Goal: Task Accomplishment & Management: Complete application form

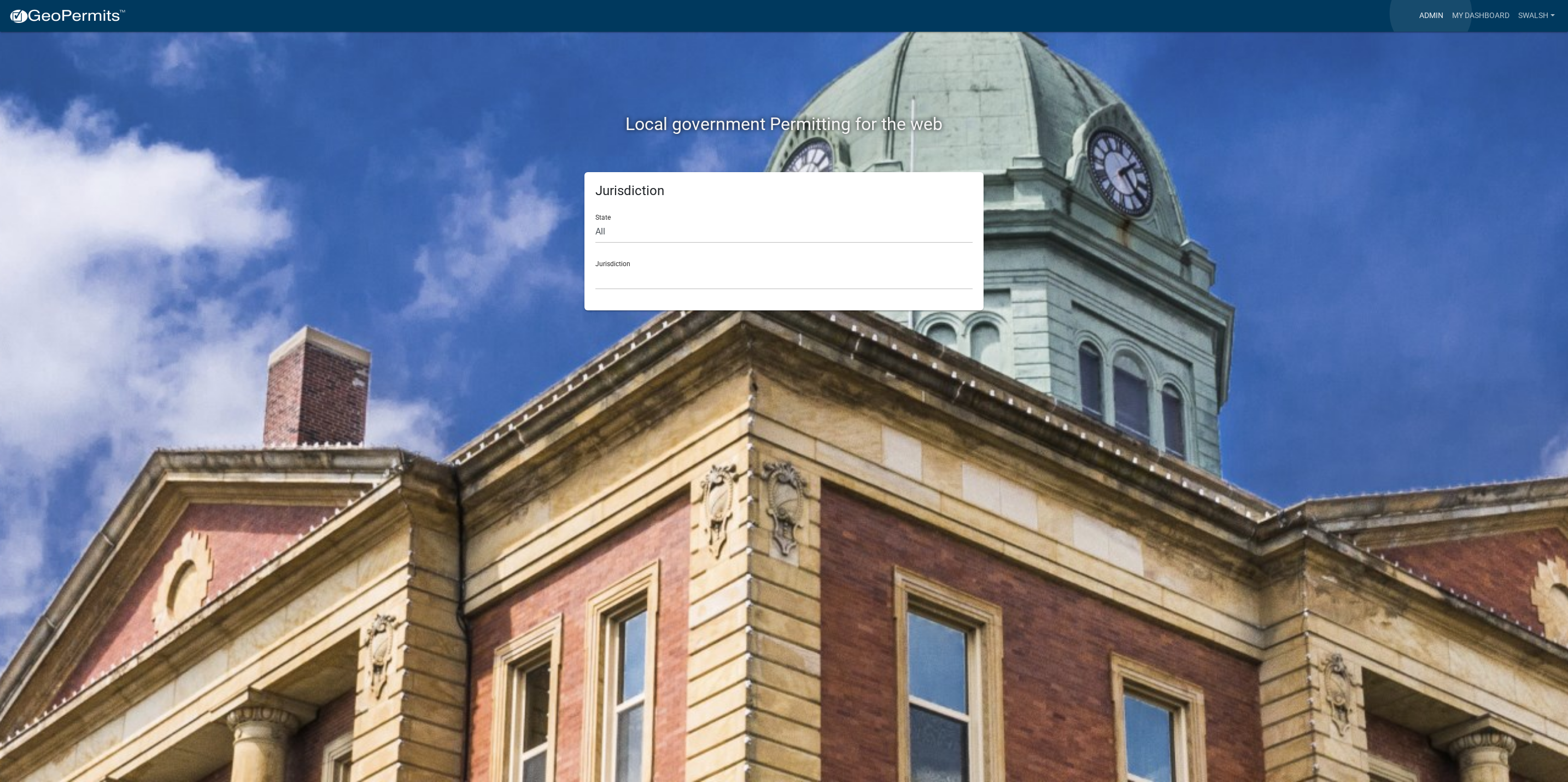
click at [1431, 13] on link "Admin" at bounding box center [1432, 16] width 33 height 21
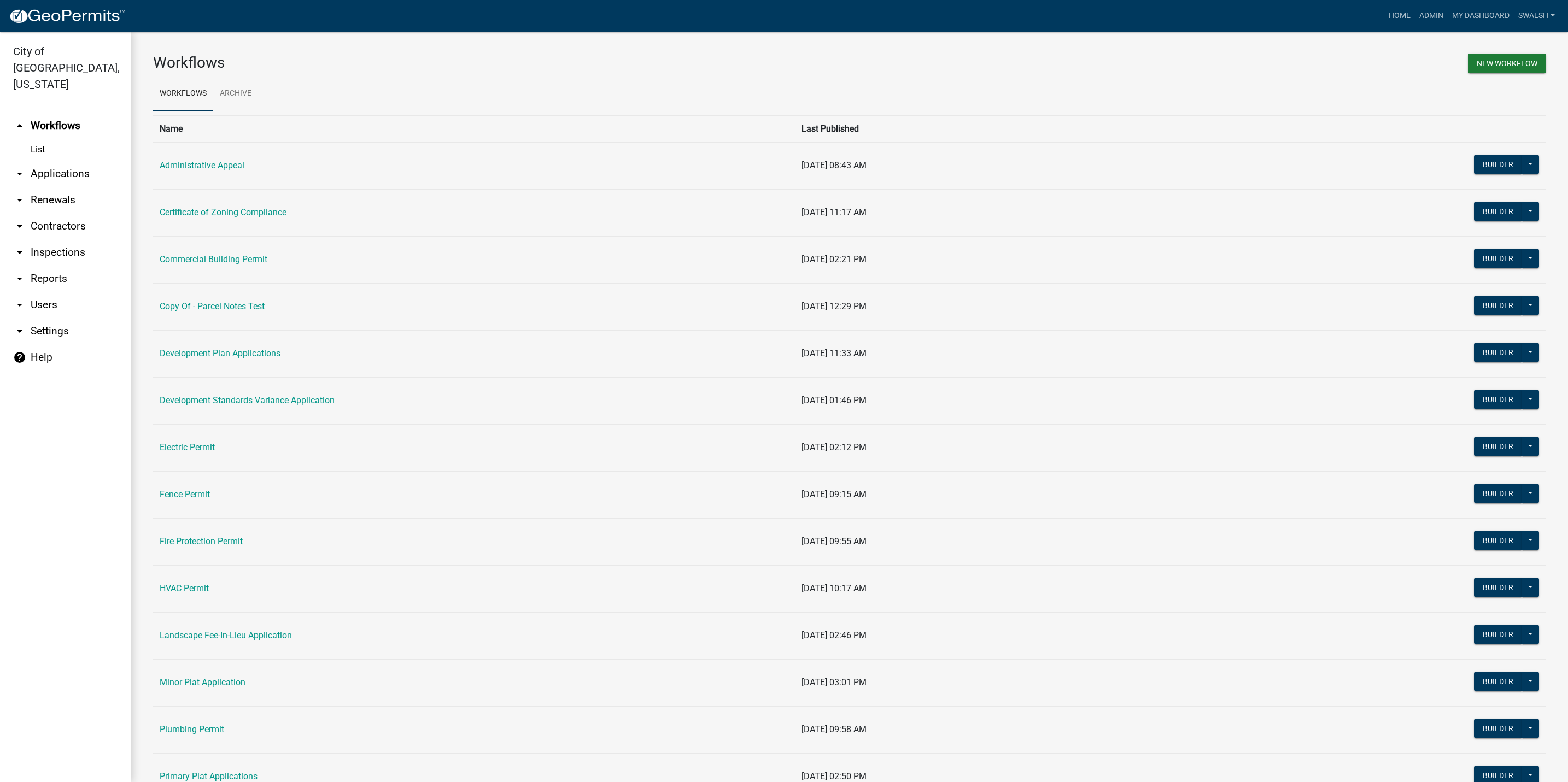
drag, startPoint x: 81, startPoint y: 114, endPoint x: 74, endPoint y: 108, distance: 9.2
click at [81, 114] on link "arrow_drop_up Workflows" at bounding box center [65, 126] width 132 height 27
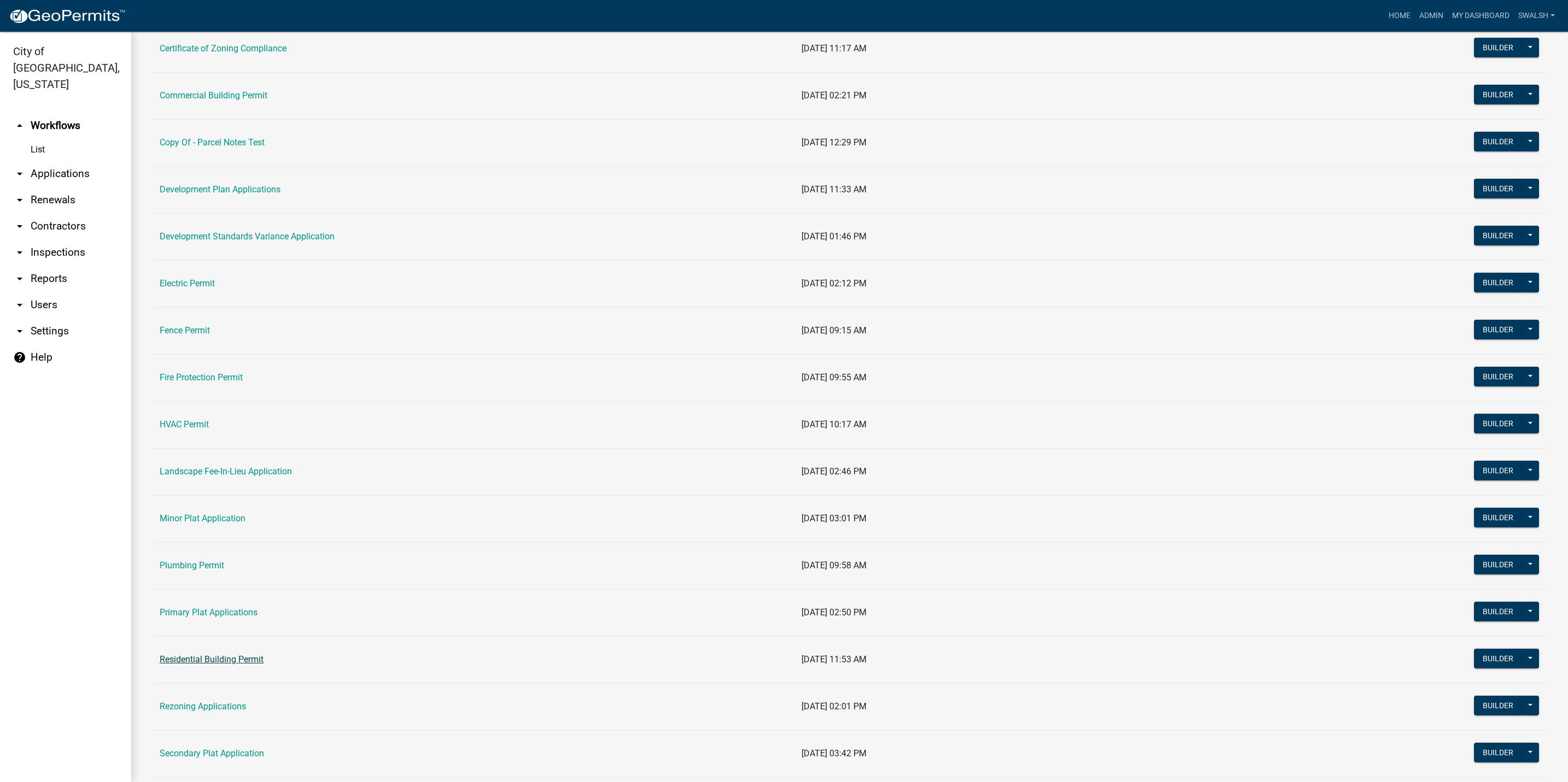
click at [212, 661] on link "Residential Building Permit" at bounding box center [212, 659] width 104 height 10
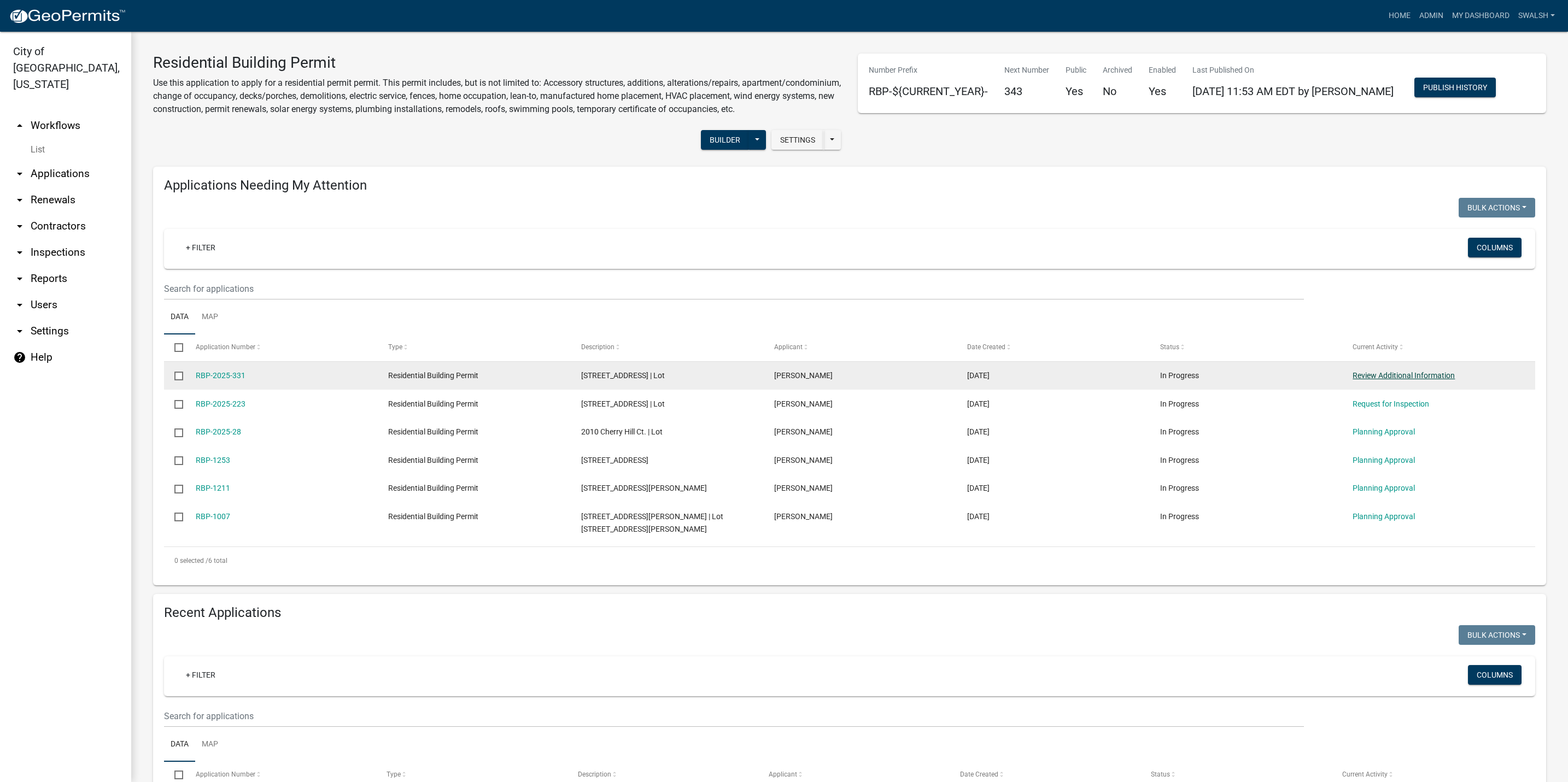
click at [1404, 380] on link "Review Additional Information" at bounding box center [1404, 375] width 103 height 9
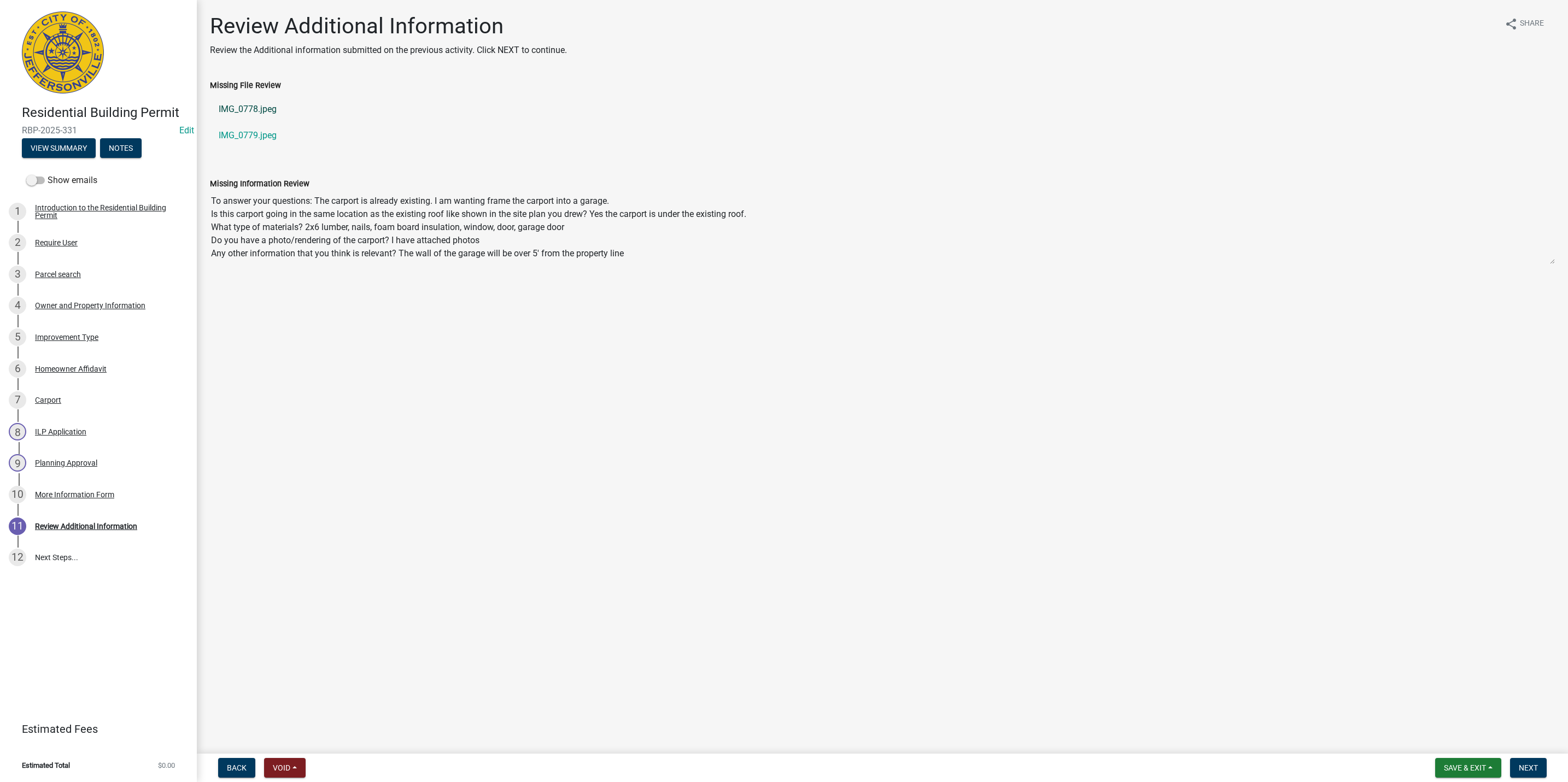
click at [232, 107] on link "IMG_0778.jpeg" at bounding box center [883, 109] width 1345 height 27
click at [250, 132] on link "IMG_0779.jpeg" at bounding box center [883, 136] width 1345 height 27
click at [1536, 758] on form "Save & Exit Save Save & Exit Next" at bounding box center [1490, 767] width 120 height 19
click at [1528, 767] on span "Next" at bounding box center [1528, 767] width 19 height 9
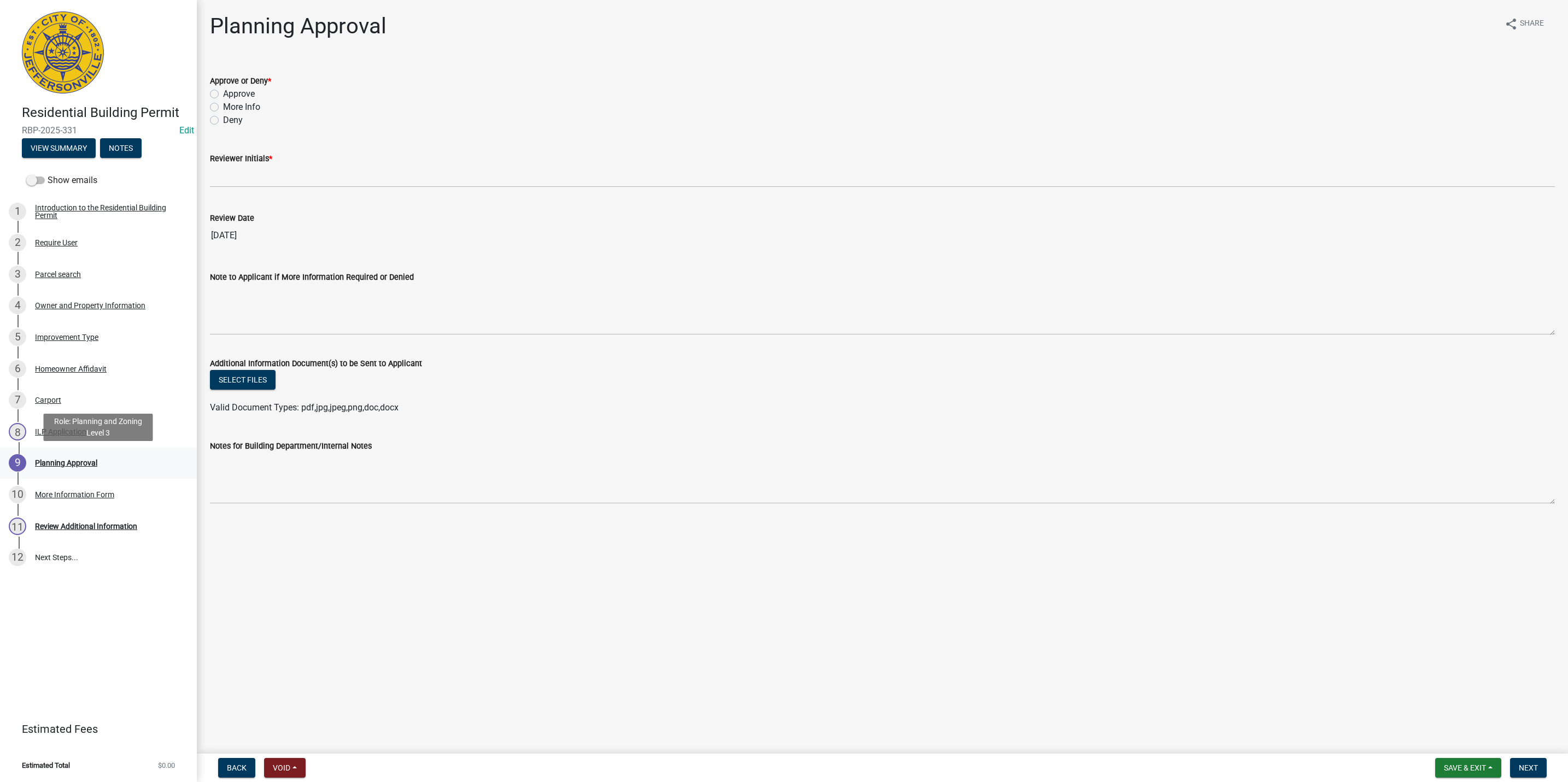
click at [89, 454] on div "9 Planning Approval" at bounding box center [94, 463] width 170 height 18
click at [233, 768] on span "Back" at bounding box center [237, 767] width 19 height 9
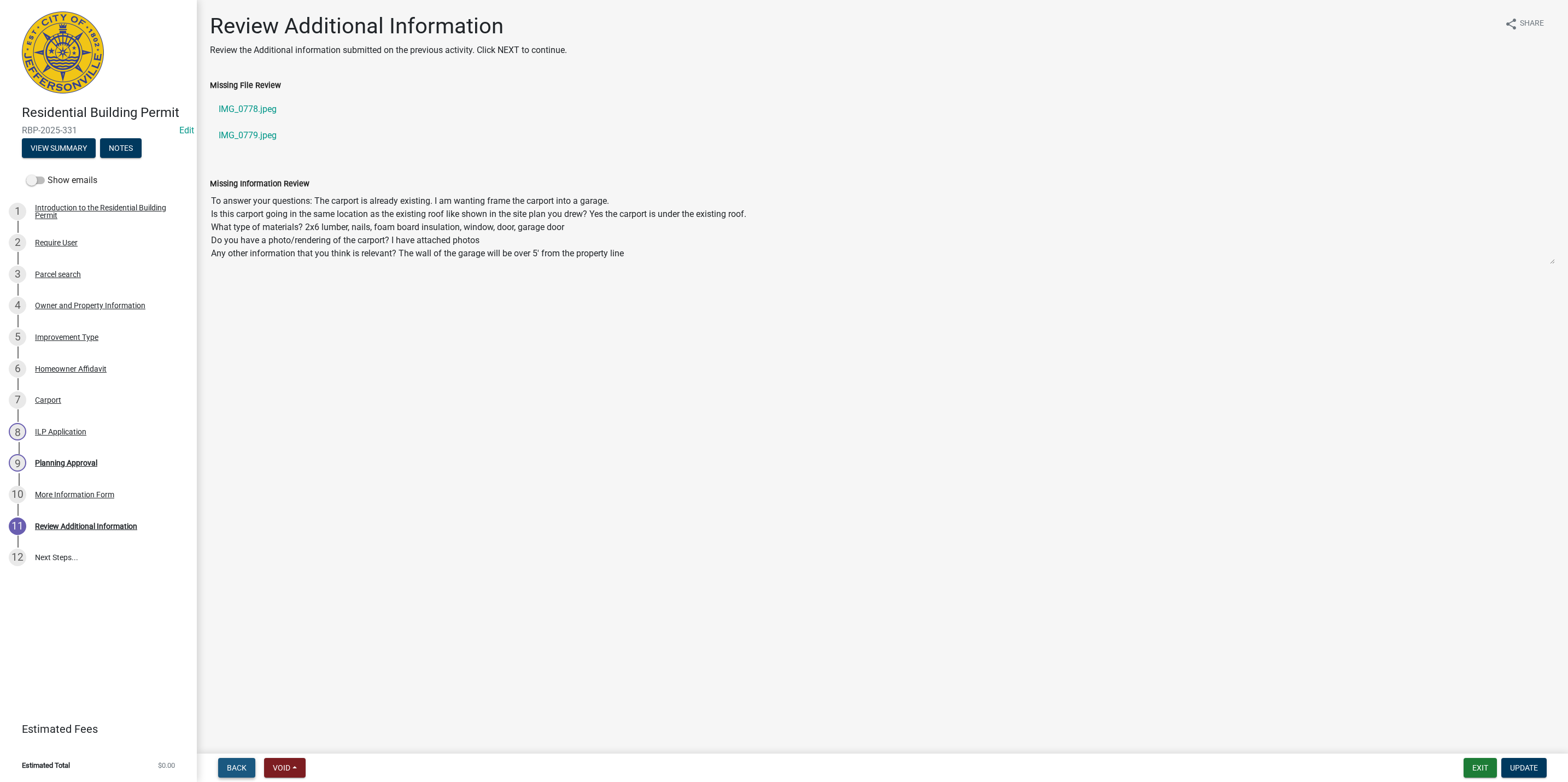
click at [233, 768] on span "Back" at bounding box center [237, 767] width 19 height 9
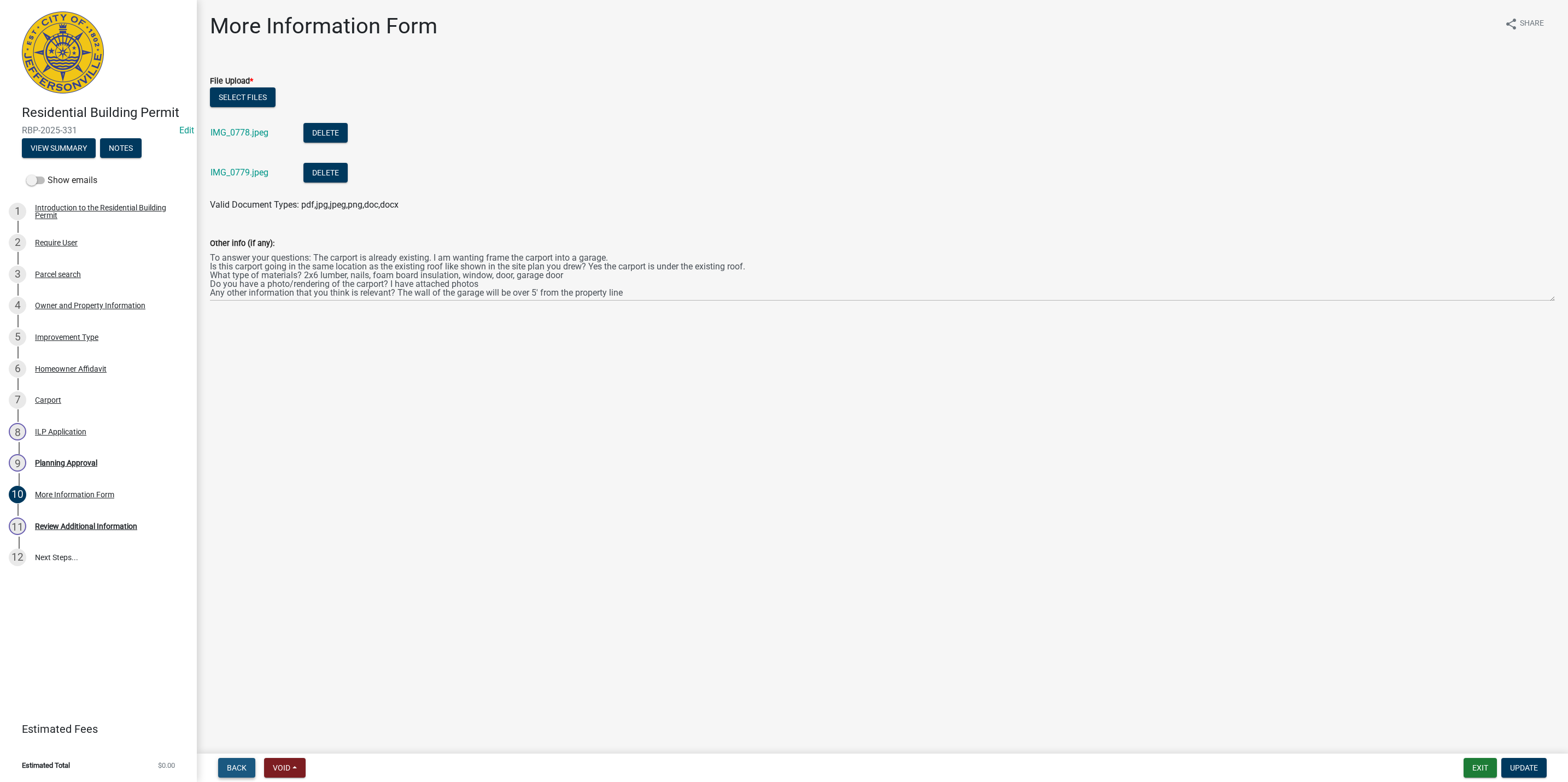
click at [223, 772] on button "Back" at bounding box center [237, 767] width 37 height 19
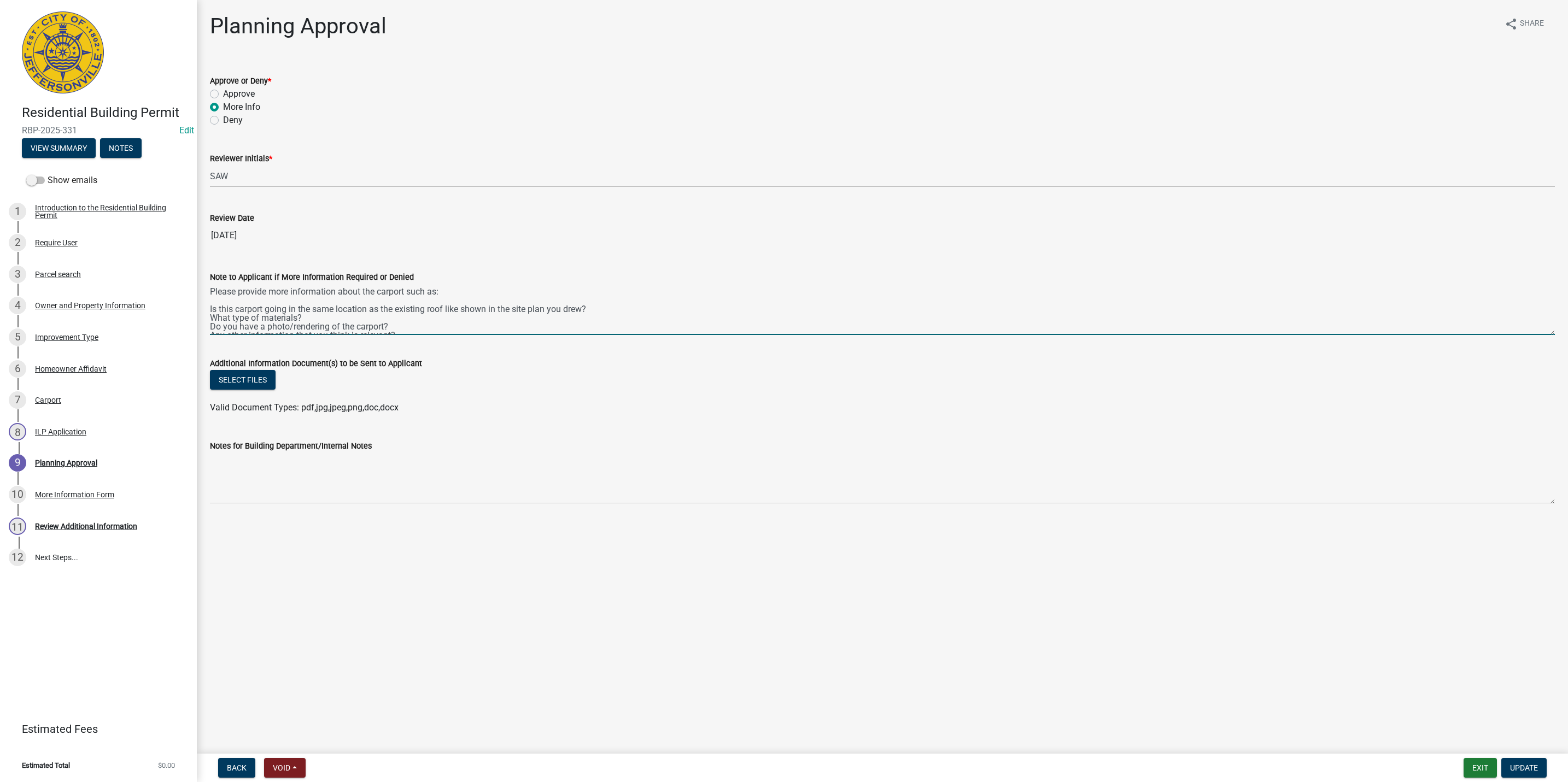
click at [459, 319] on textarea "Please provide more information about the carport such as: Is this carport goin…" at bounding box center [883, 310] width 1345 height 52
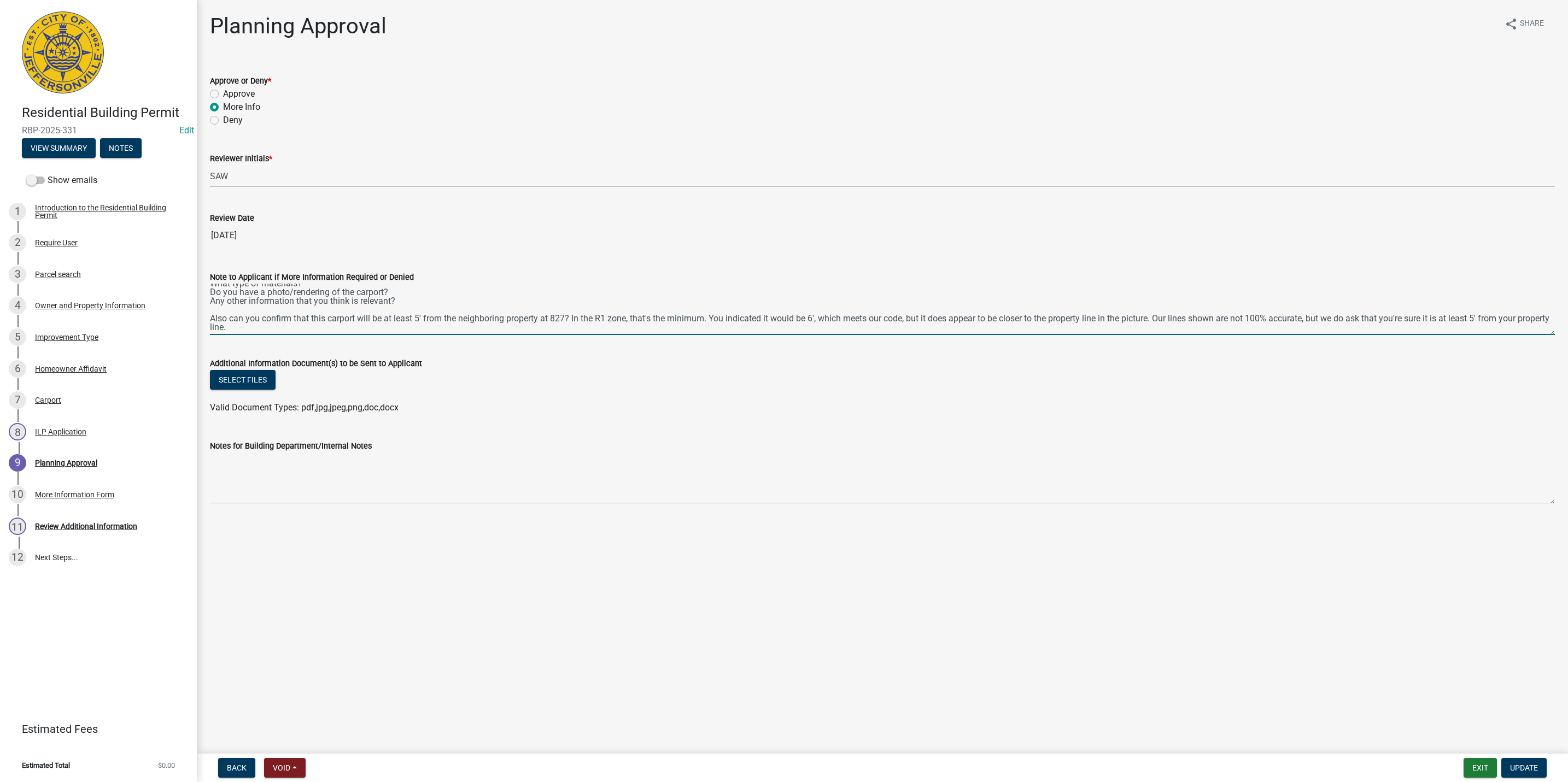
click at [436, 324] on textarea "Please provide more information about the carport such as: Is this carport goin…" at bounding box center [883, 310] width 1345 height 52
click at [1529, 776] on button "Update" at bounding box center [1524, 767] width 45 height 19
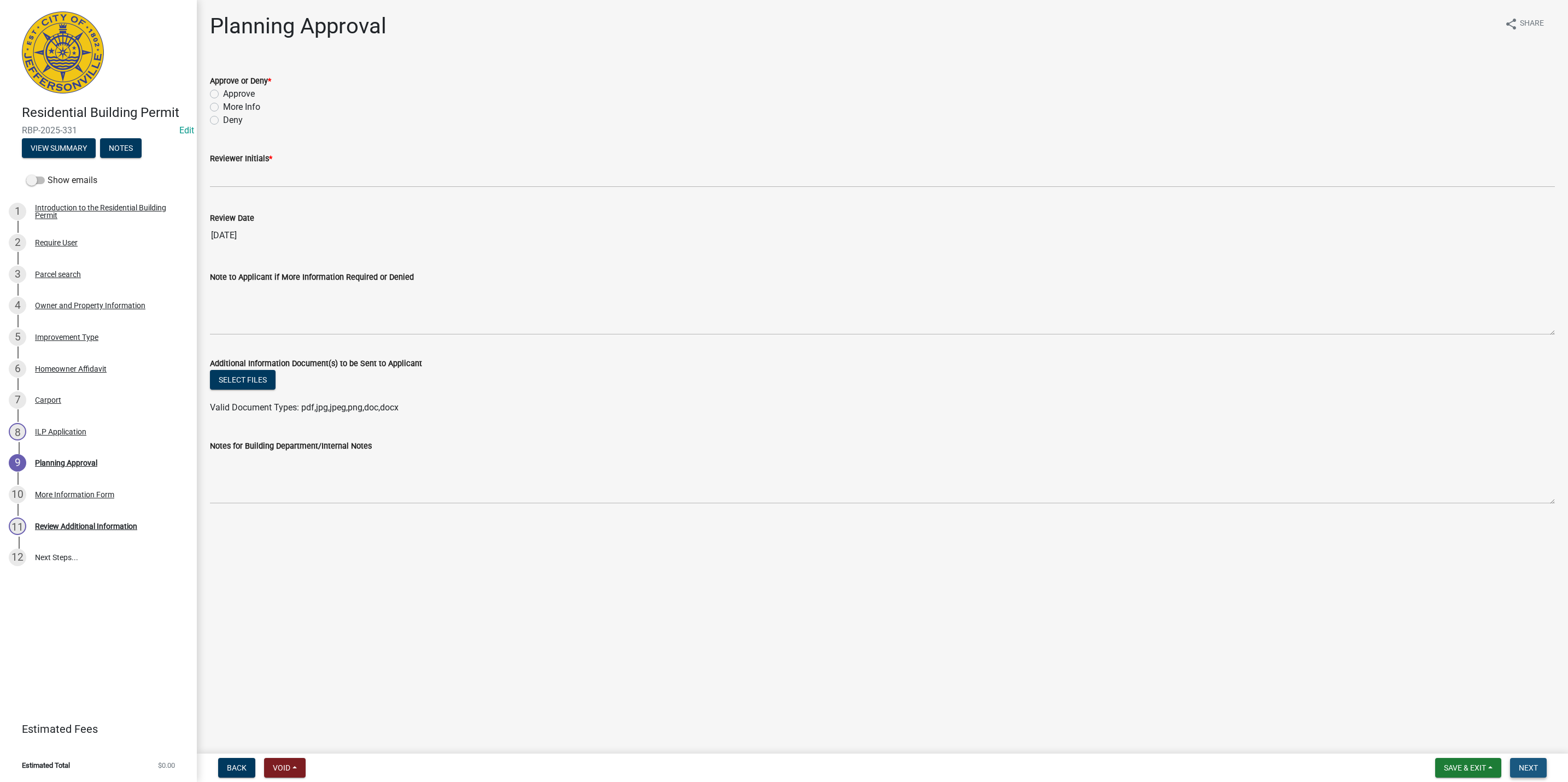
click at [1523, 768] on span "Next" at bounding box center [1528, 767] width 19 height 9
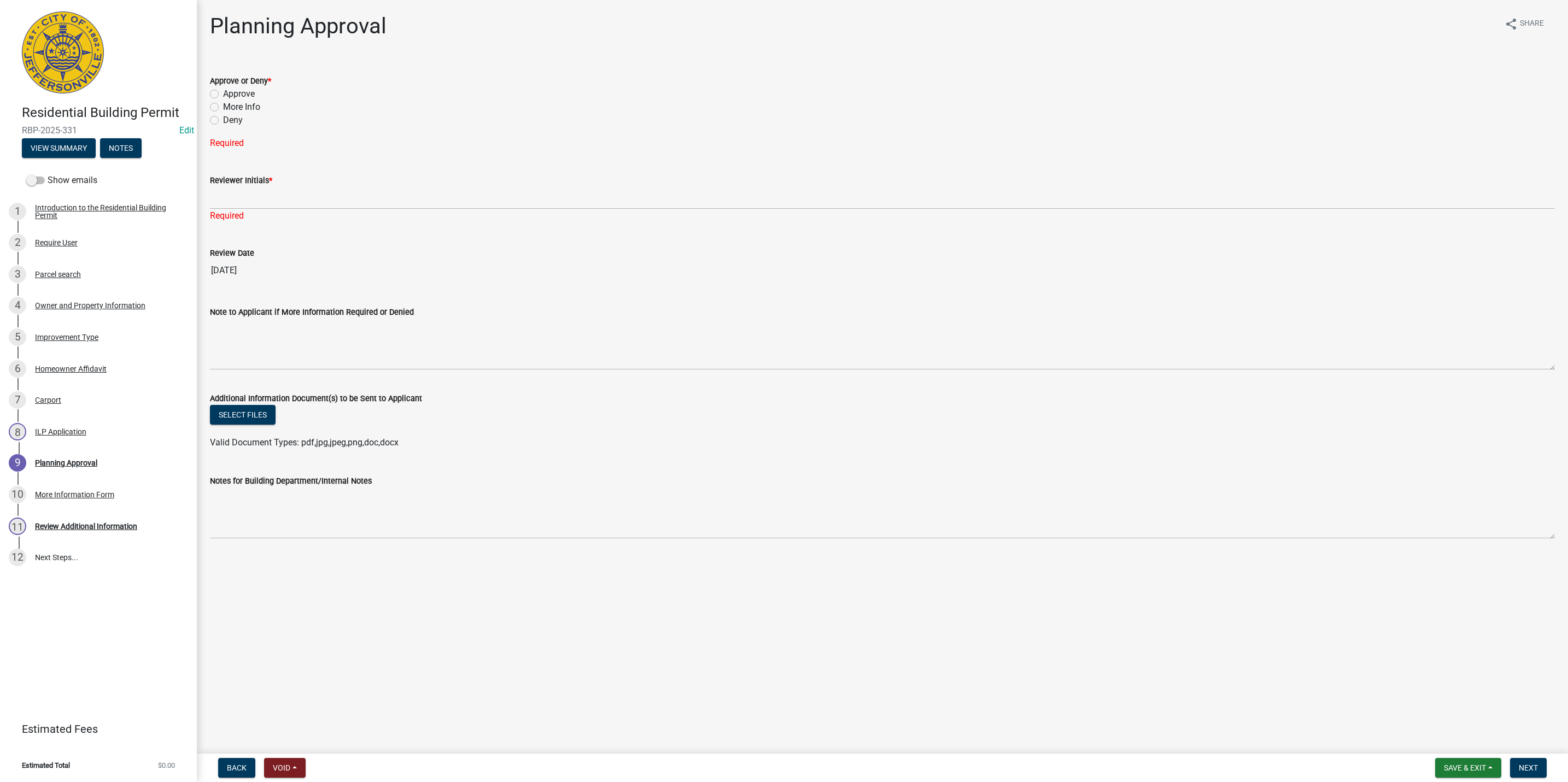
click at [223, 89] on label "Approve" at bounding box center [238, 94] width 31 height 13
click at [223, 89] on input "Approve" at bounding box center [226, 90] width 7 height 7
radio input "true"
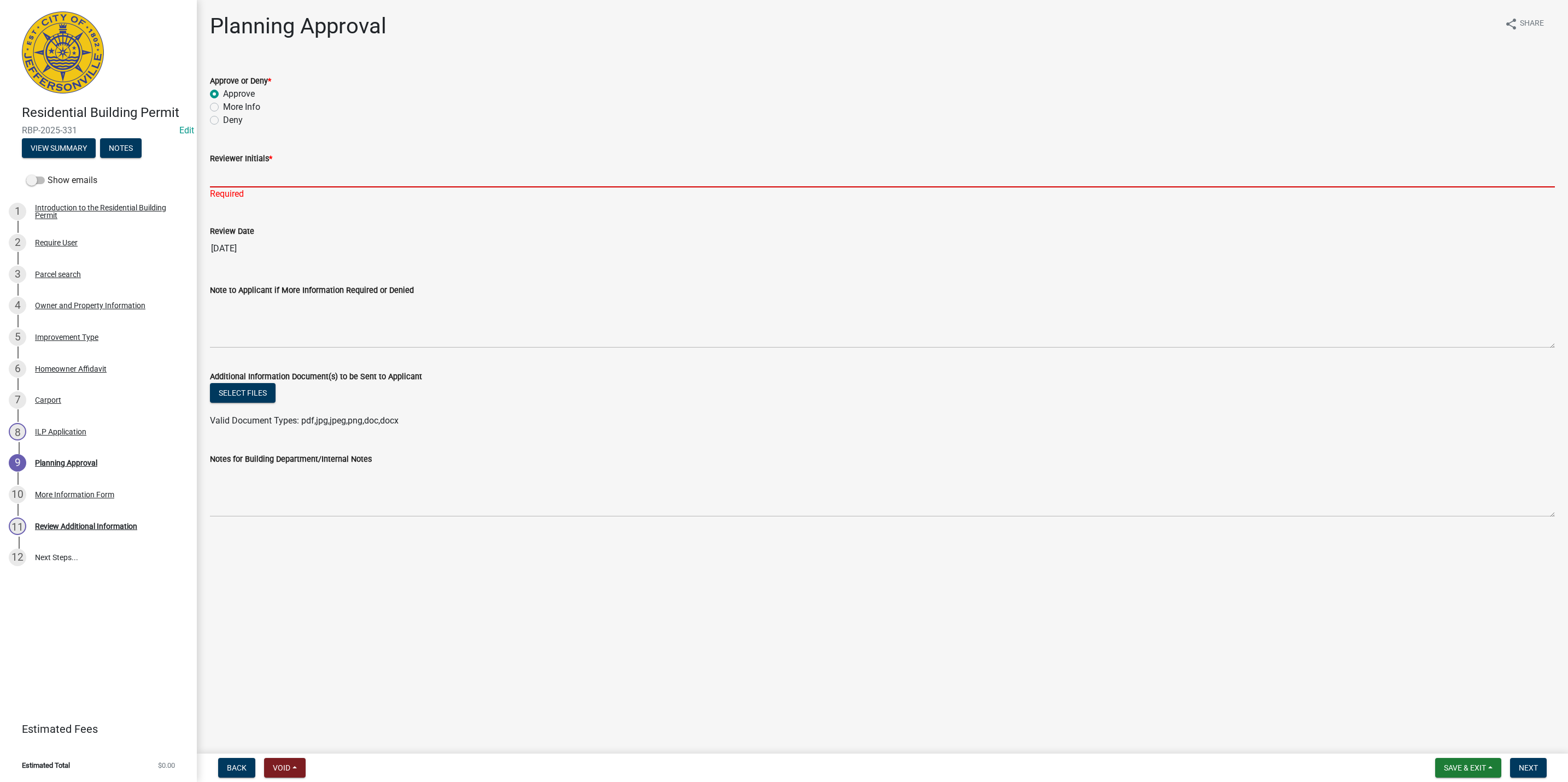
click at [233, 184] on input "Reviewer Initials *" at bounding box center [883, 177] width 1345 height 23
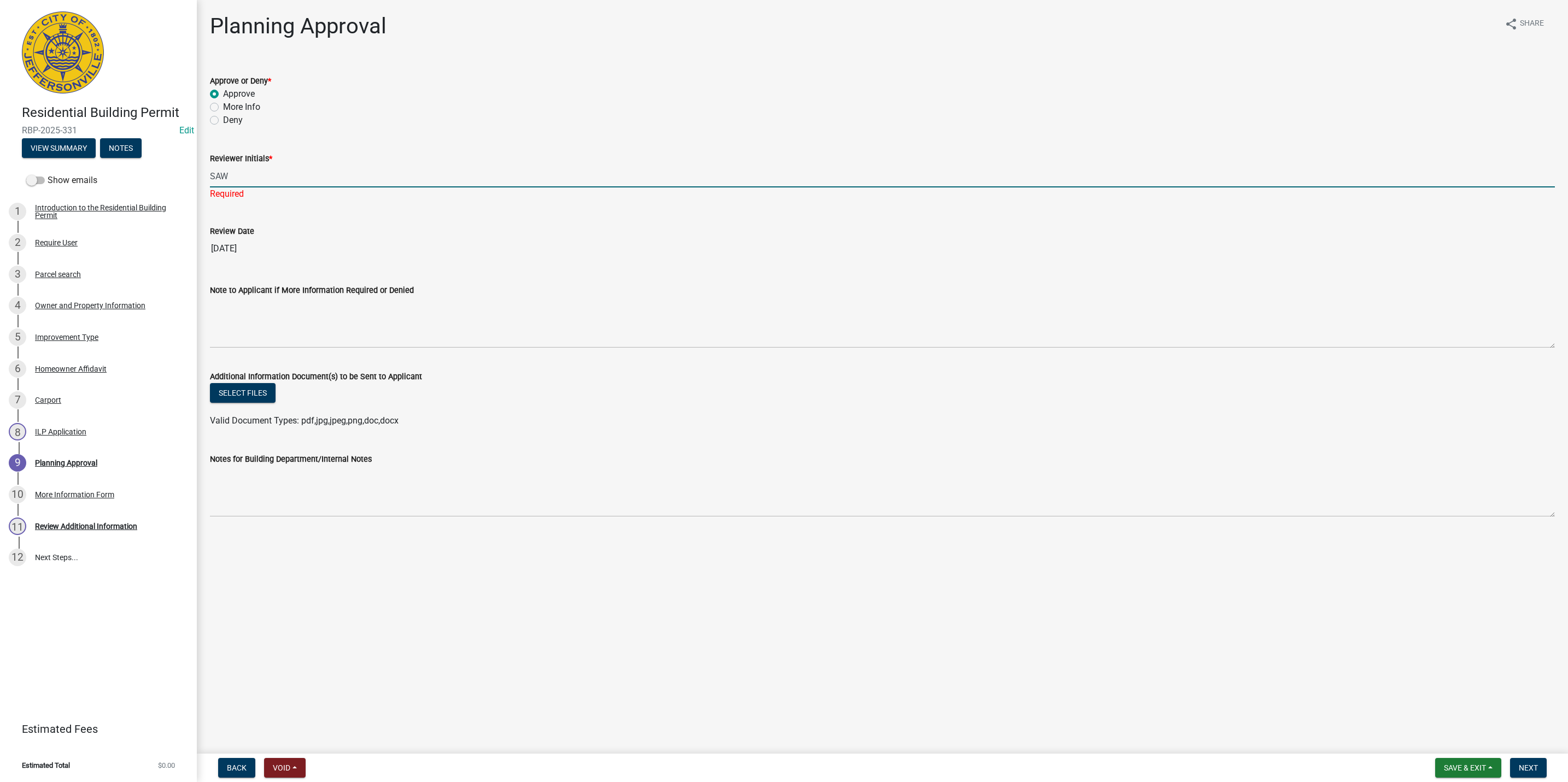
type input "SAW"
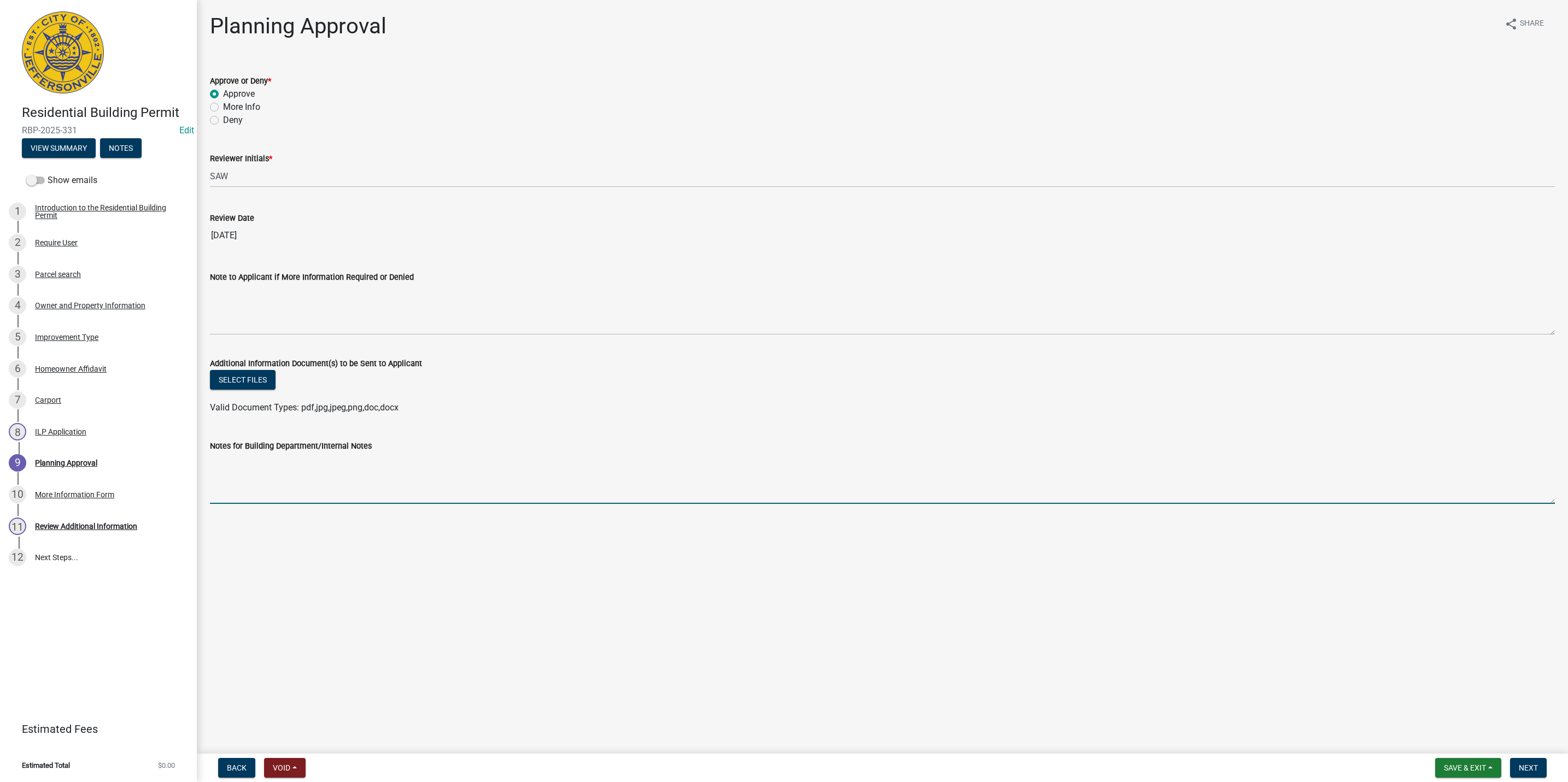
click at [1049, 471] on textarea "Notes for Building Department/Internal Notes" at bounding box center [883, 479] width 1345 height 52
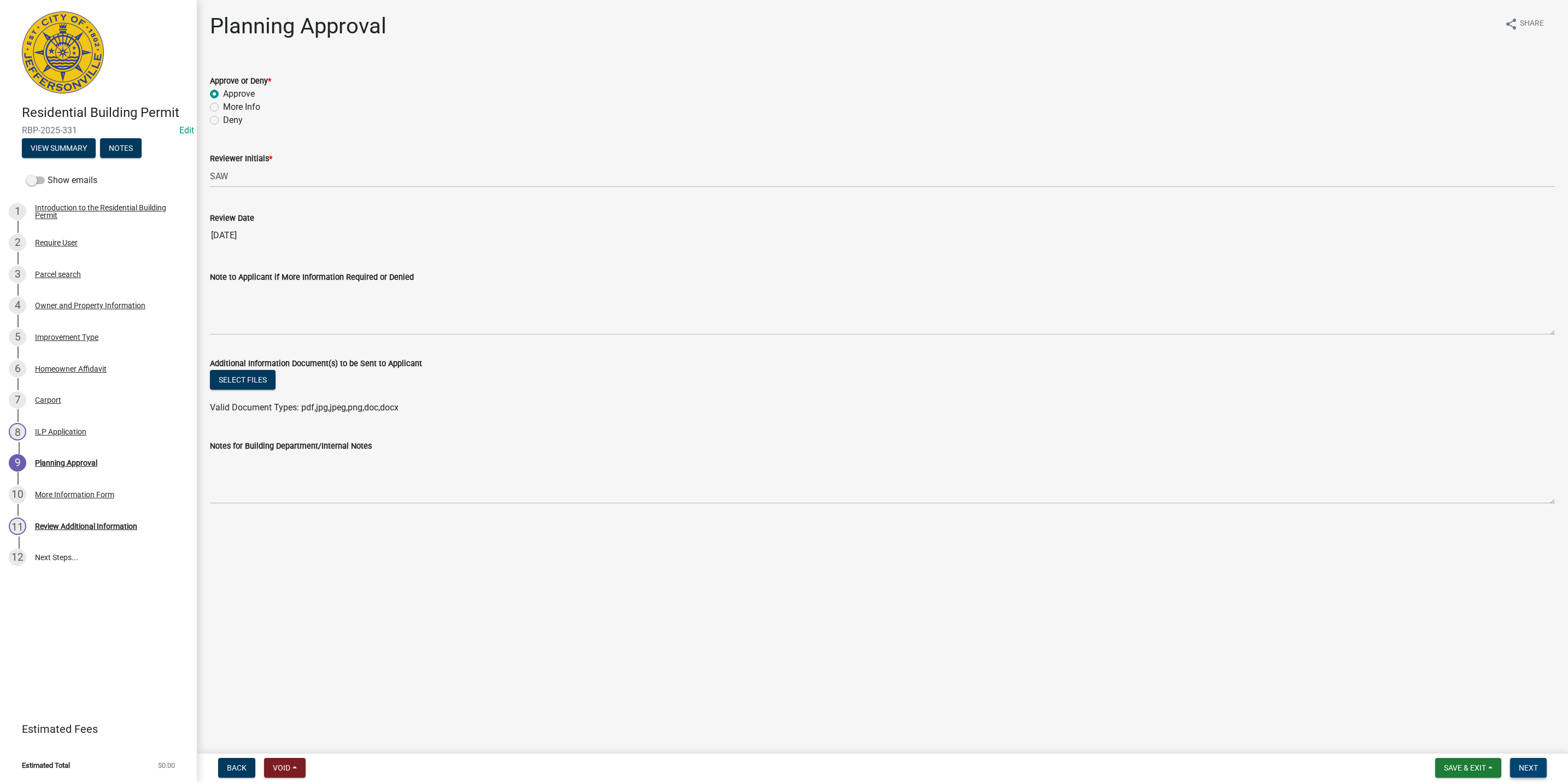
drag, startPoint x: 1539, startPoint y: 764, endPoint x: 717, endPoint y: 569, distance: 844.8
click at [717, 569] on wm-app "Residential Building Permit RBP-2025-331 Edit View Summary Notes Show emails 1 …" at bounding box center [784, 391] width 1568 height 782
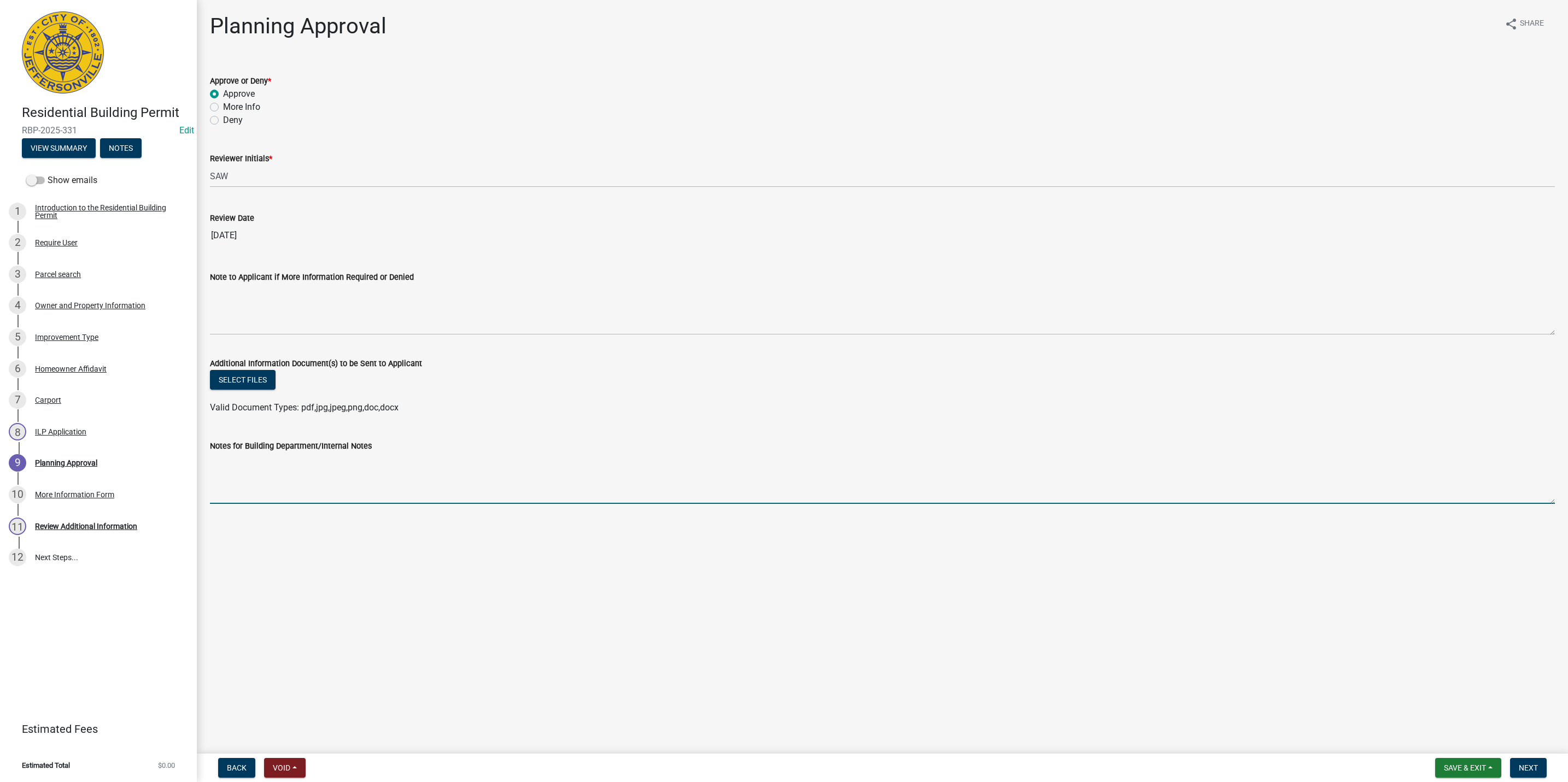
click at [371, 481] on textarea "Notes for Building Department/Internal Notes" at bounding box center [883, 479] width 1345 height 52
type textarea "Framing in existing build / roof line of carport to create garage. No extension…"
click at [1517, 776] on button "Next" at bounding box center [1528, 767] width 36 height 19
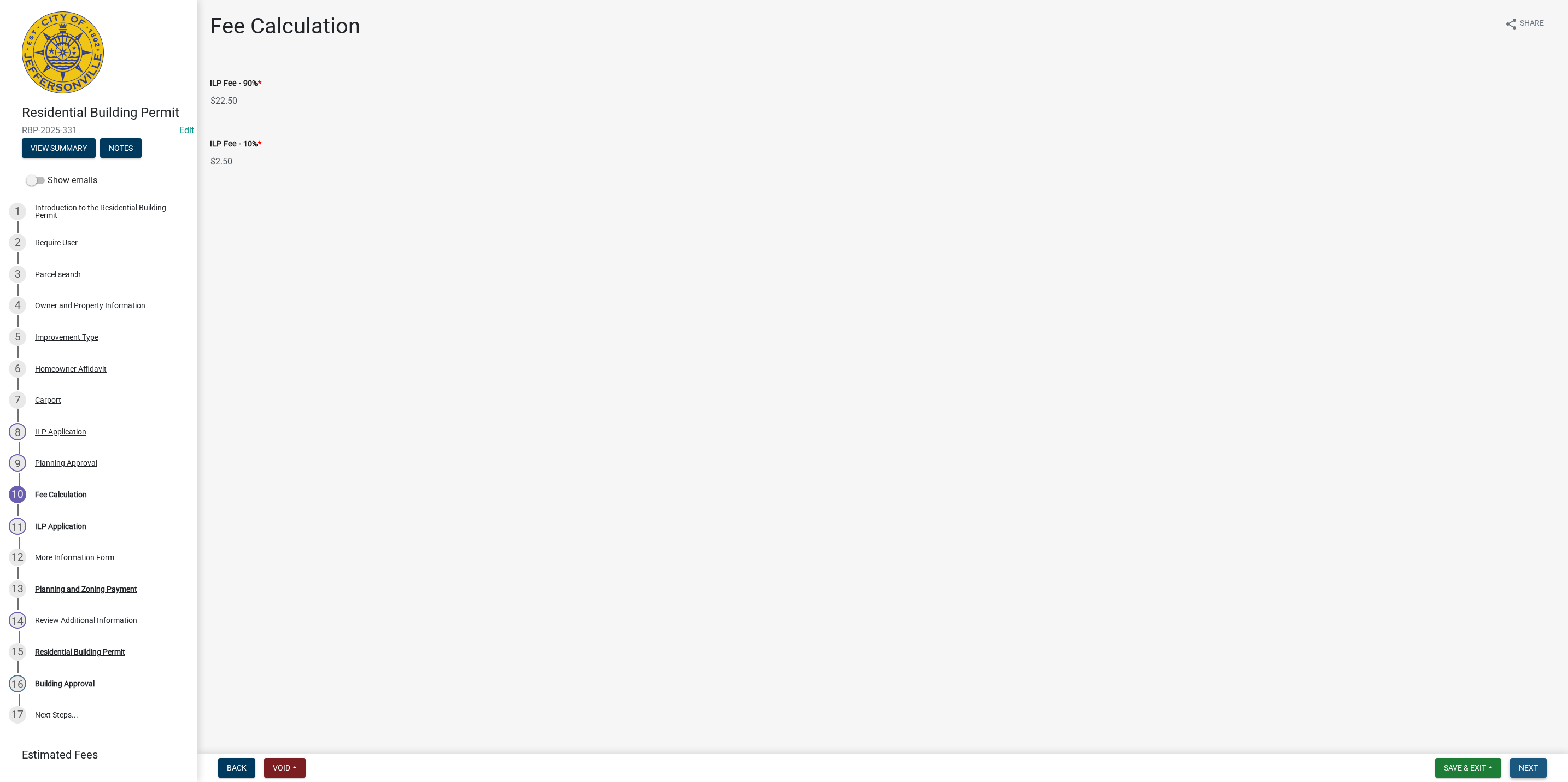
click at [1531, 769] on span "Next" at bounding box center [1528, 767] width 19 height 9
select select "3: 3"
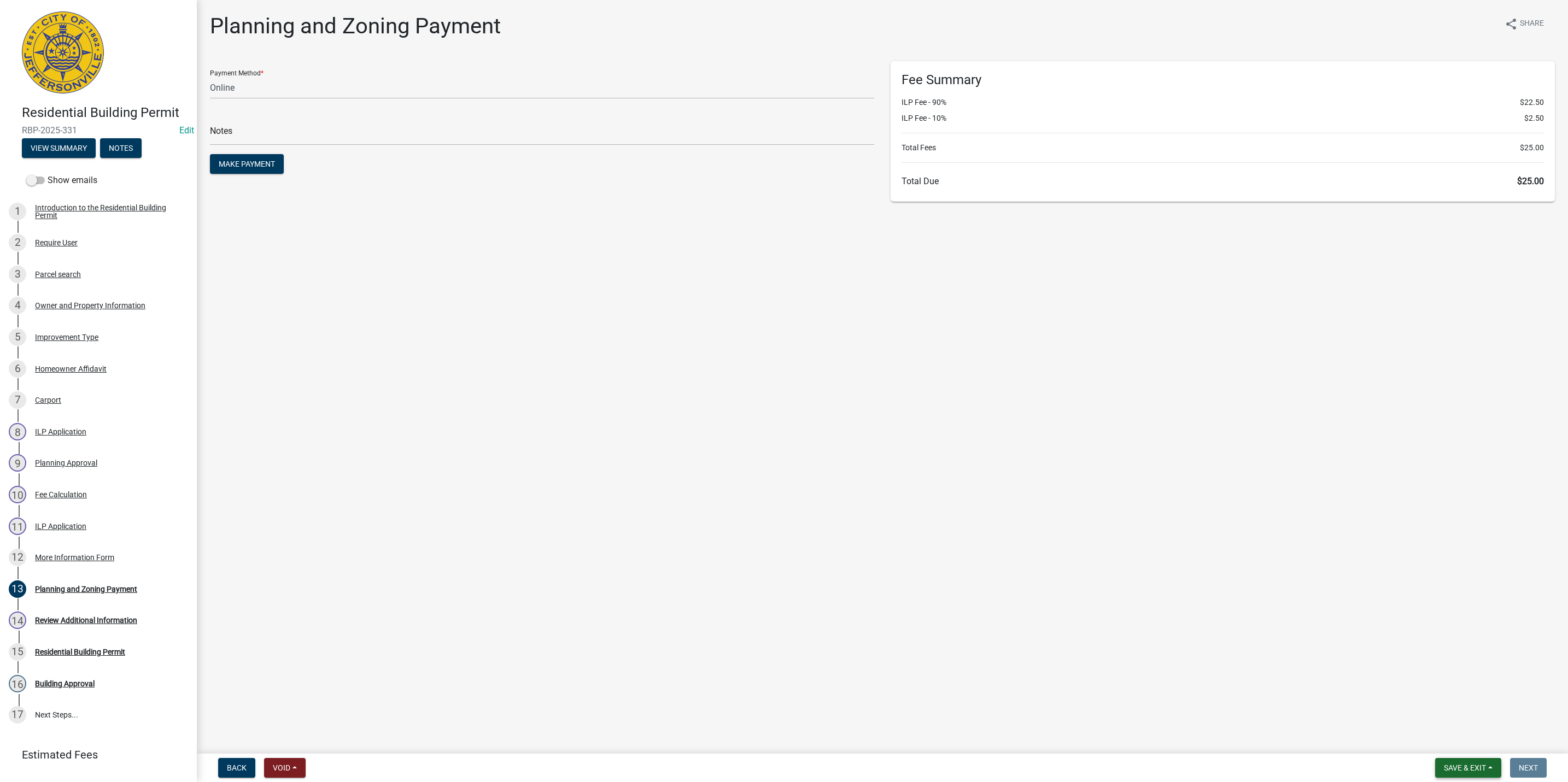
click at [1493, 765] on button "Save & Exit" at bounding box center [1469, 767] width 66 height 19
click at [1483, 738] on button "Save & Exit" at bounding box center [1457, 740] width 87 height 27
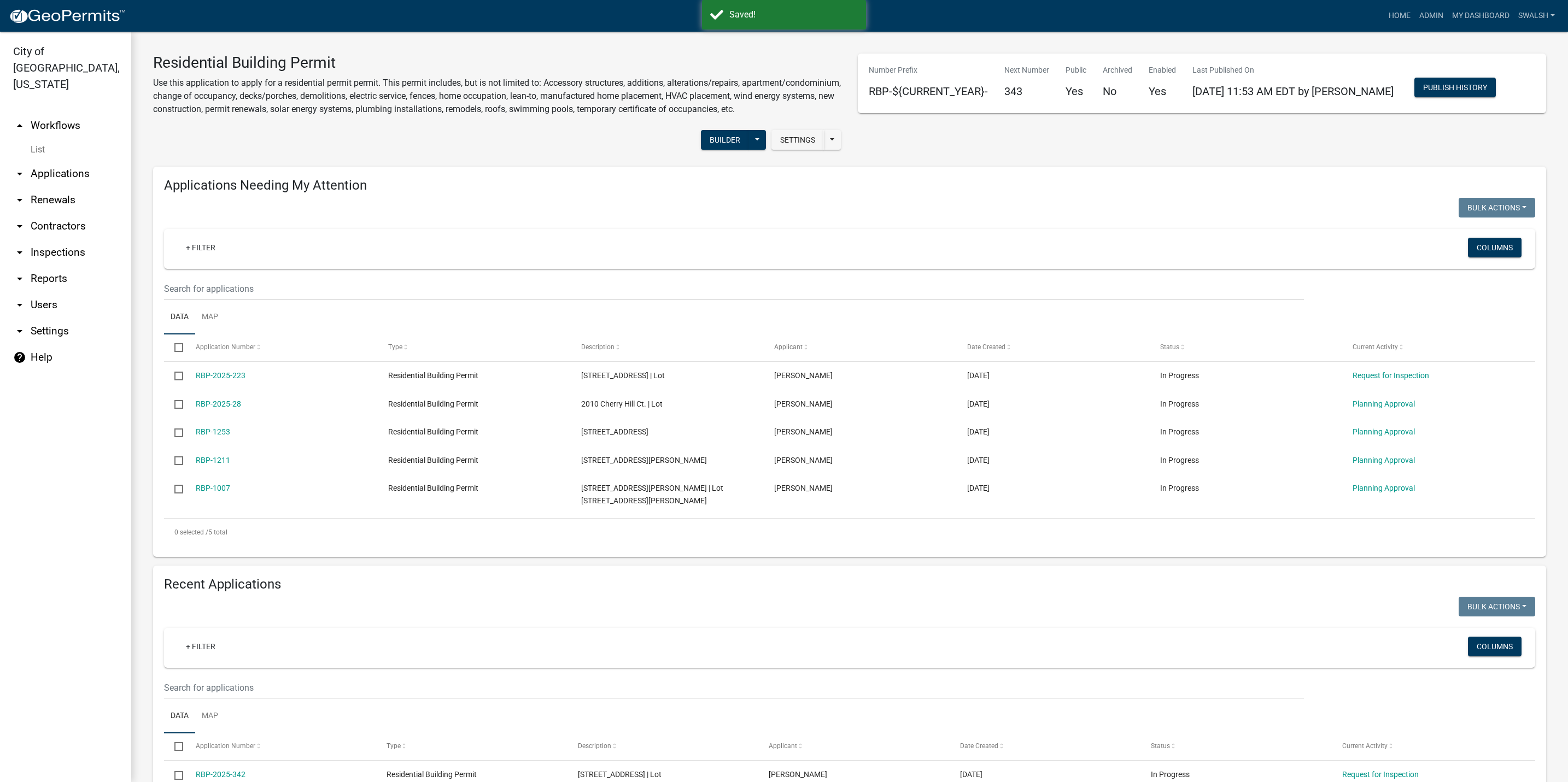
click at [58, 113] on link "arrow_drop_up Workflows" at bounding box center [65, 126] width 132 height 27
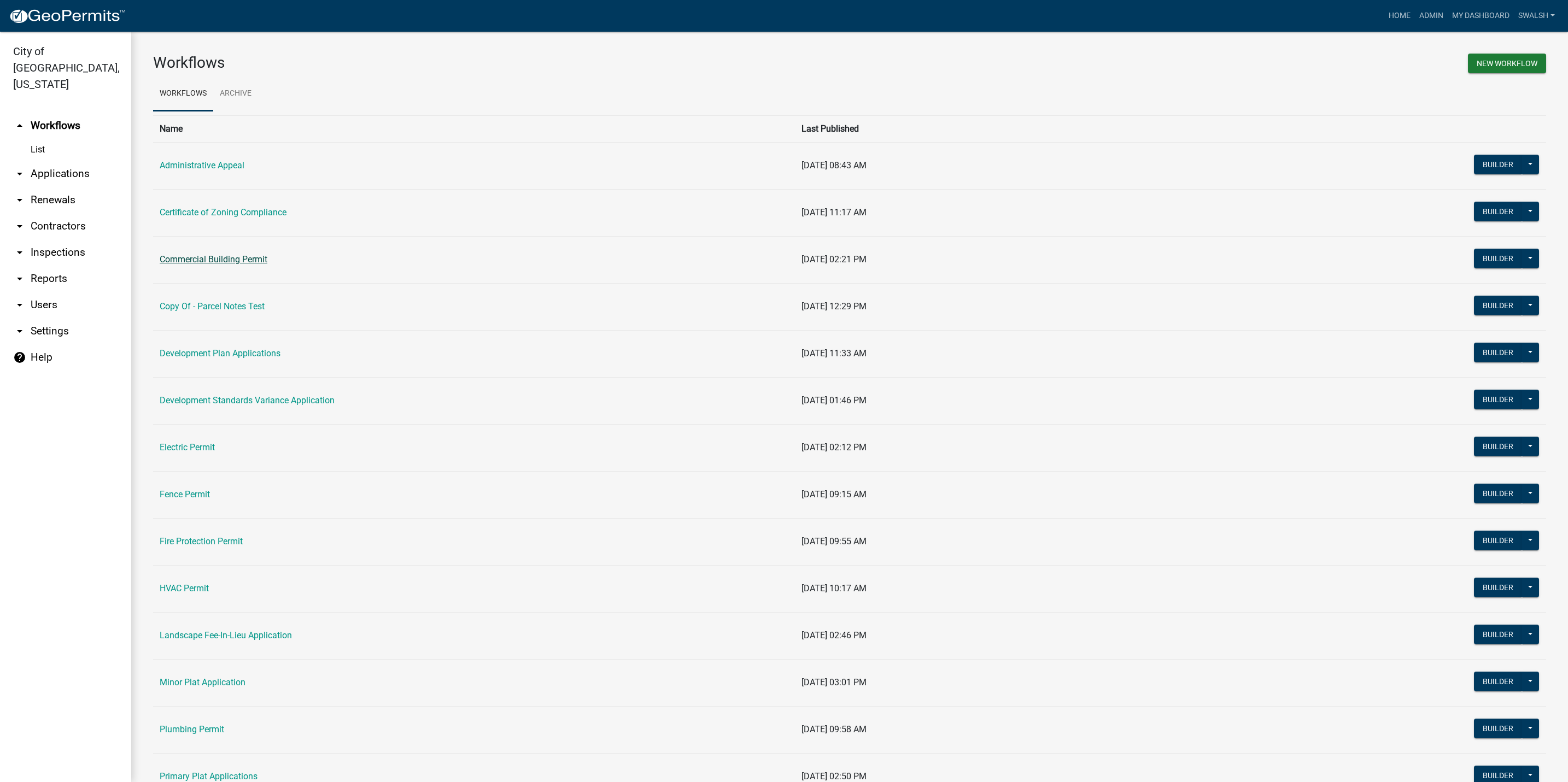
click at [253, 255] on link "Commercial Building Permit" at bounding box center [213, 259] width 107 height 10
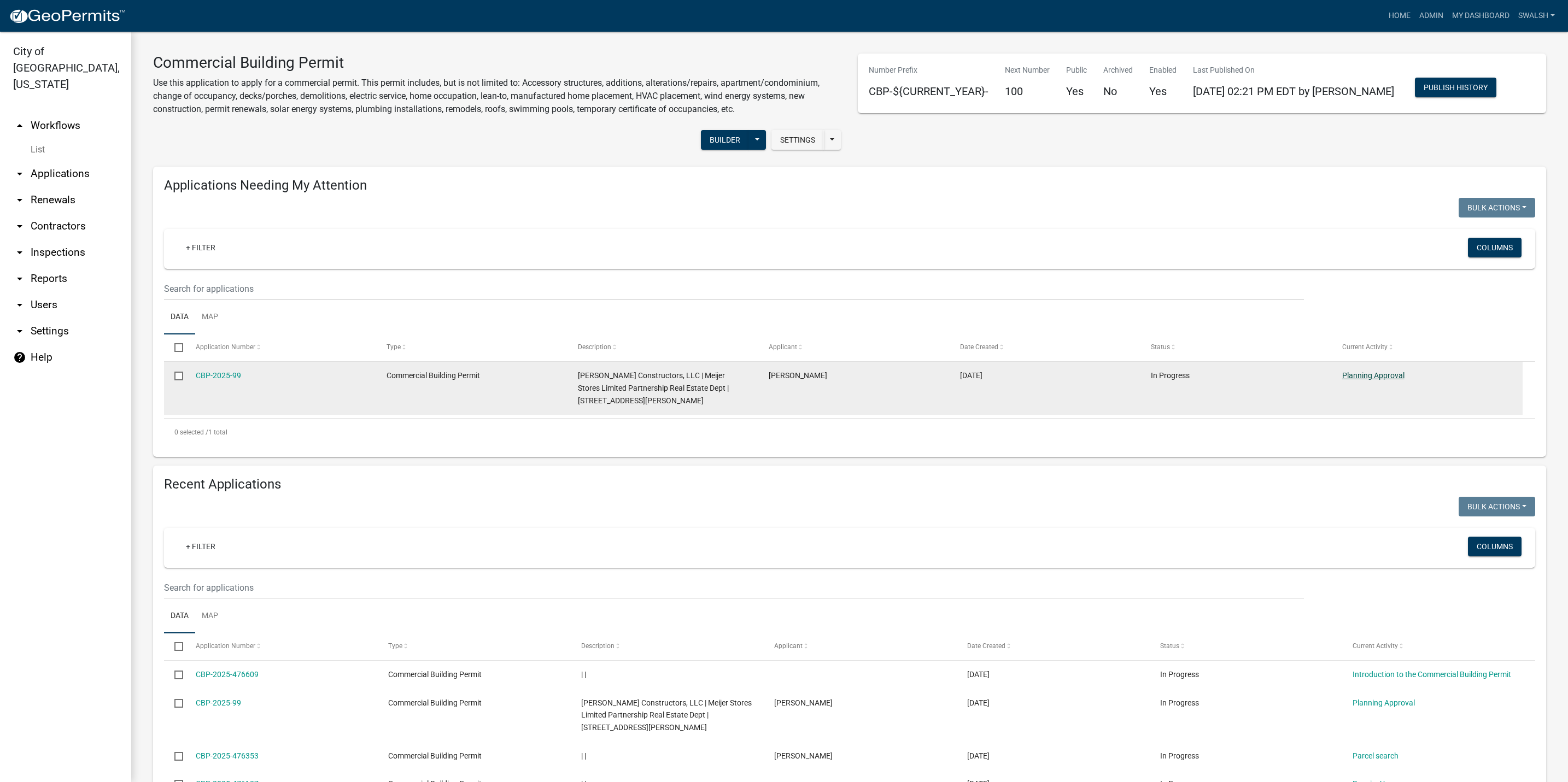
click at [1375, 372] on link "Planning Approval" at bounding box center [1373, 375] width 62 height 9
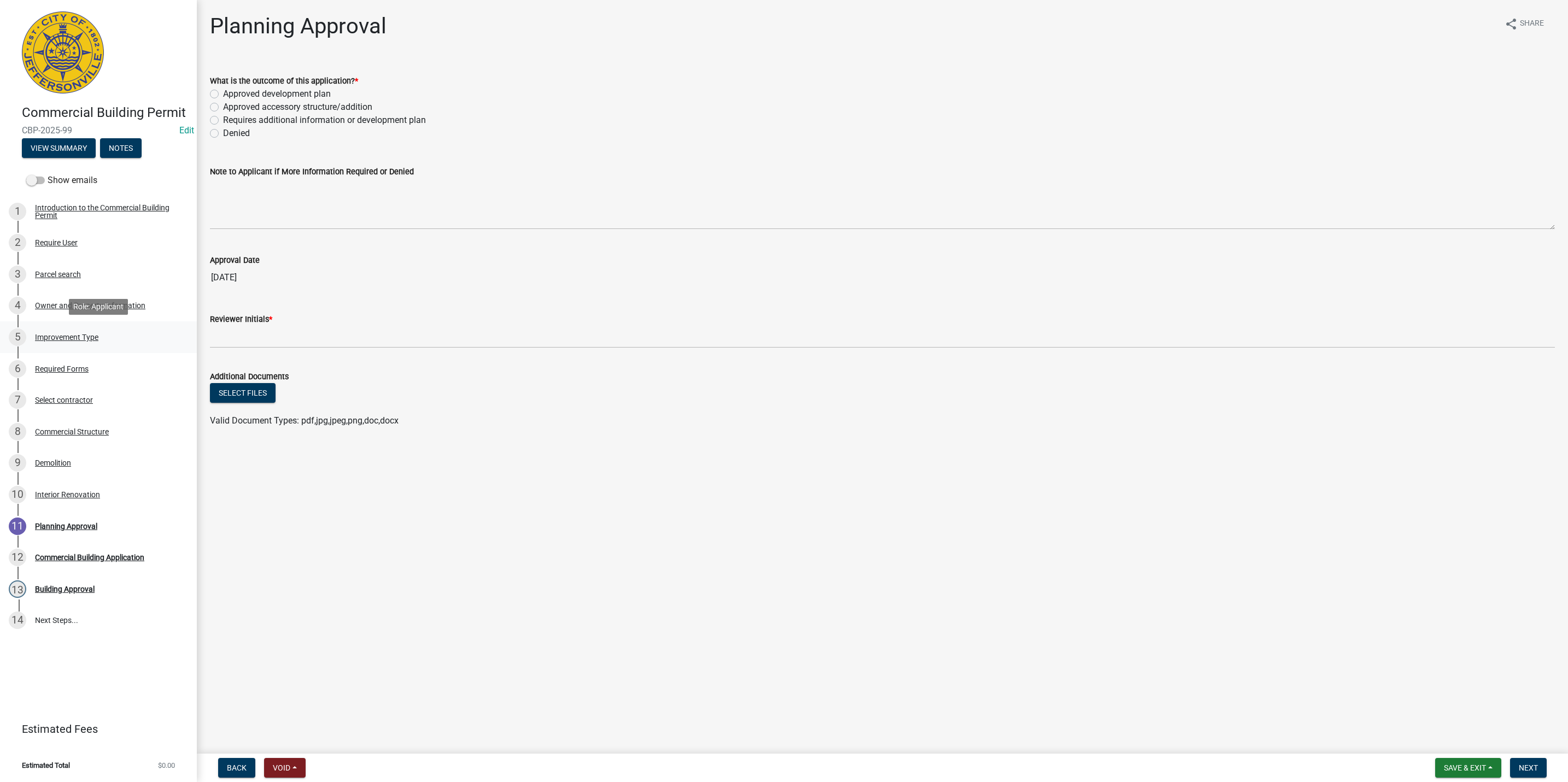
click at [111, 338] on div "5 Improvement Type" at bounding box center [94, 337] width 170 height 18
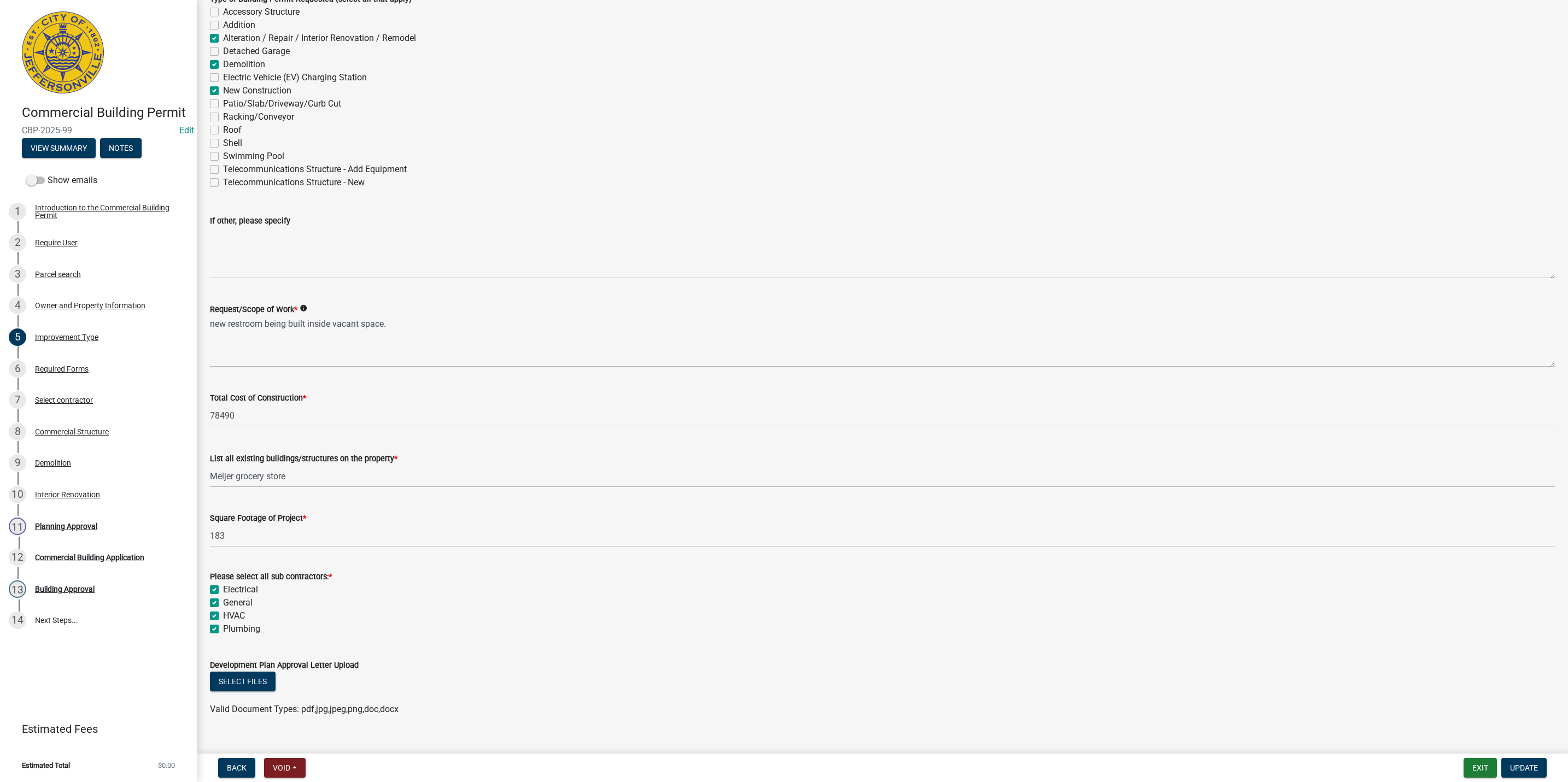
scroll to position [101, 0]
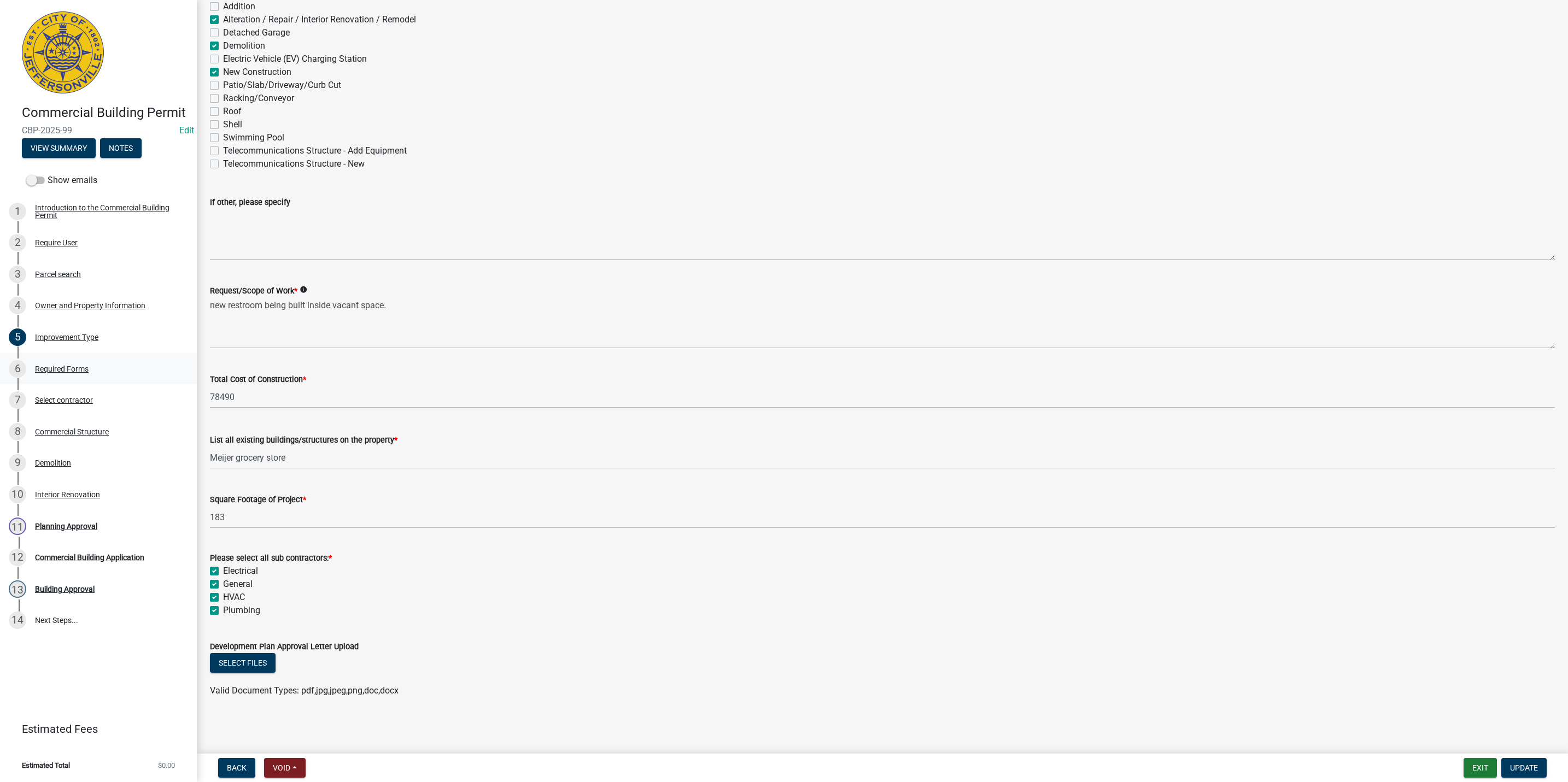
click at [87, 366] on div "Required Forms" at bounding box center [61, 368] width 53 height 7
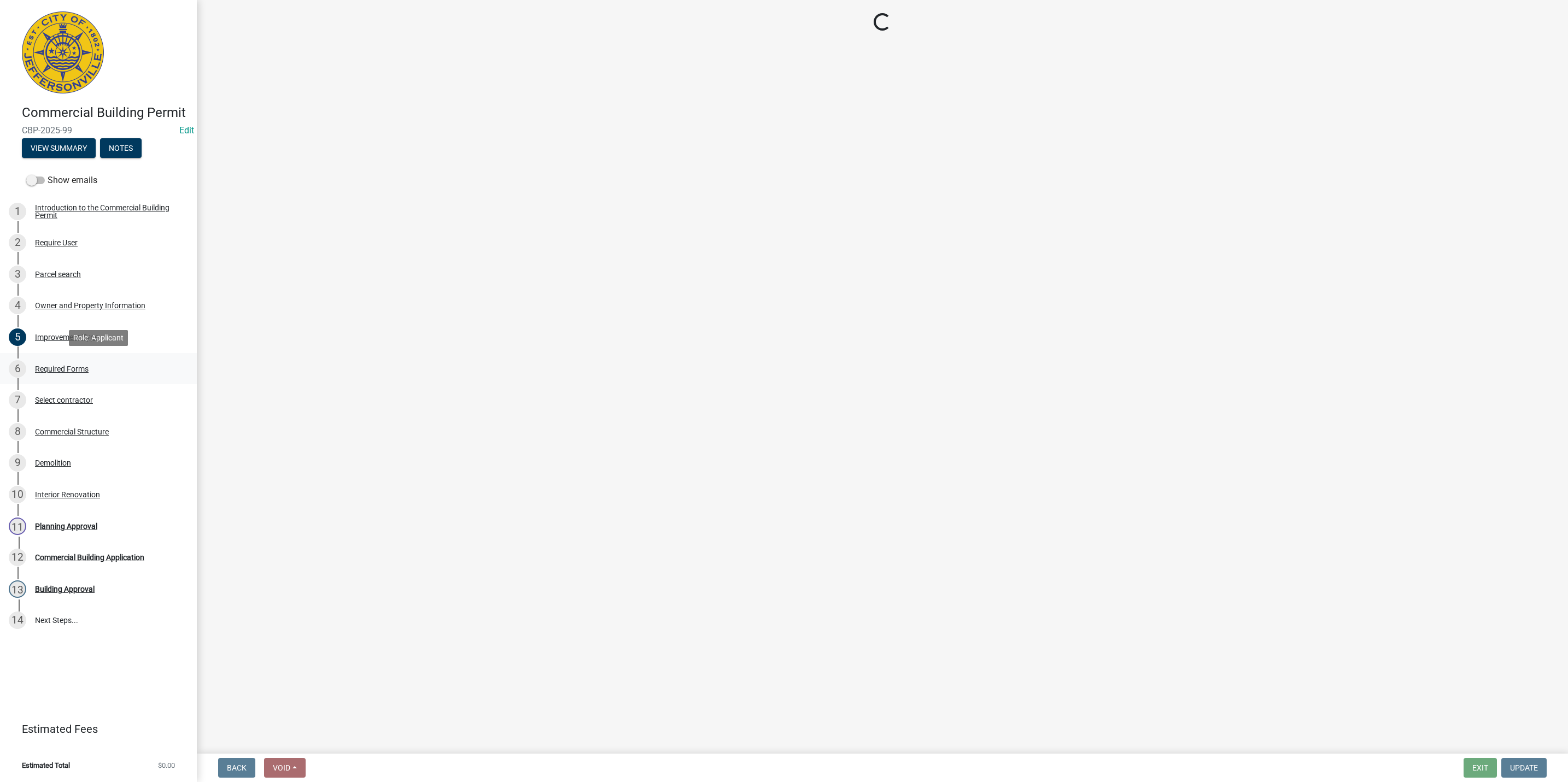
scroll to position [0, 0]
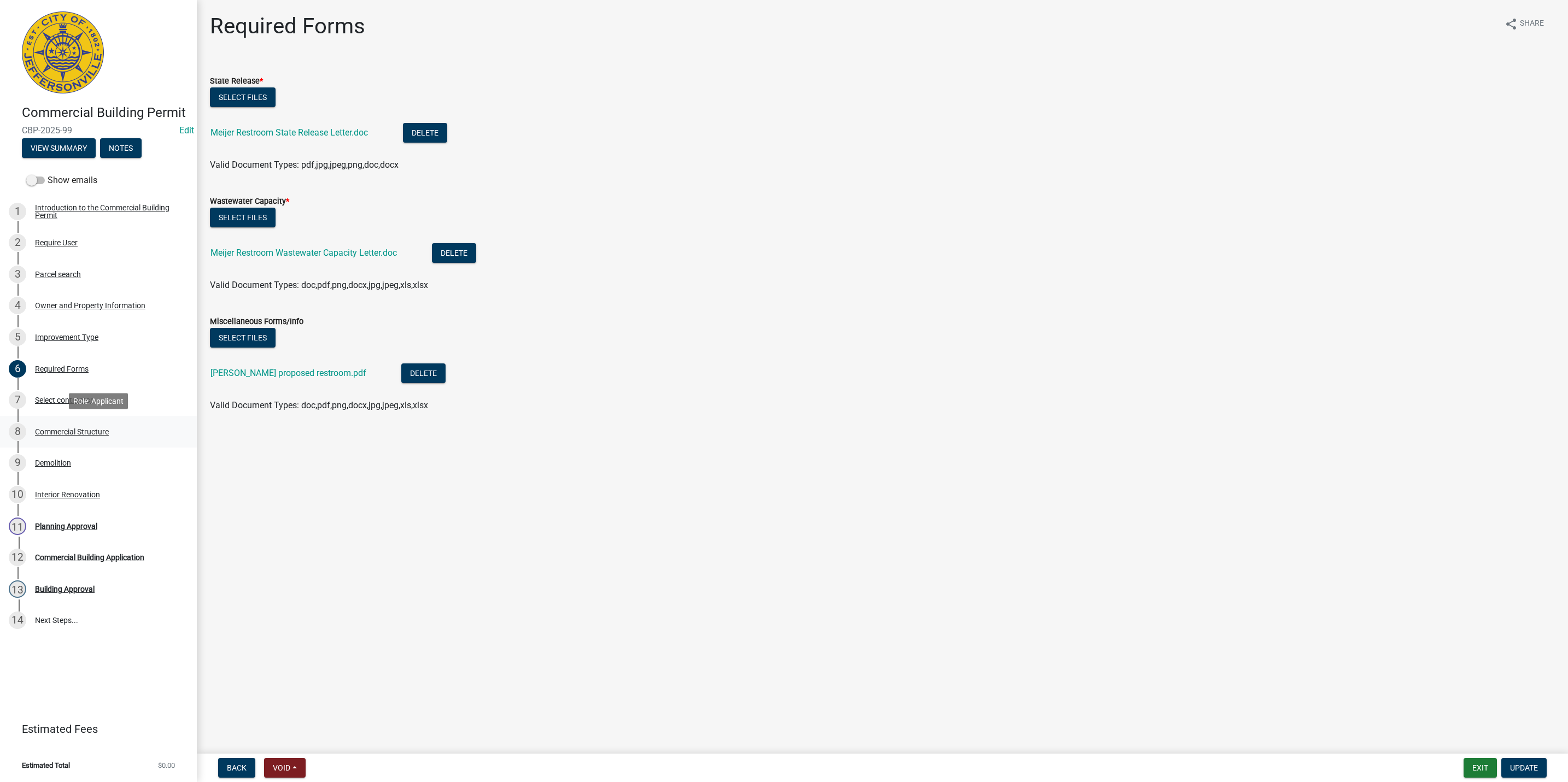
click at [76, 434] on div "Commercial Structure" at bounding box center [71, 431] width 73 height 7
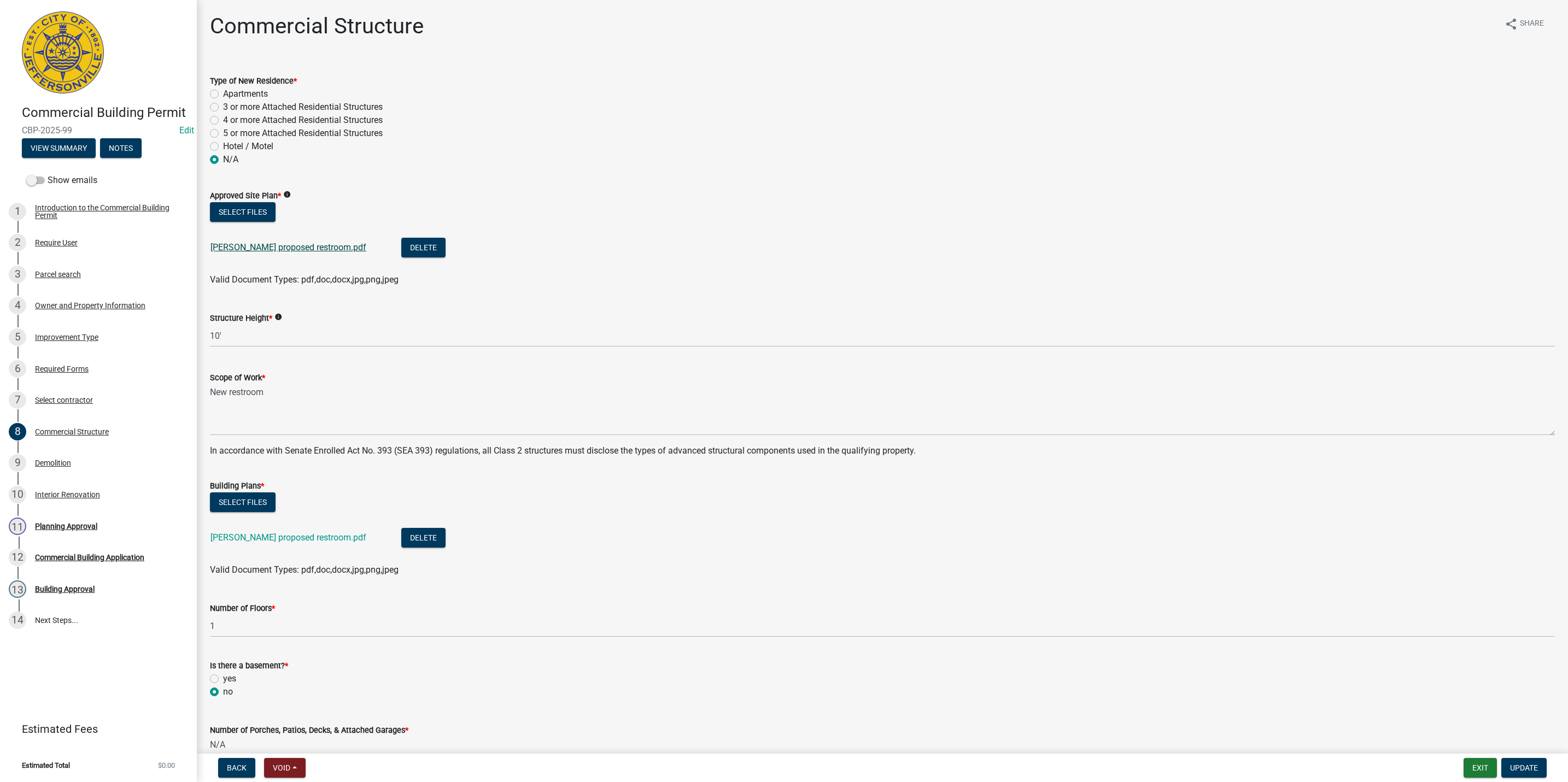
click at [292, 246] on link "[PERSON_NAME] proposed restroom.pdf" at bounding box center [288, 247] width 156 height 10
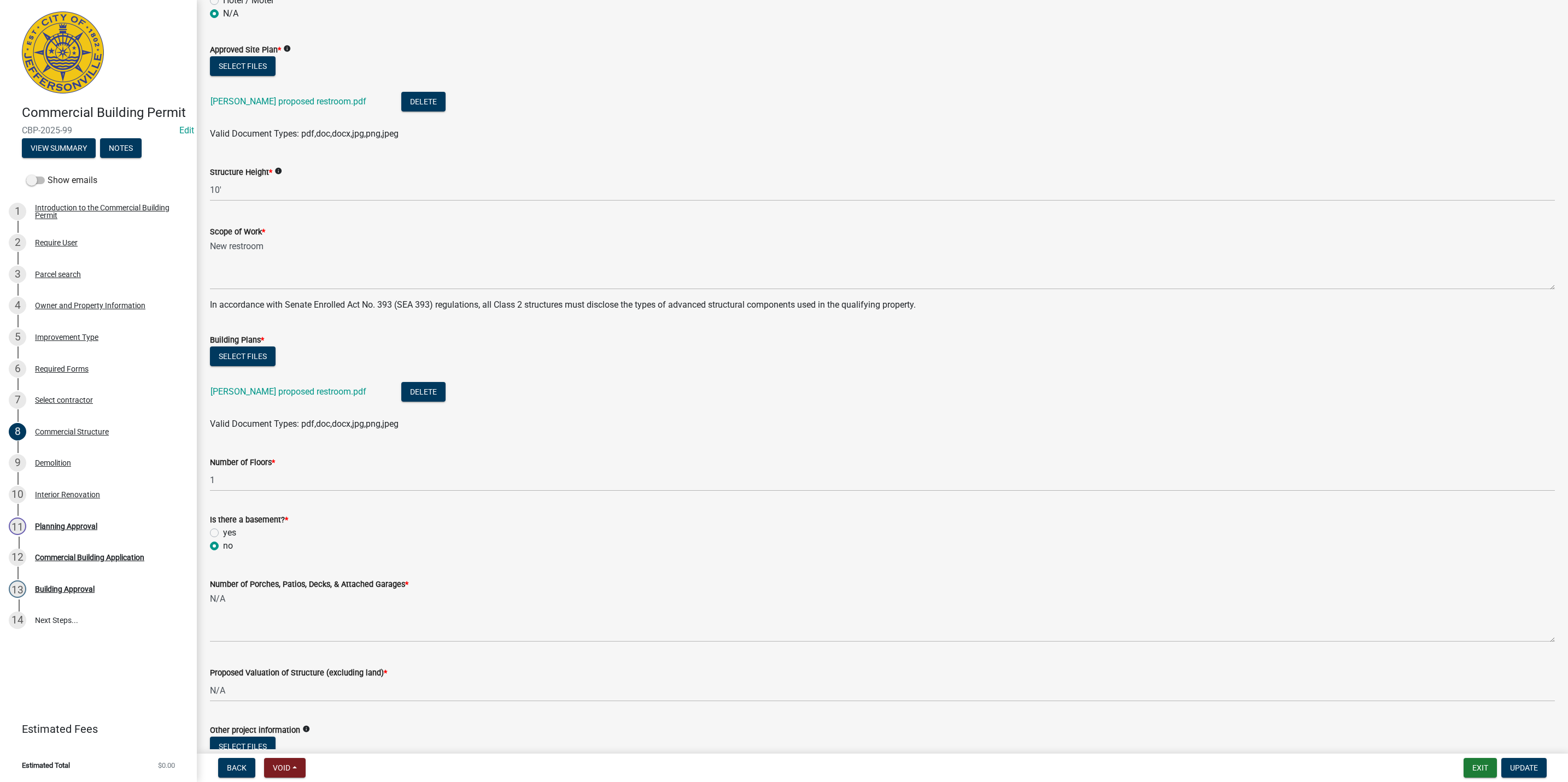
scroll to position [349, 0]
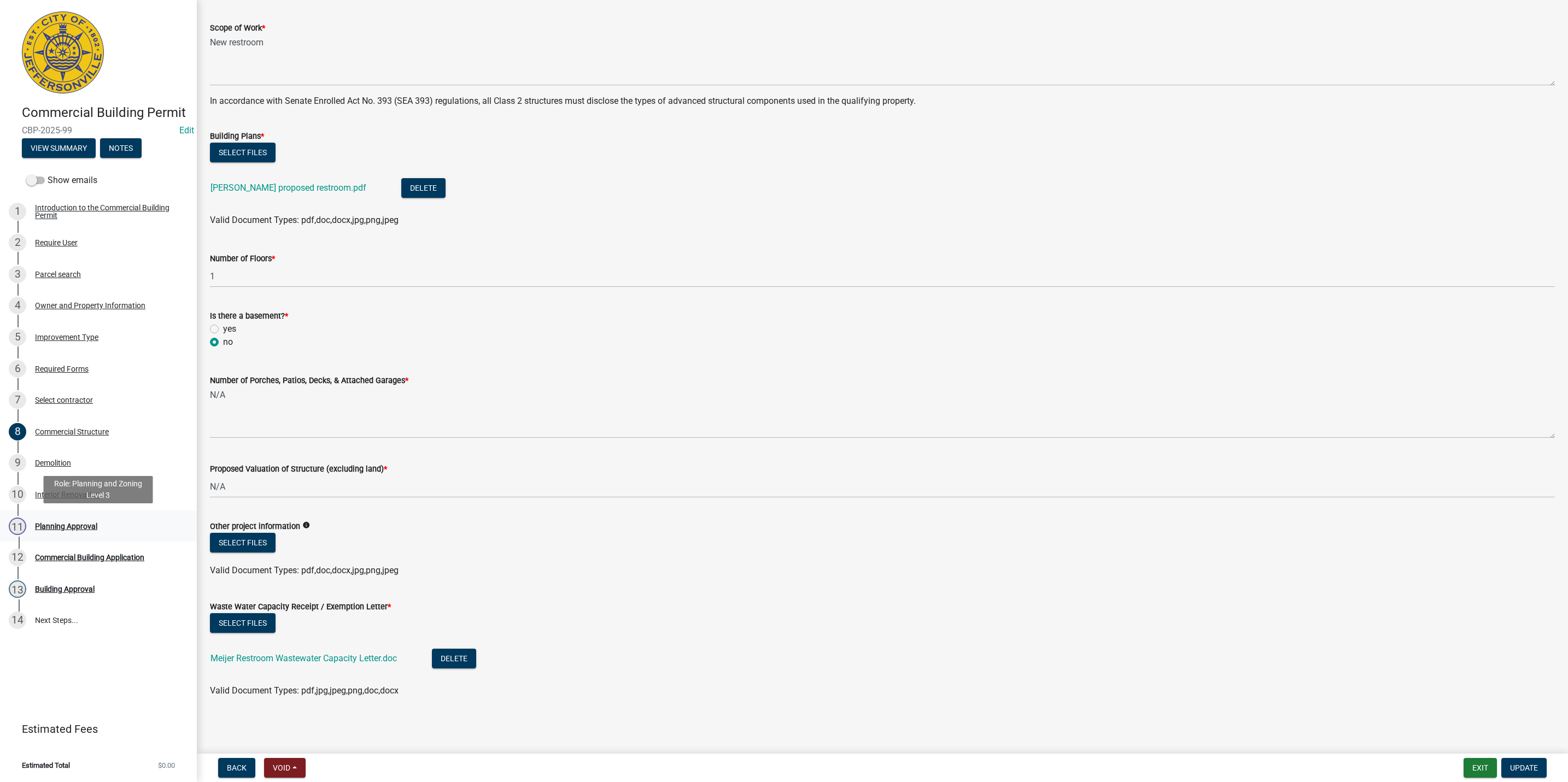
click at [35, 517] on div "11 Planning Approval" at bounding box center [94, 526] width 170 height 18
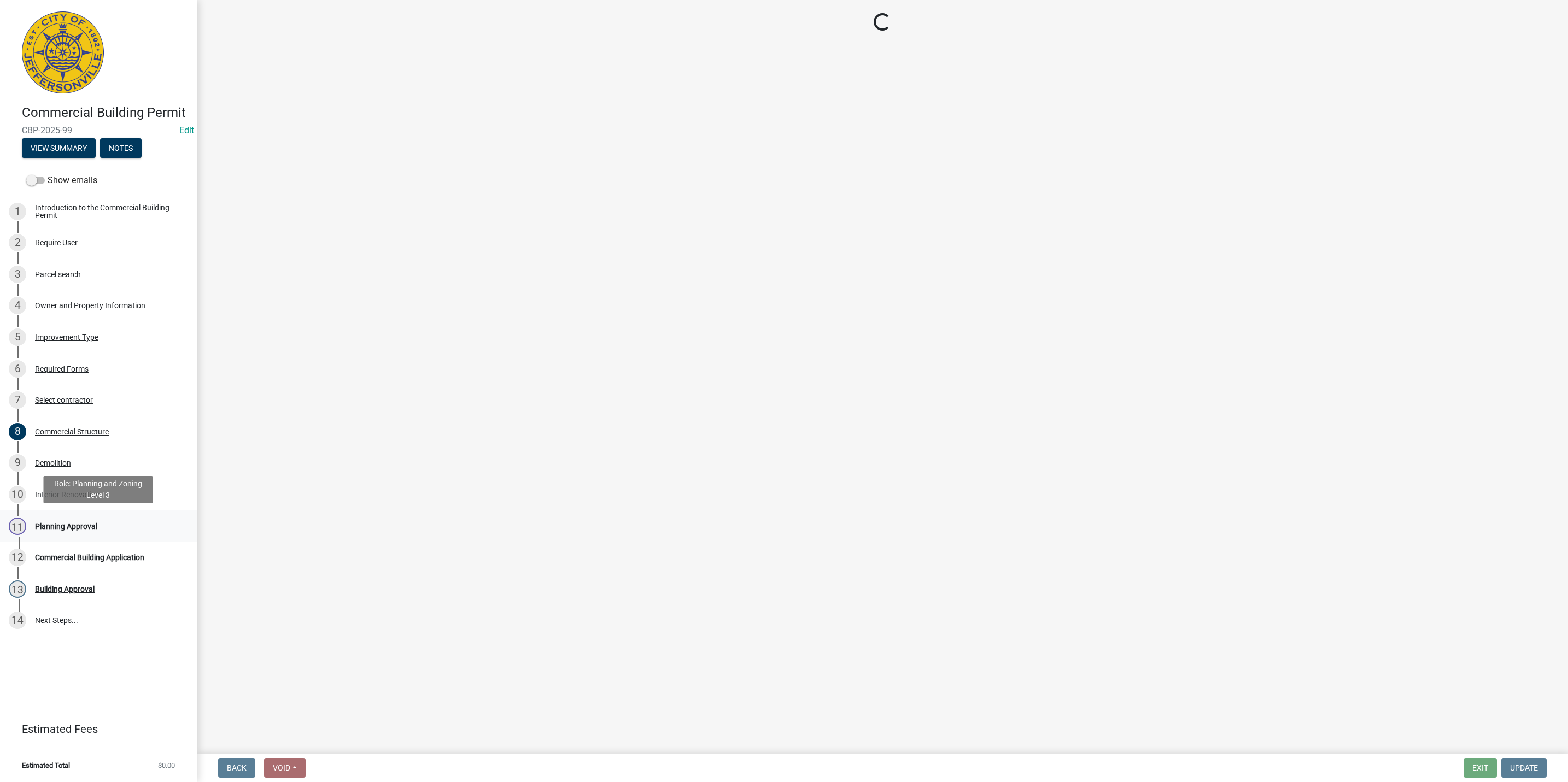
scroll to position [0, 0]
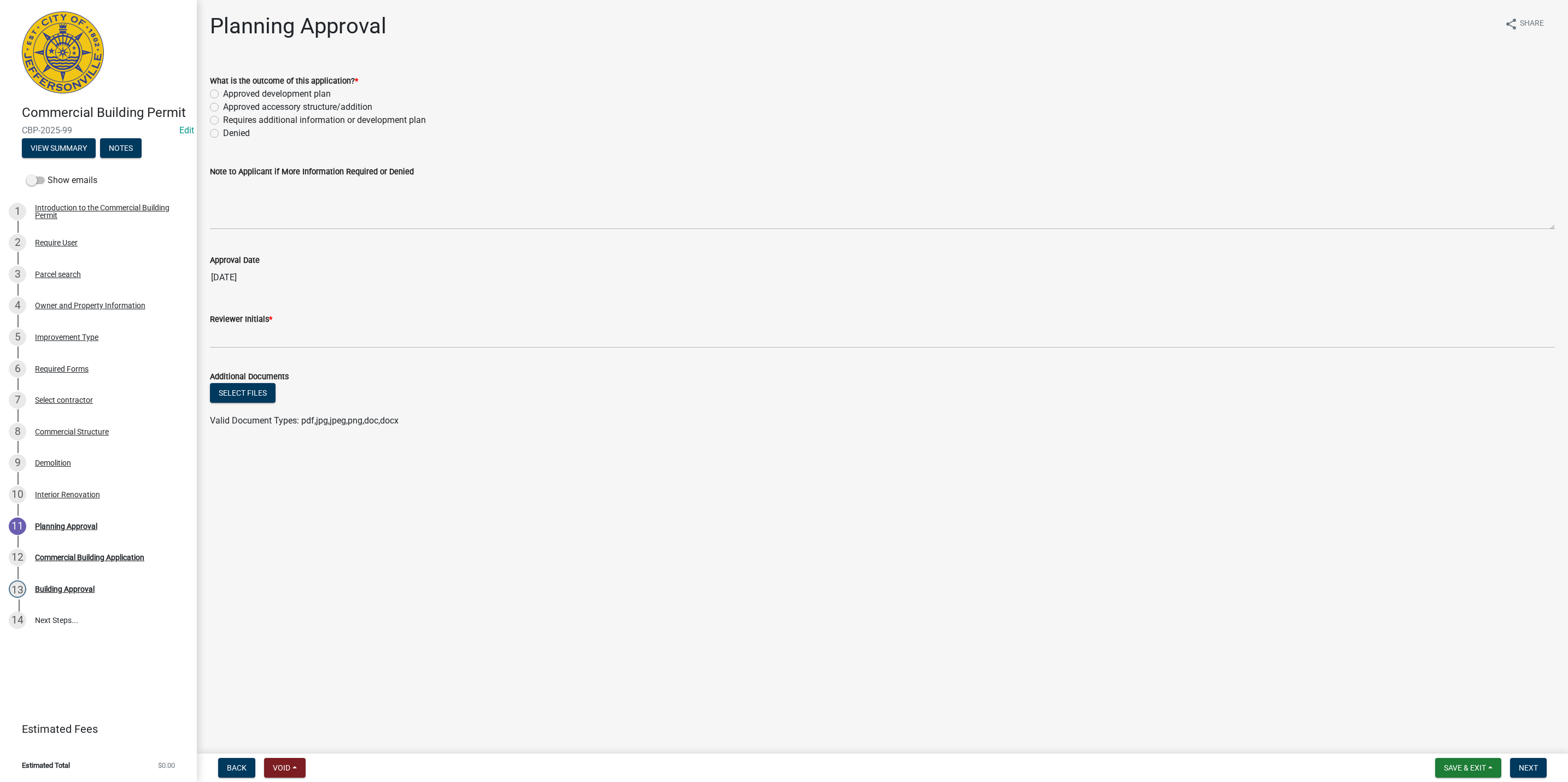
click at [354, 108] on label "Approved accessory structure/addition" at bounding box center [297, 107] width 149 height 13
click at [230, 107] on input "Approved accessory structure/addition" at bounding box center [226, 104] width 7 height 7
radio input "true"
click at [92, 341] on div "5 Improvement Type" at bounding box center [94, 337] width 170 height 18
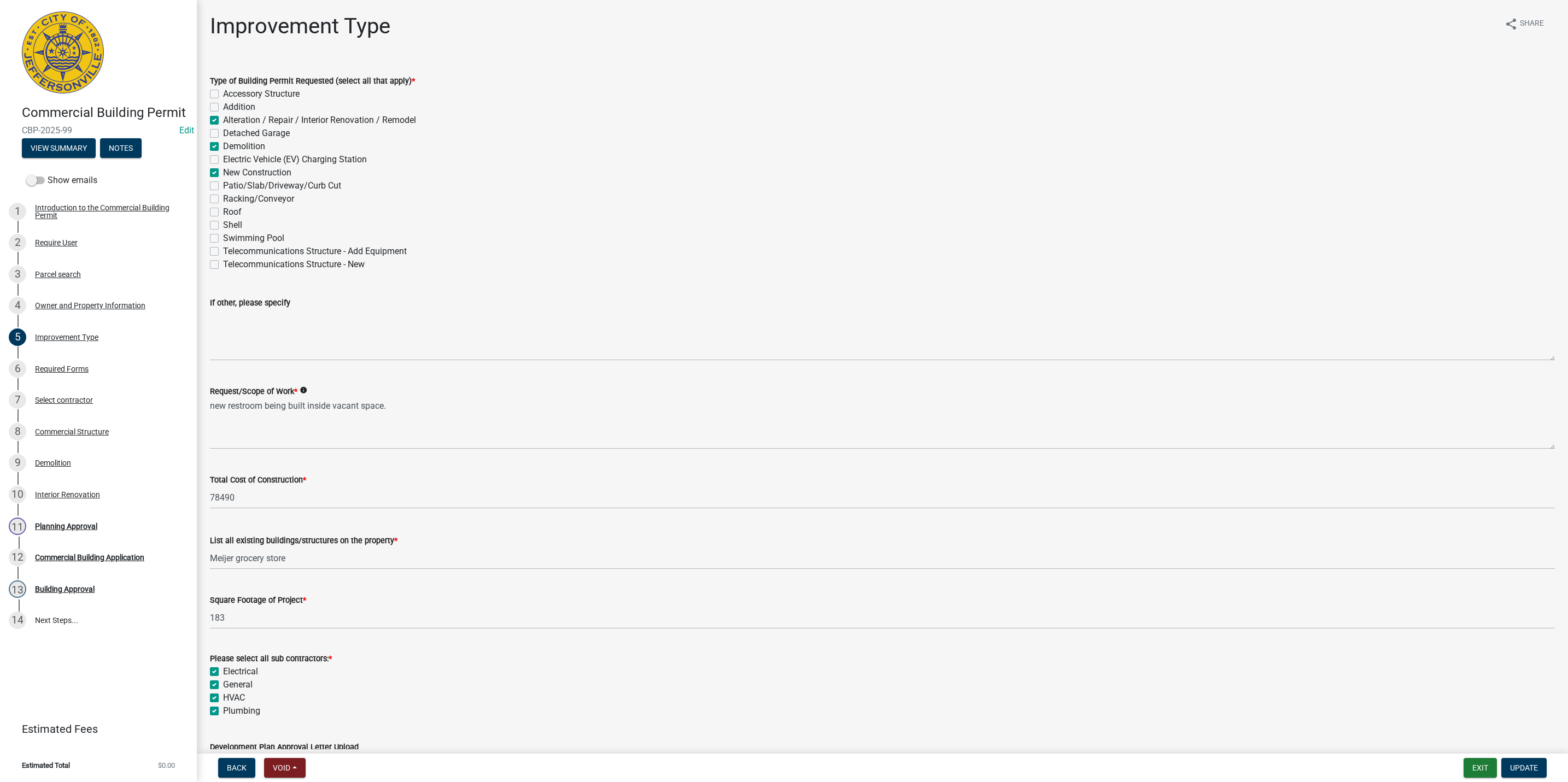
click at [223, 173] on label "New Construction" at bounding box center [257, 173] width 69 height 13
click at [223, 173] on input "New Construction" at bounding box center [226, 169] width 7 height 7
checkbox input "false"
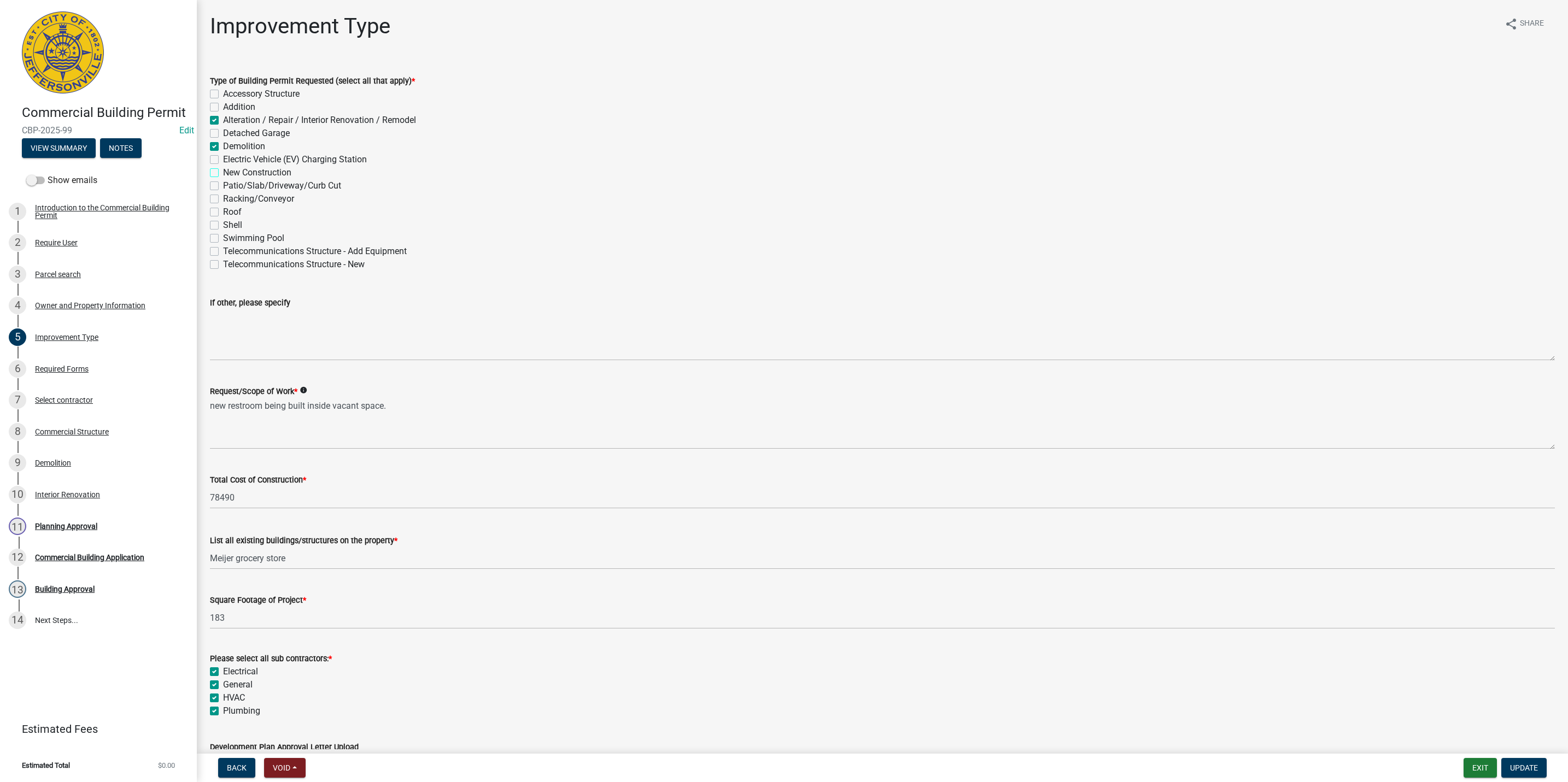
checkbox input "true"
checkbox input "false"
checkbox input "true"
checkbox input "false"
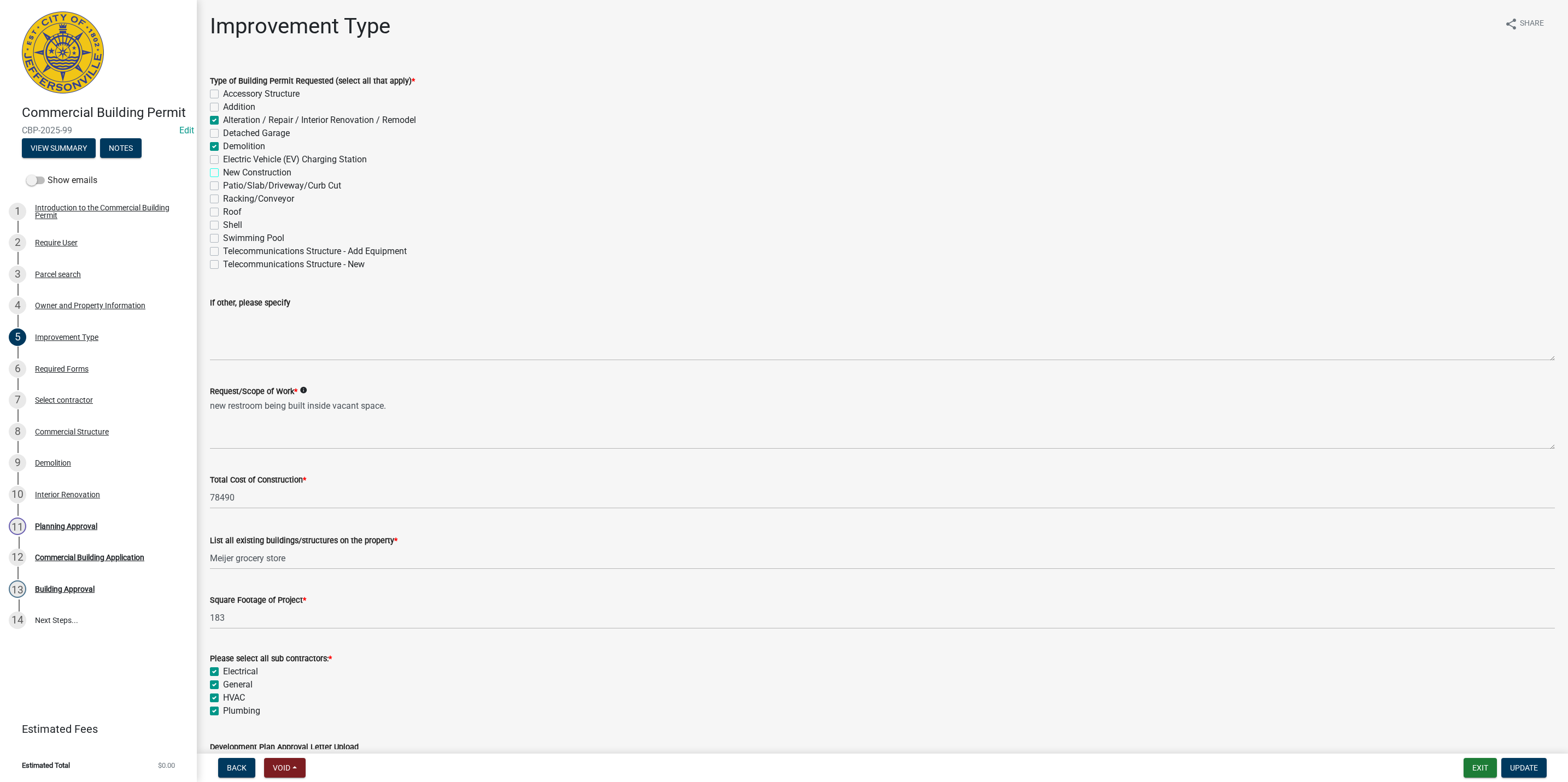
checkbox input "false"
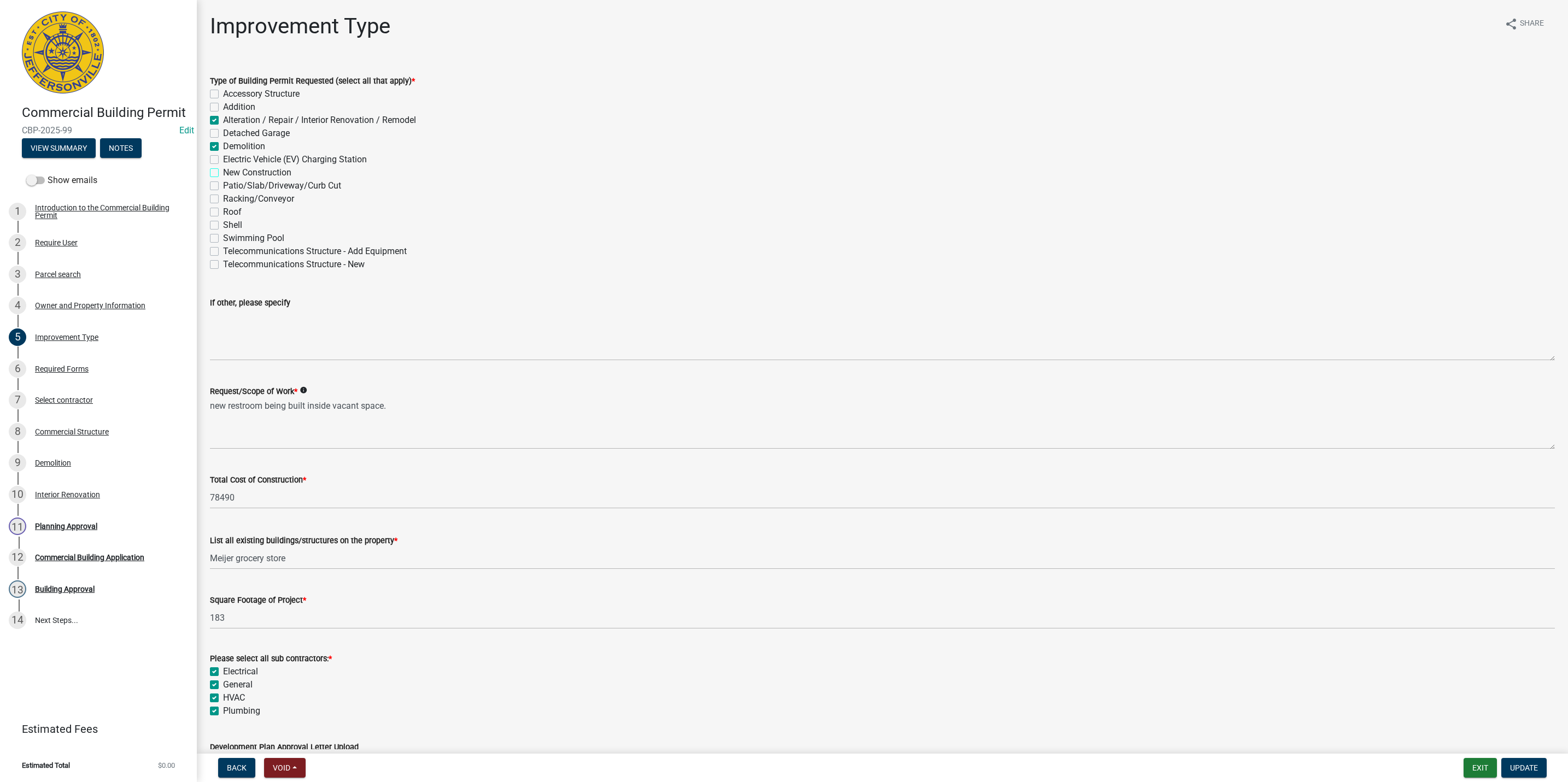
checkbox input "false"
click at [1516, 767] on span "Update" at bounding box center [1524, 767] width 28 height 9
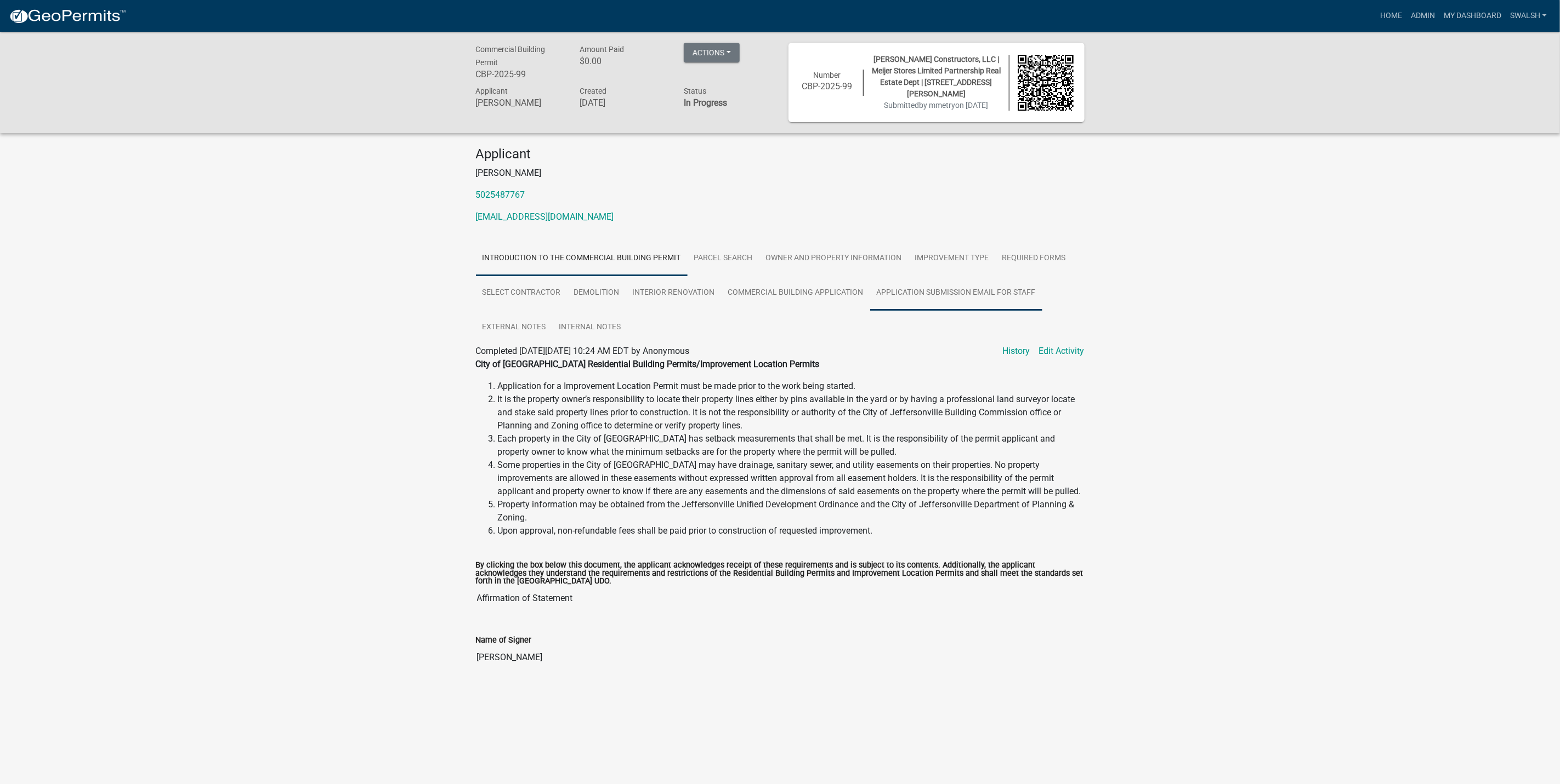
click at [915, 291] on link "Application Submission Email for Staff" at bounding box center [956, 293] width 172 height 35
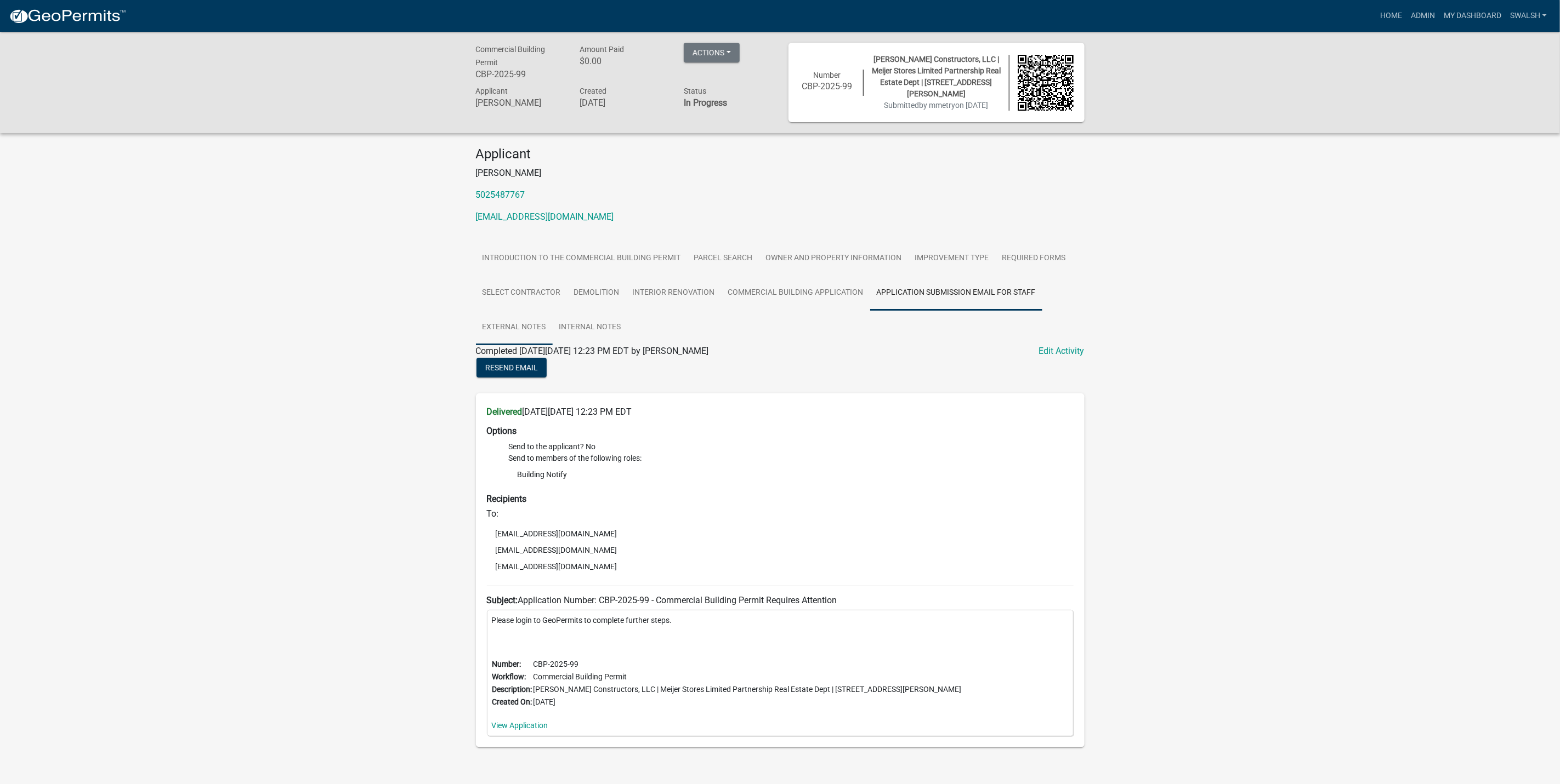
click at [525, 313] on link "External Notes" at bounding box center [514, 327] width 77 height 35
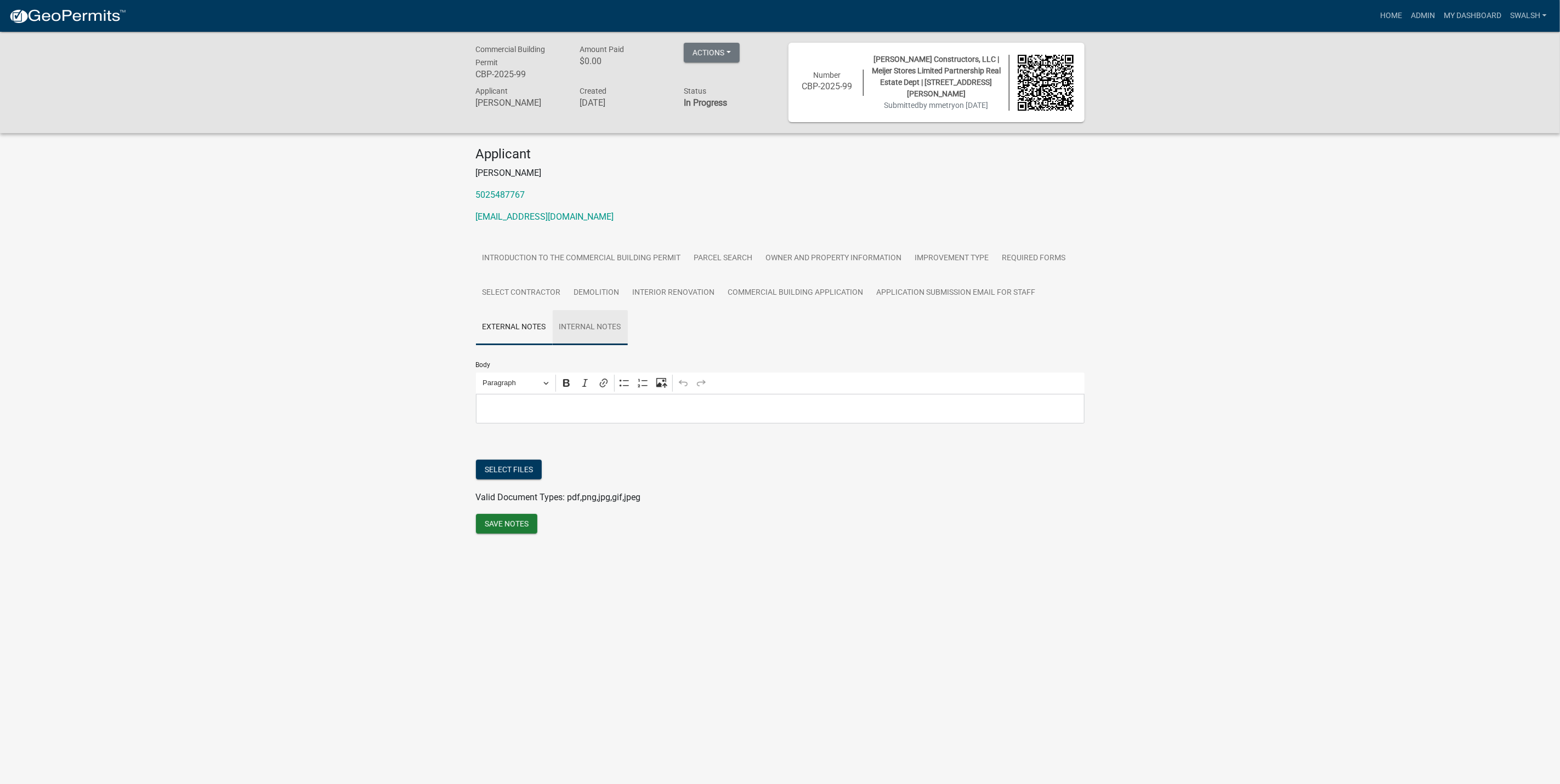
click at [573, 315] on link "Internal Notes" at bounding box center [590, 327] width 75 height 35
click at [1433, 14] on link "Admin" at bounding box center [1422, 16] width 33 height 21
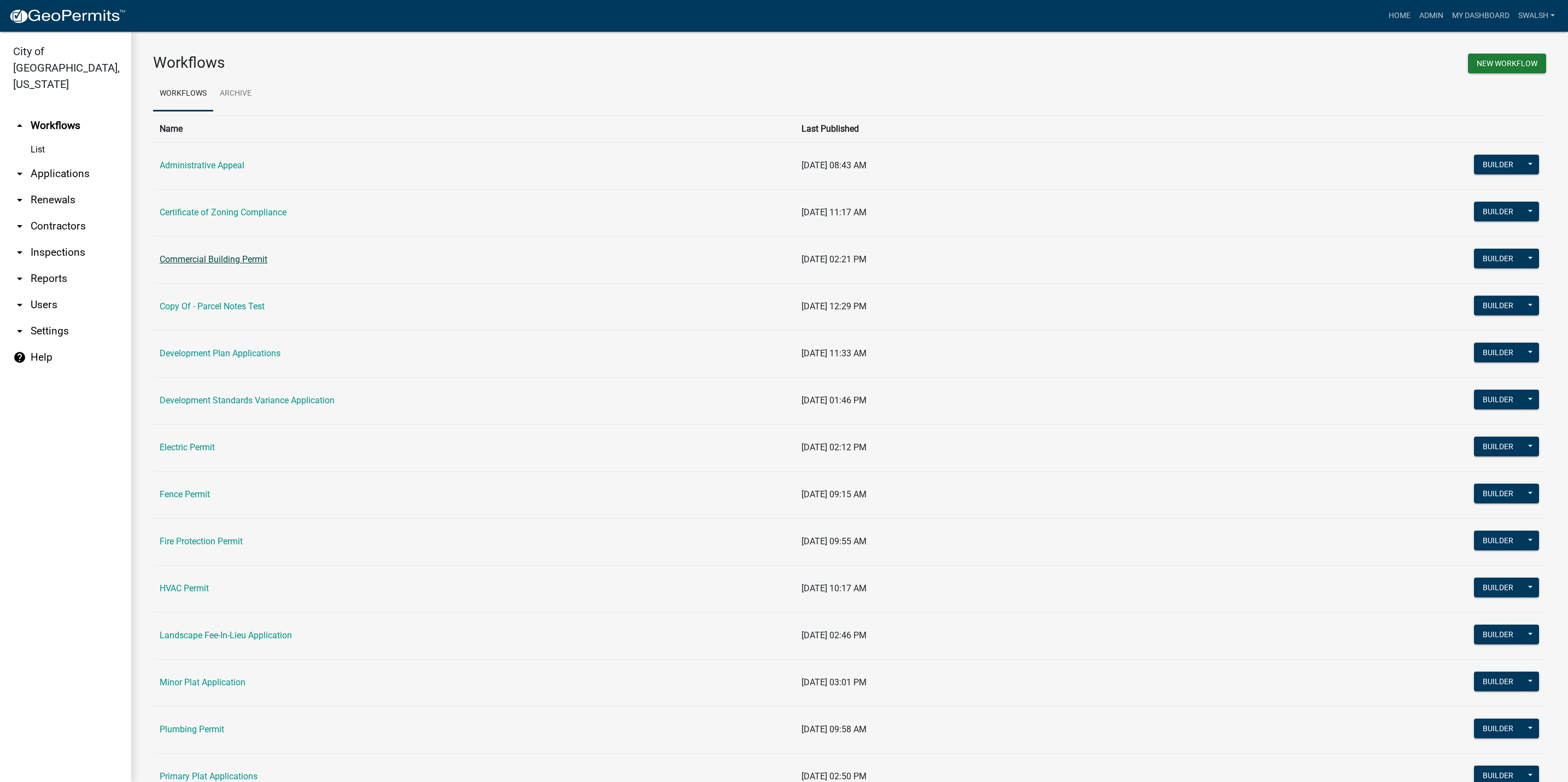
click at [213, 262] on link "Commercial Building Permit" at bounding box center [213, 259] width 107 height 10
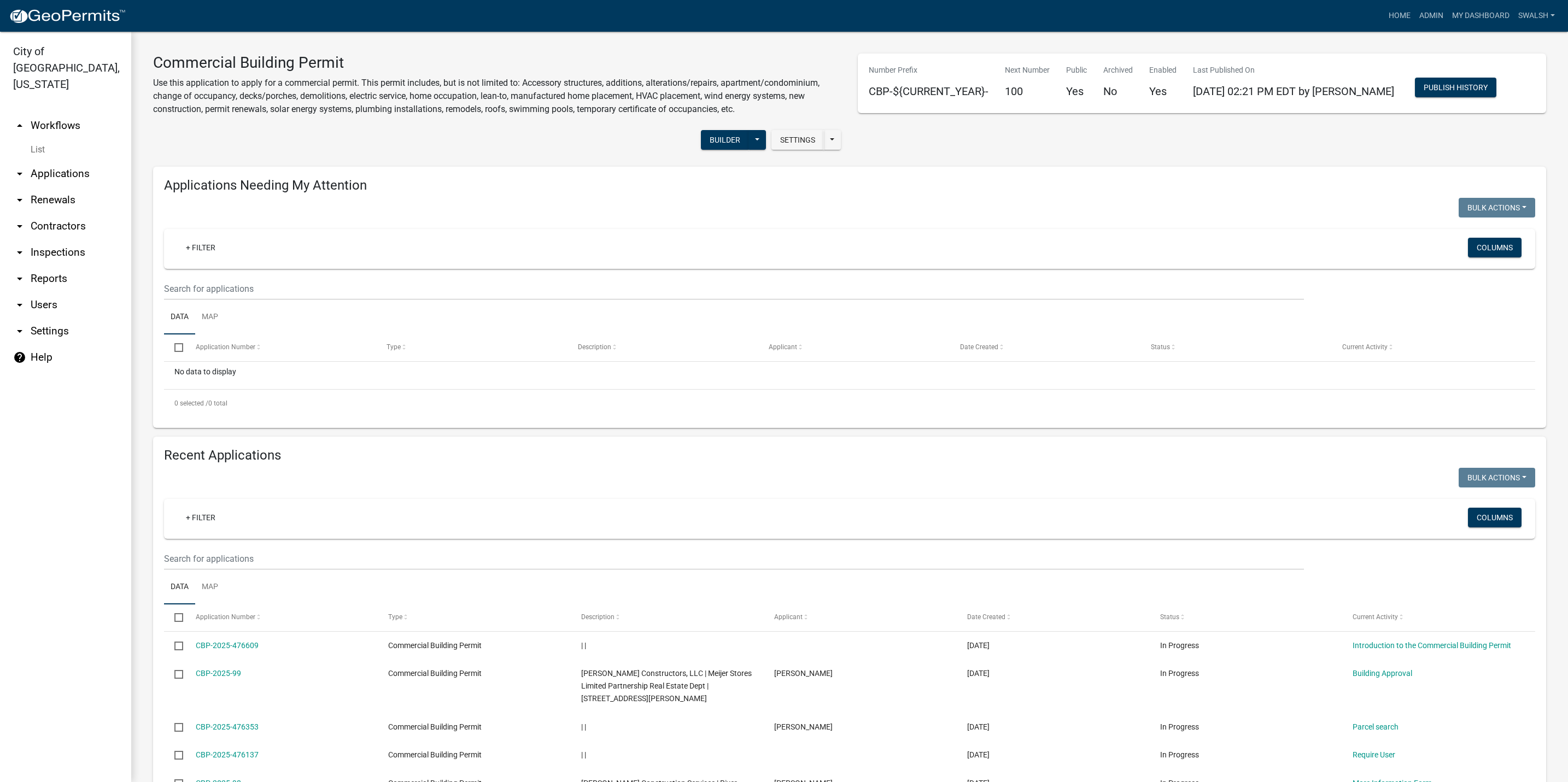
click at [69, 113] on link "arrow_drop_up Workflows" at bounding box center [65, 126] width 132 height 27
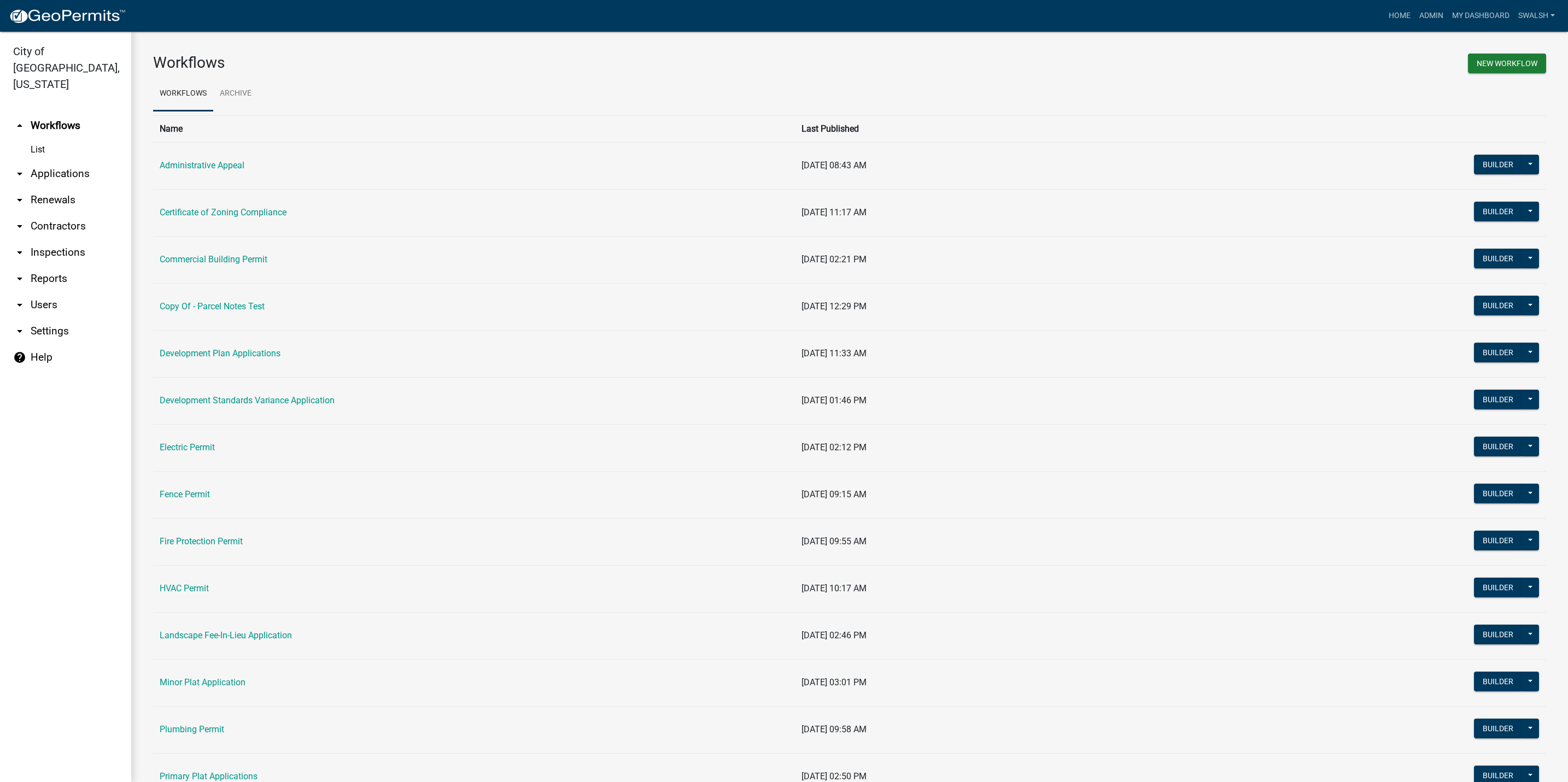
click at [76, 113] on link "arrow_drop_up Workflows" at bounding box center [65, 126] width 132 height 27
click at [44, 161] on link "arrow_drop_down Applications" at bounding box center [65, 174] width 132 height 27
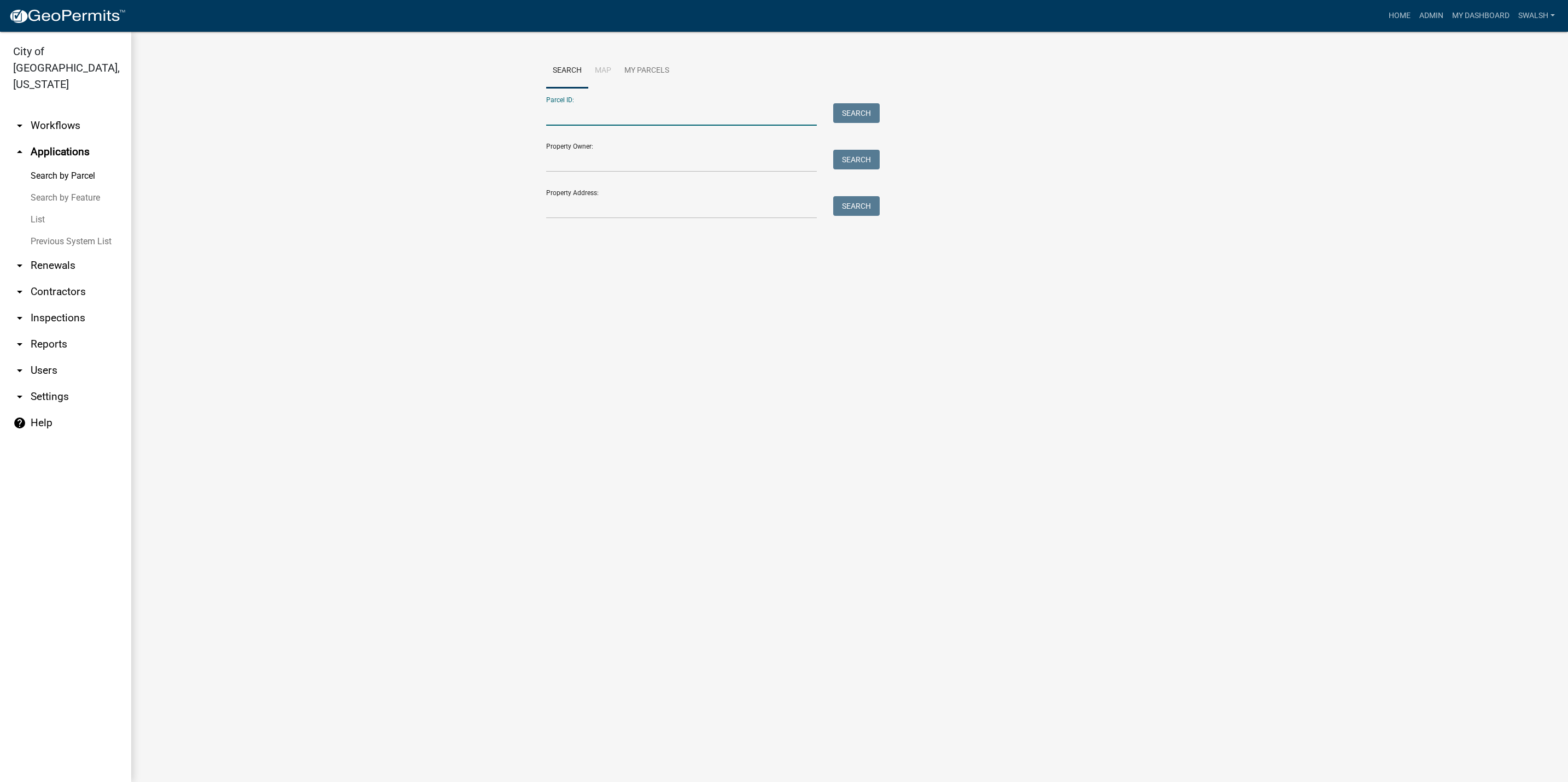
click at [566, 124] on input "Parcel ID:" at bounding box center [681, 115] width 270 height 23
paste input "10-42-02-500-645.000-039"
type input "10-42-02-500-645.000-039"
click at [849, 109] on button "Search" at bounding box center [857, 113] width 47 height 19
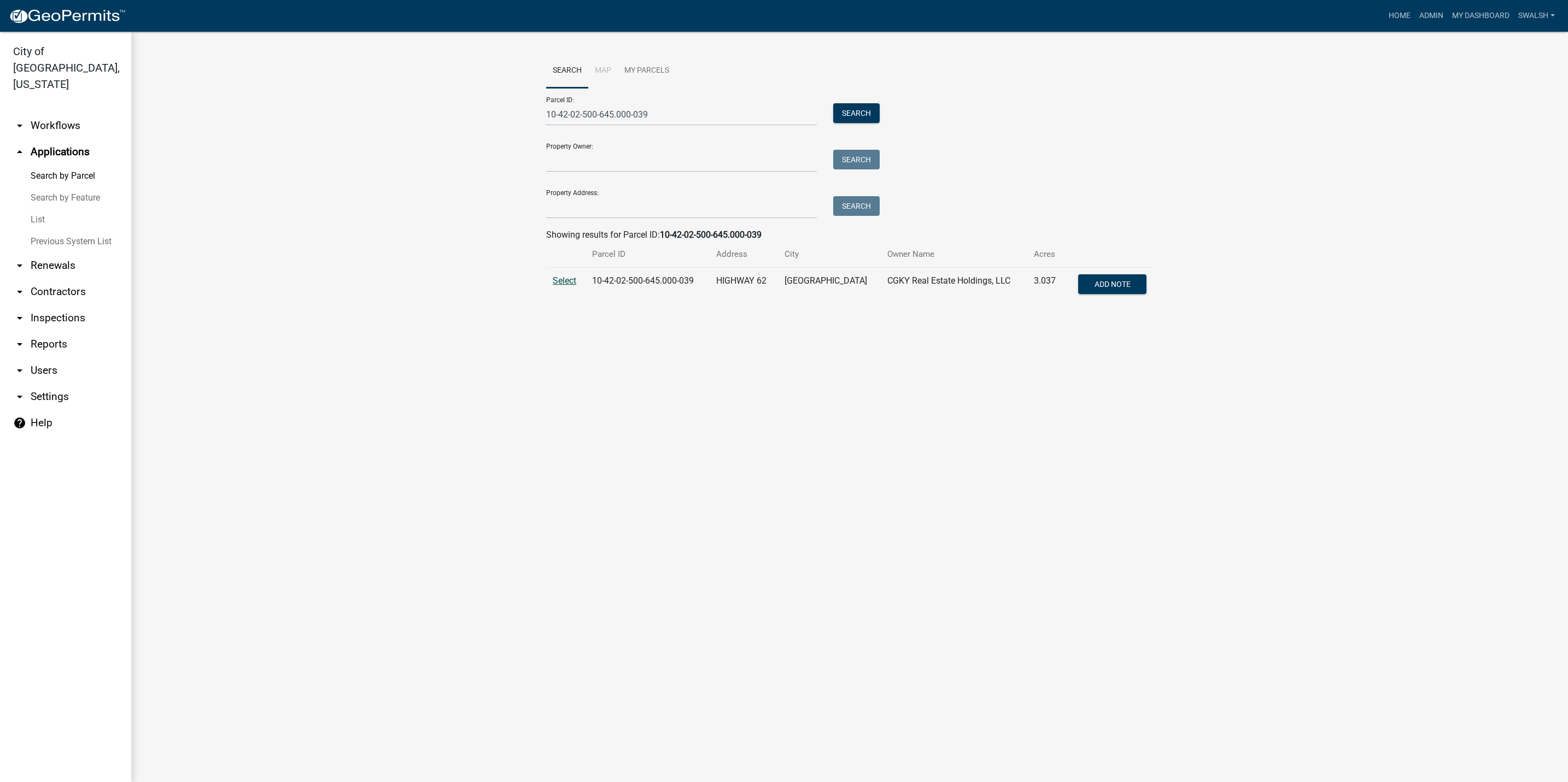
click at [561, 280] on span "Select" at bounding box center [564, 280] width 23 height 10
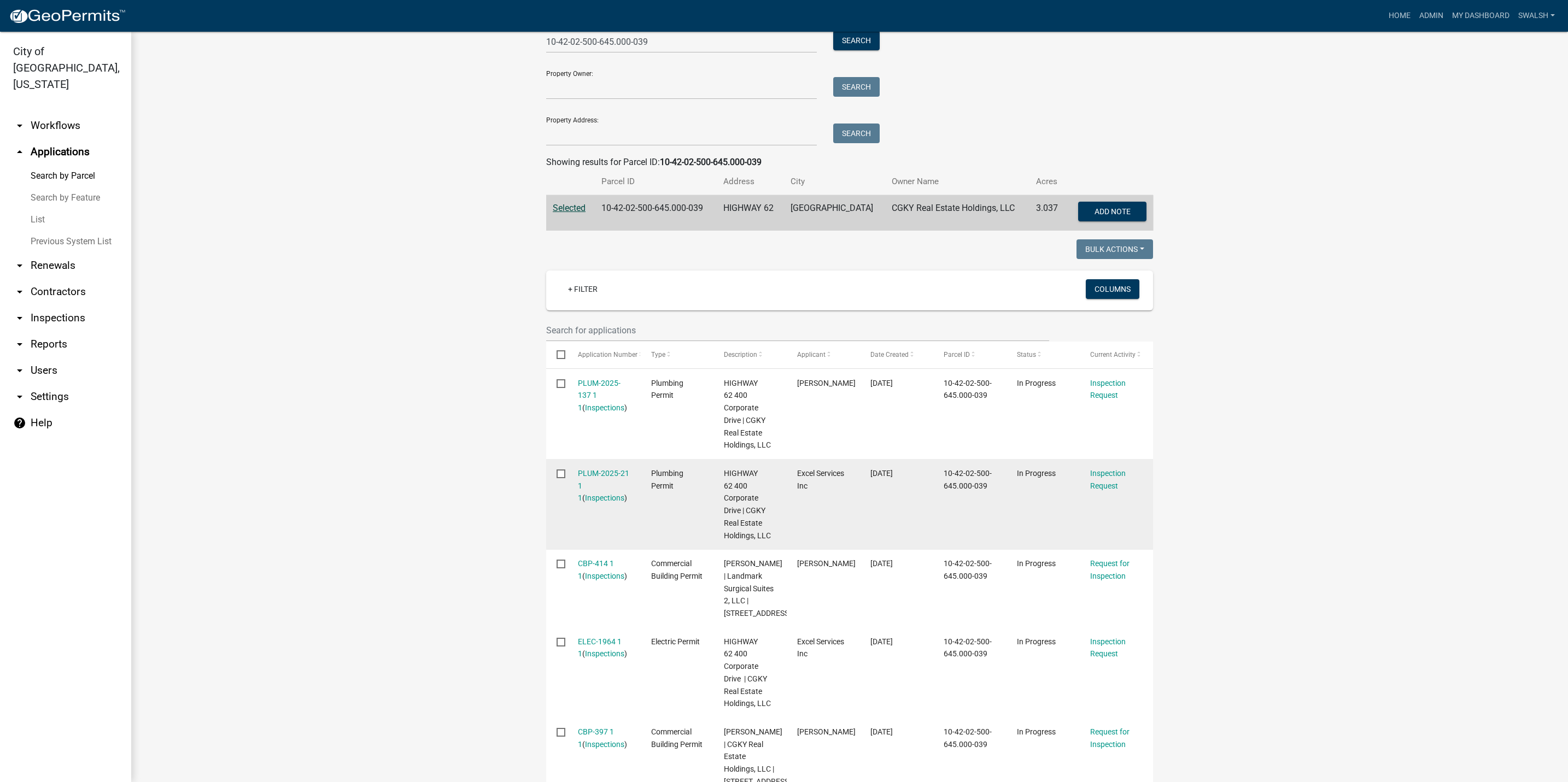
scroll to position [164, 0]
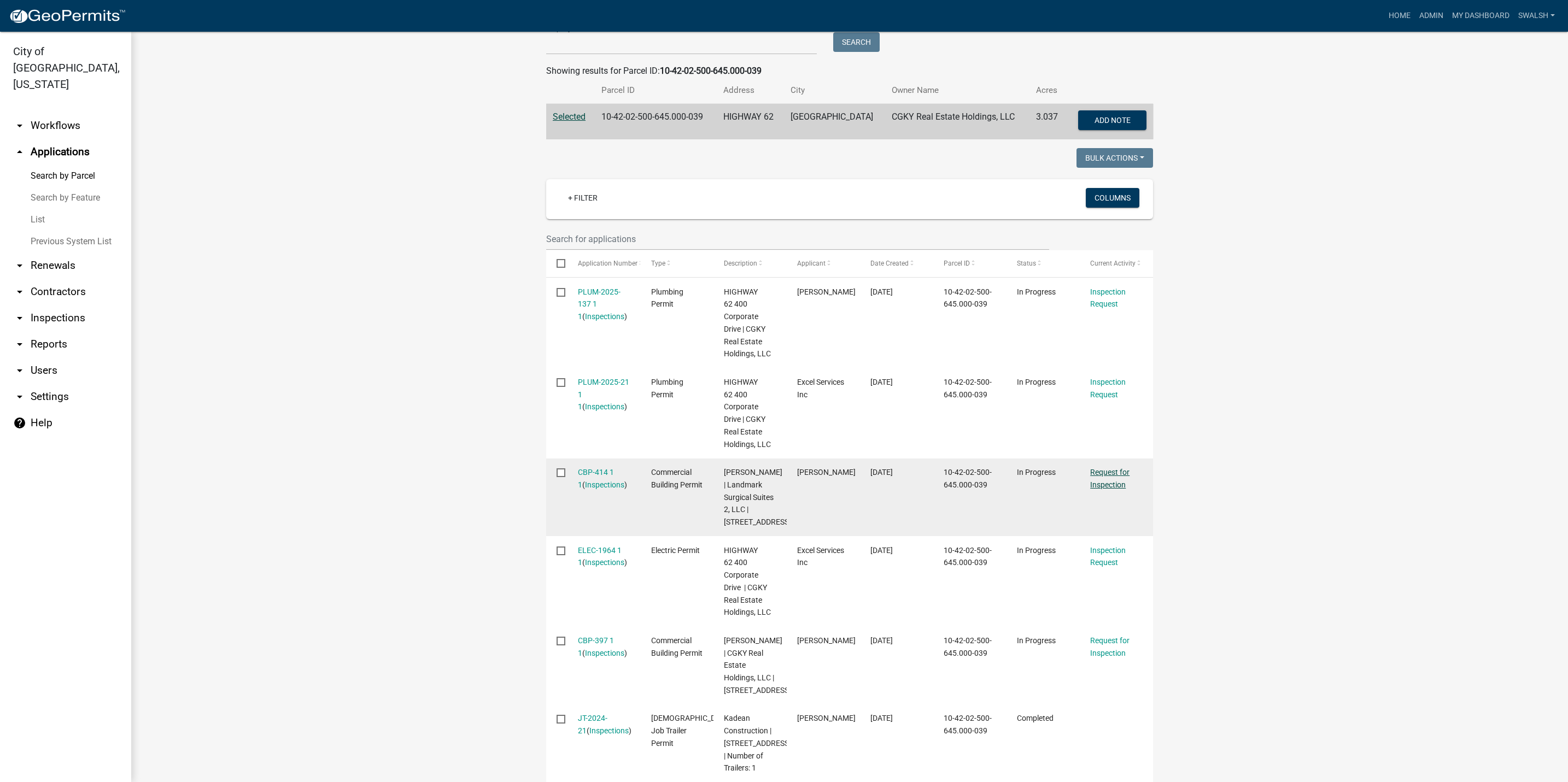
click at [1113, 473] on link "Request for Inspection" at bounding box center [1109, 479] width 40 height 21
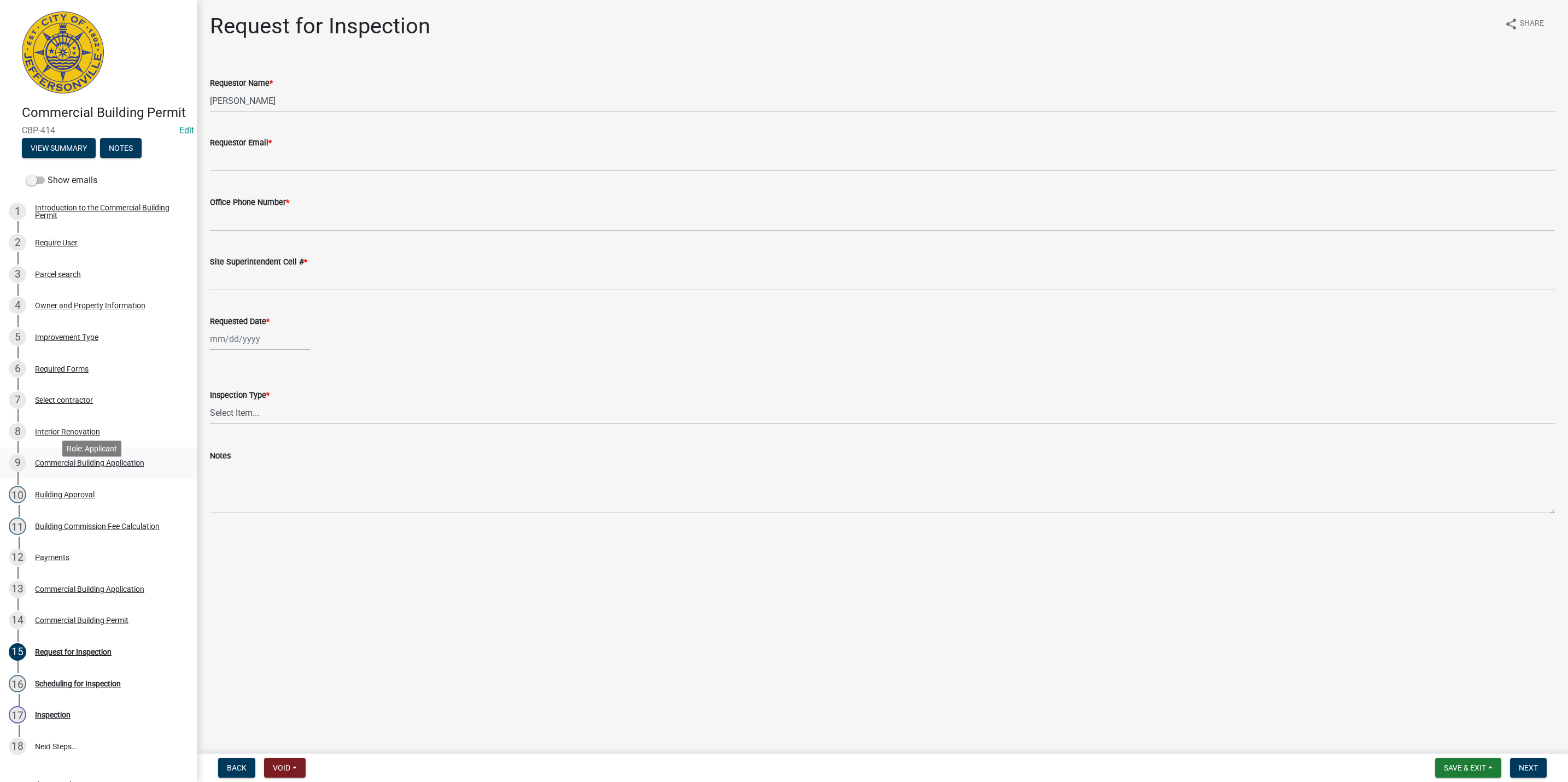
click at [151, 471] on div "9 Commercial Building Application" at bounding box center [94, 463] width 170 height 18
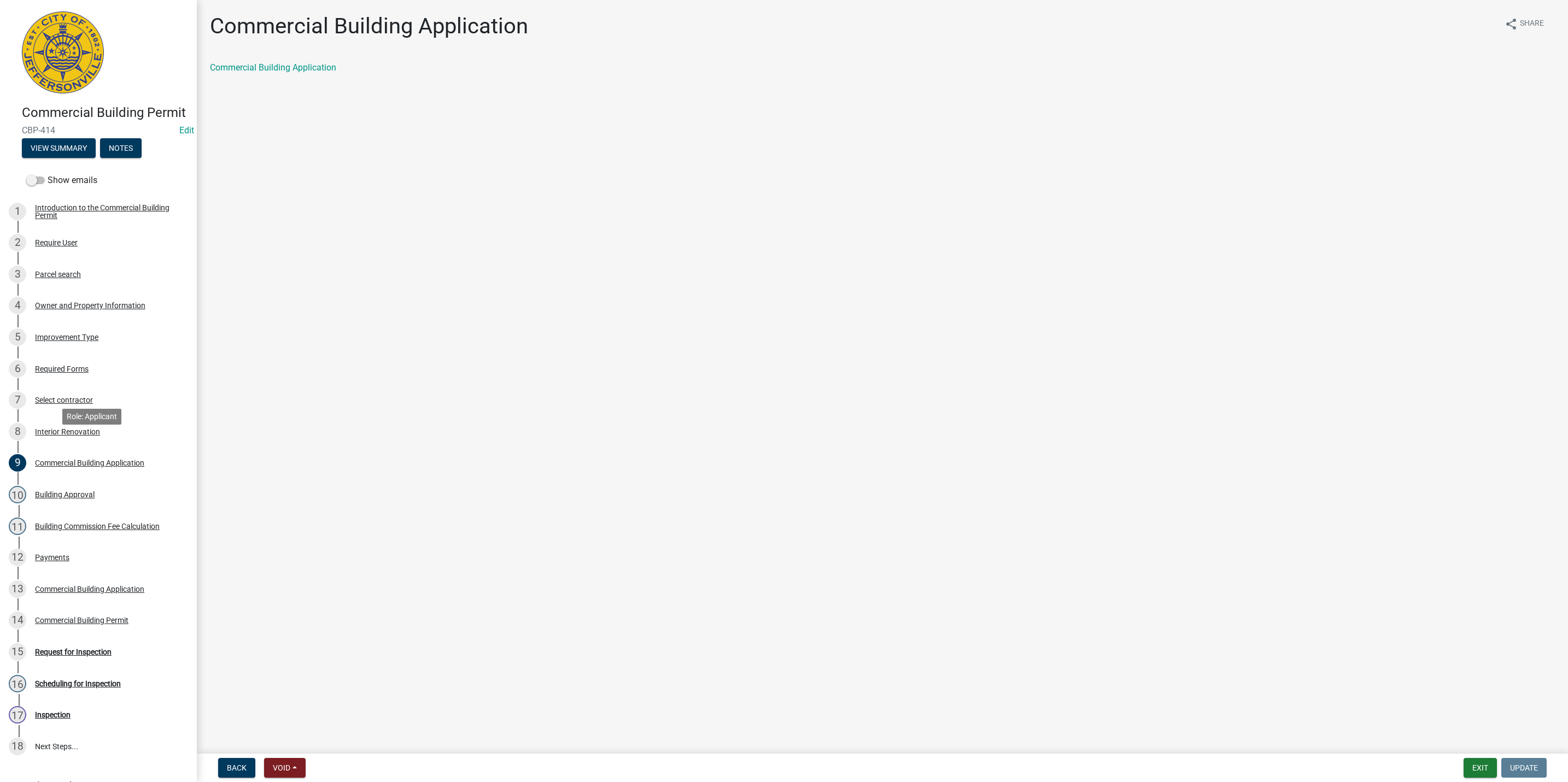
click at [86, 436] on div "Interior Renovation" at bounding box center [67, 431] width 65 height 7
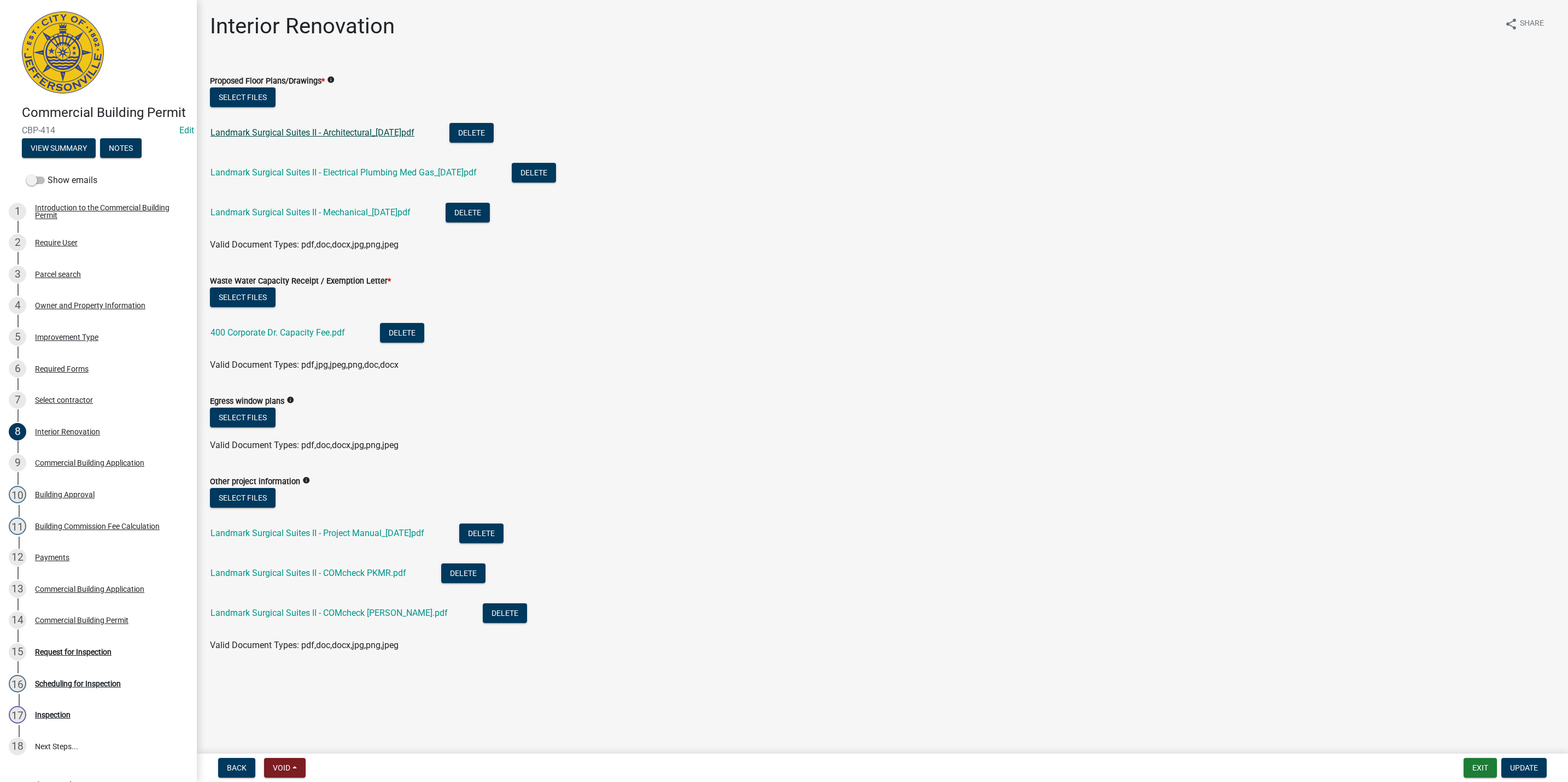
click at [350, 128] on link "Landmark Surgical Suites II - Architectural_[DATE]pdf" at bounding box center [312, 132] width 204 height 10
click at [84, 624] on div "Commercial Building Permit" at bounding box center [82, 620] width 94 height 7
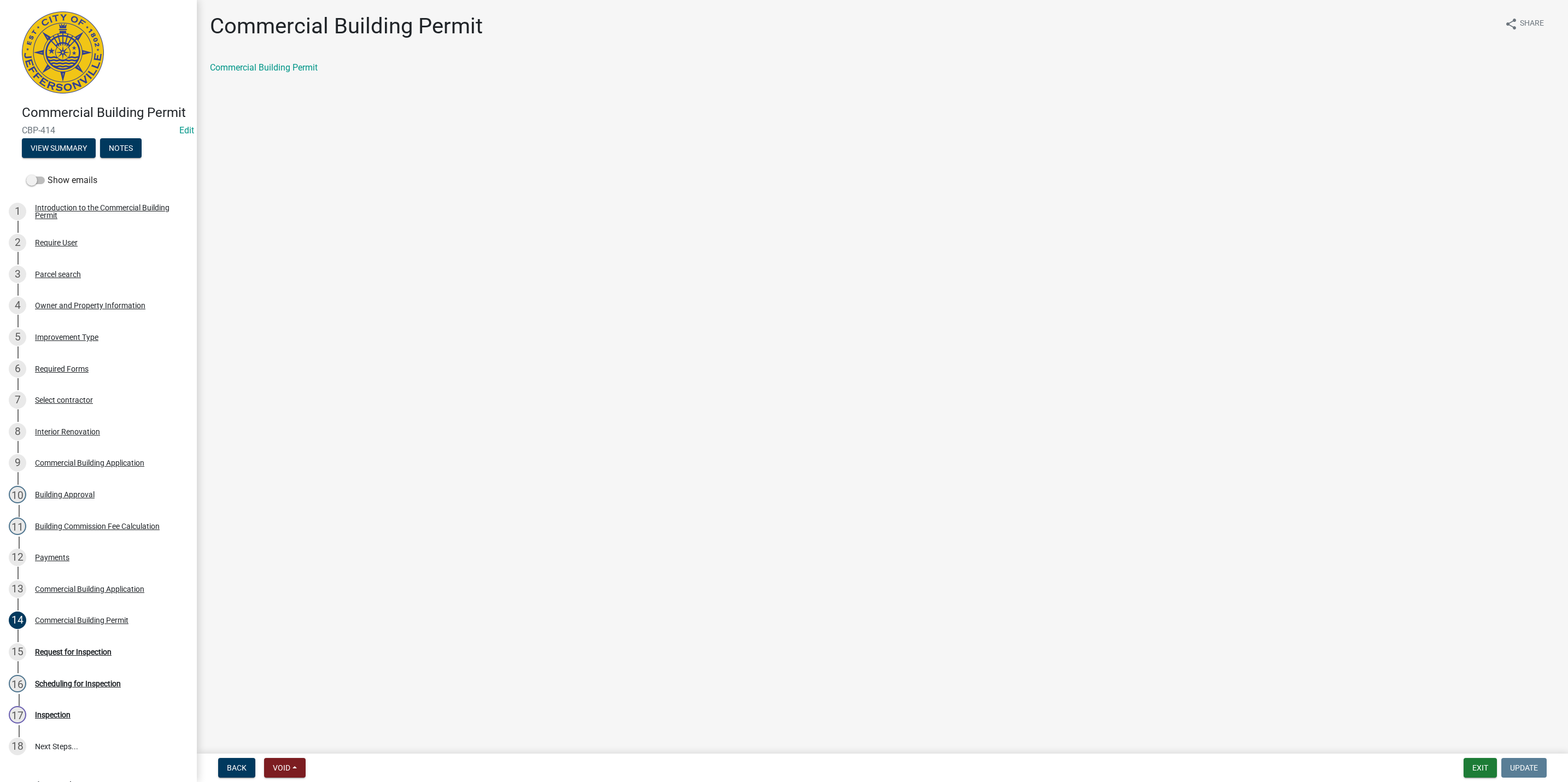
click at [233, 751] on div "Commercial Building Permit CBP-414 Edit View Summary Notes Show emails 1 Introd…" at bounding box center [784, 391] width 1568 height 782
click at [238, 782] on html "Internet Explorer does NOT work with GeoPermits. Get a new browser for more sec…" at bounding box center [784, 391] width 1568 height 782
click at [238, 776] on button "Back" at bounding box center [237, 767] width 37 height 19
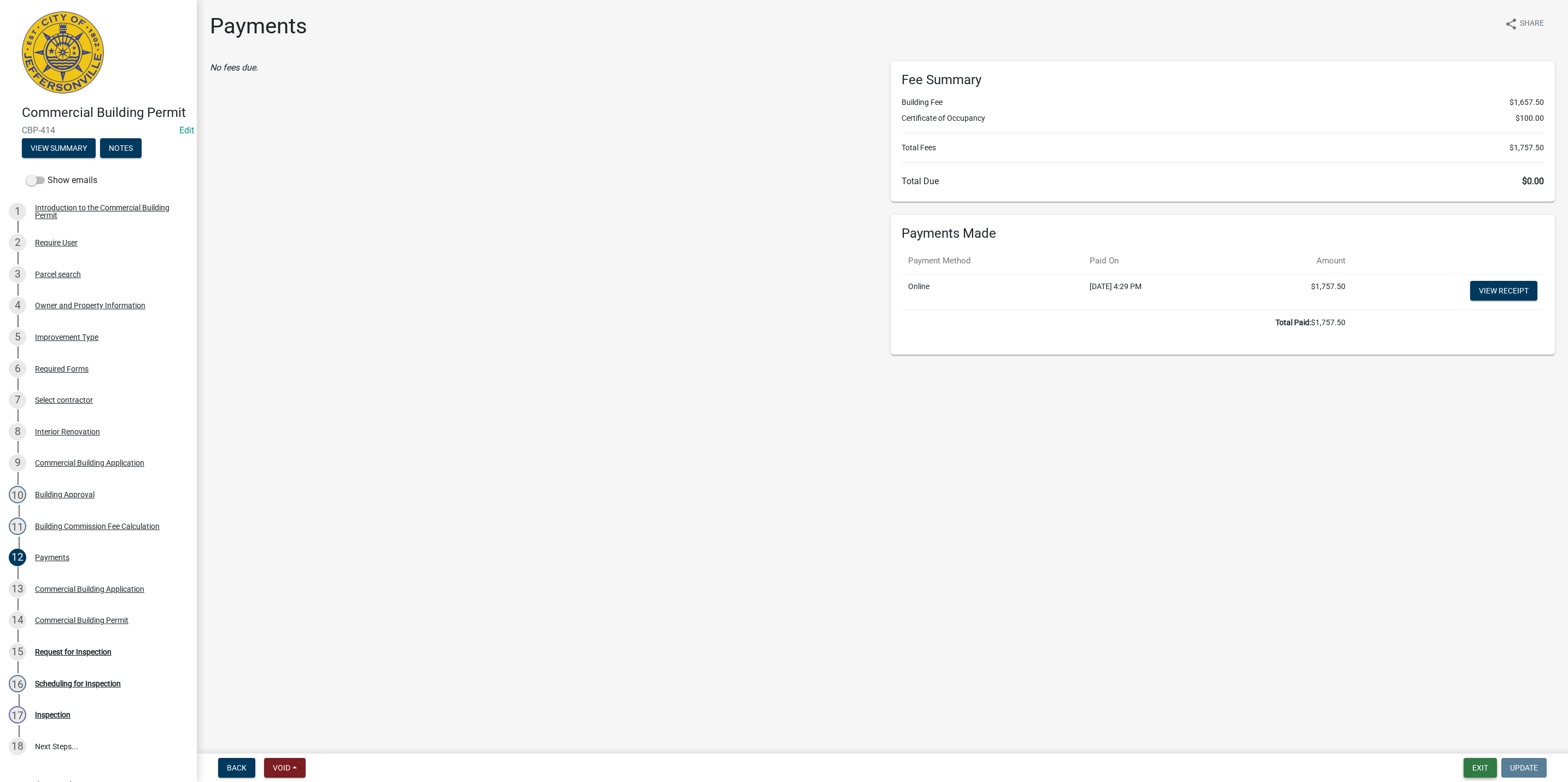
click at [1487, 770] on button "Exit" at bounding box center [1480, 767] width 33 height 19
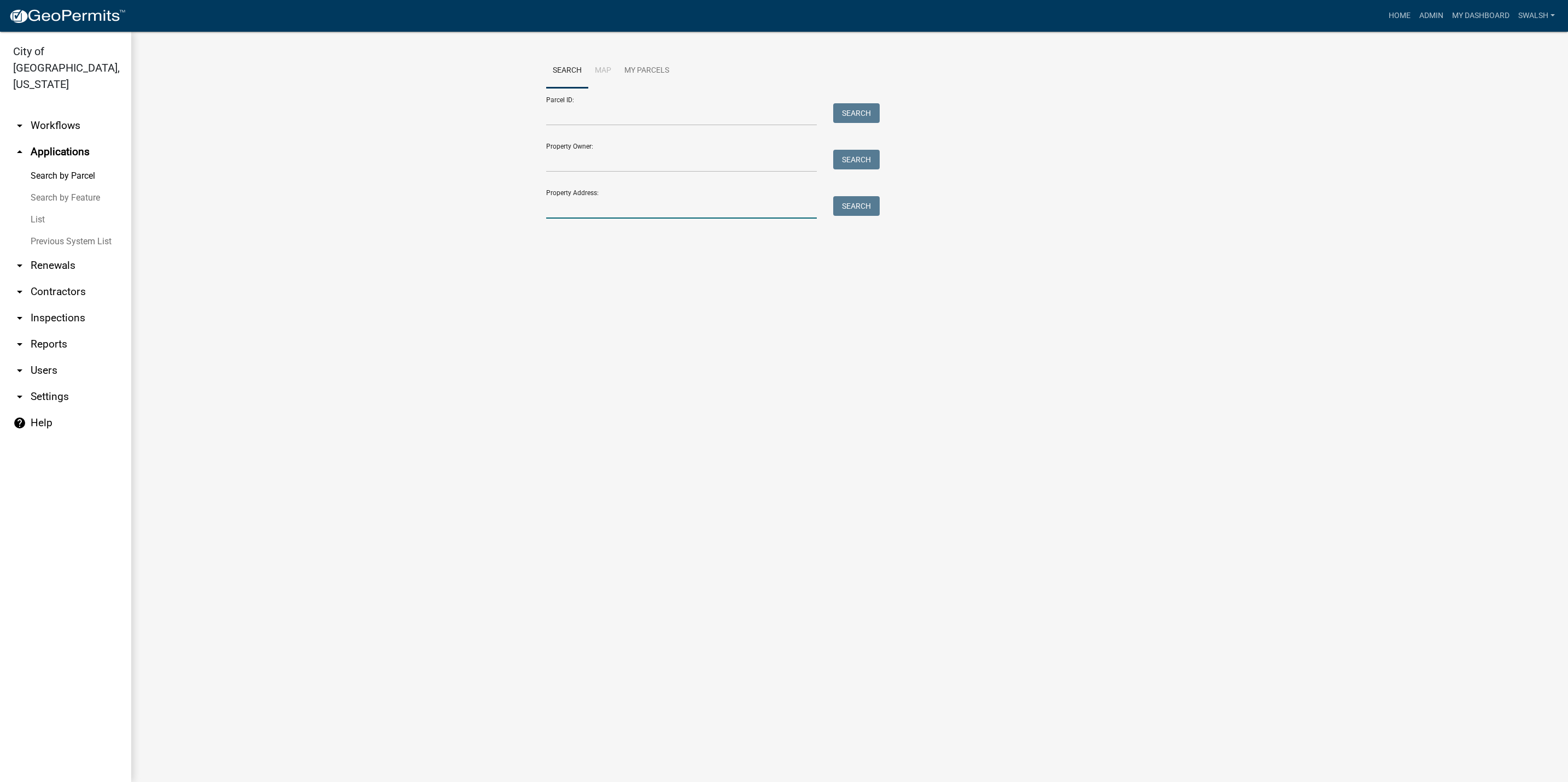
click at [631, 213] on input "Property Address:" at bounding box center [681, 207] width 270 height 23
click at [597, 124] on input "Parcel ID:" at bounding box center [681, 115] width 270 height 23
paste input "10-42-02-500-645.000-039"
type input "10-42-02-500-645.000-039"
click at [853, 110] on button "Search" at bounding box center [857, 113] width 47 height 19
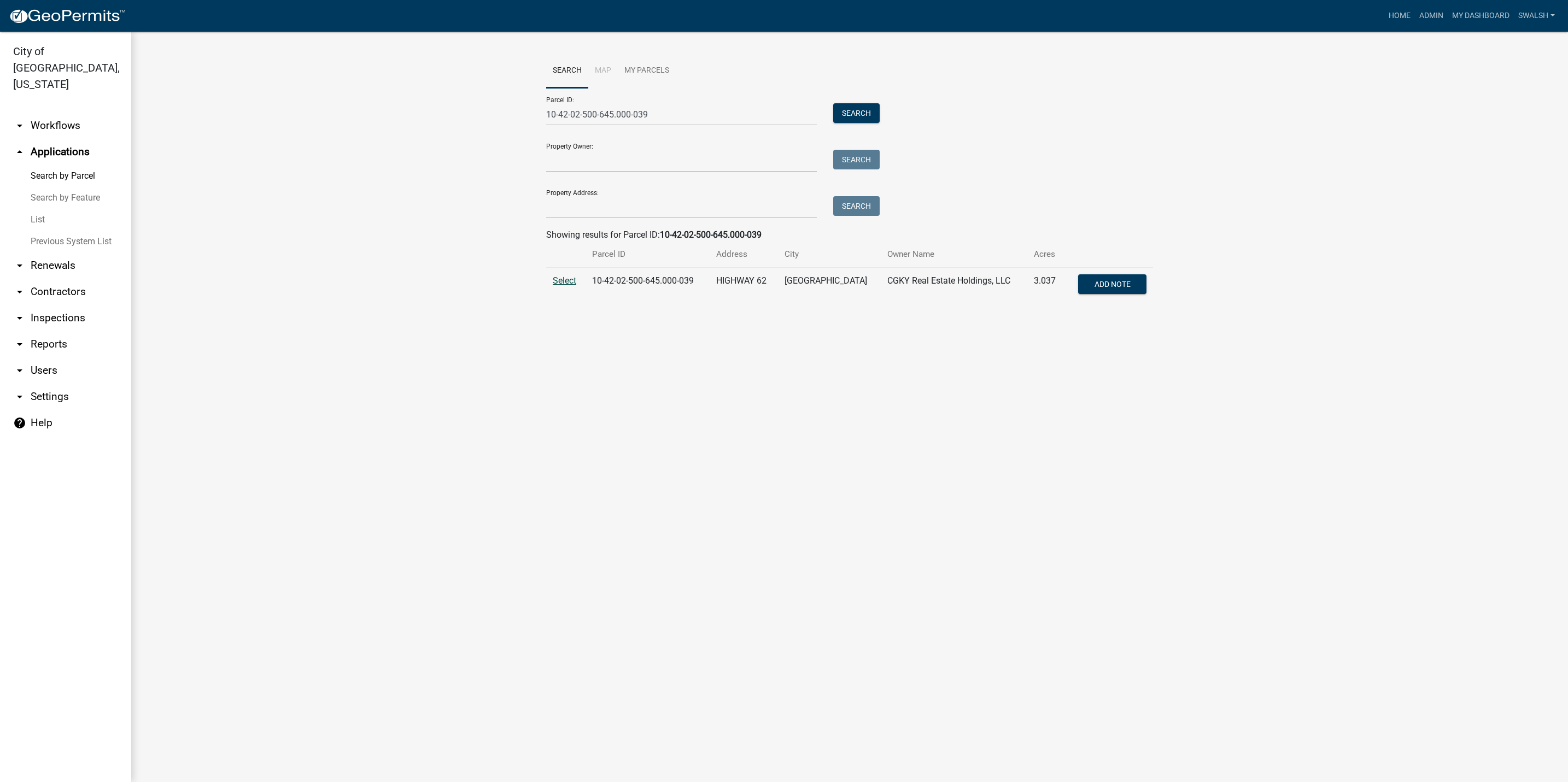
click at [572, 278] on span "Select" at bounding box center [564, 280] width 23 height 10
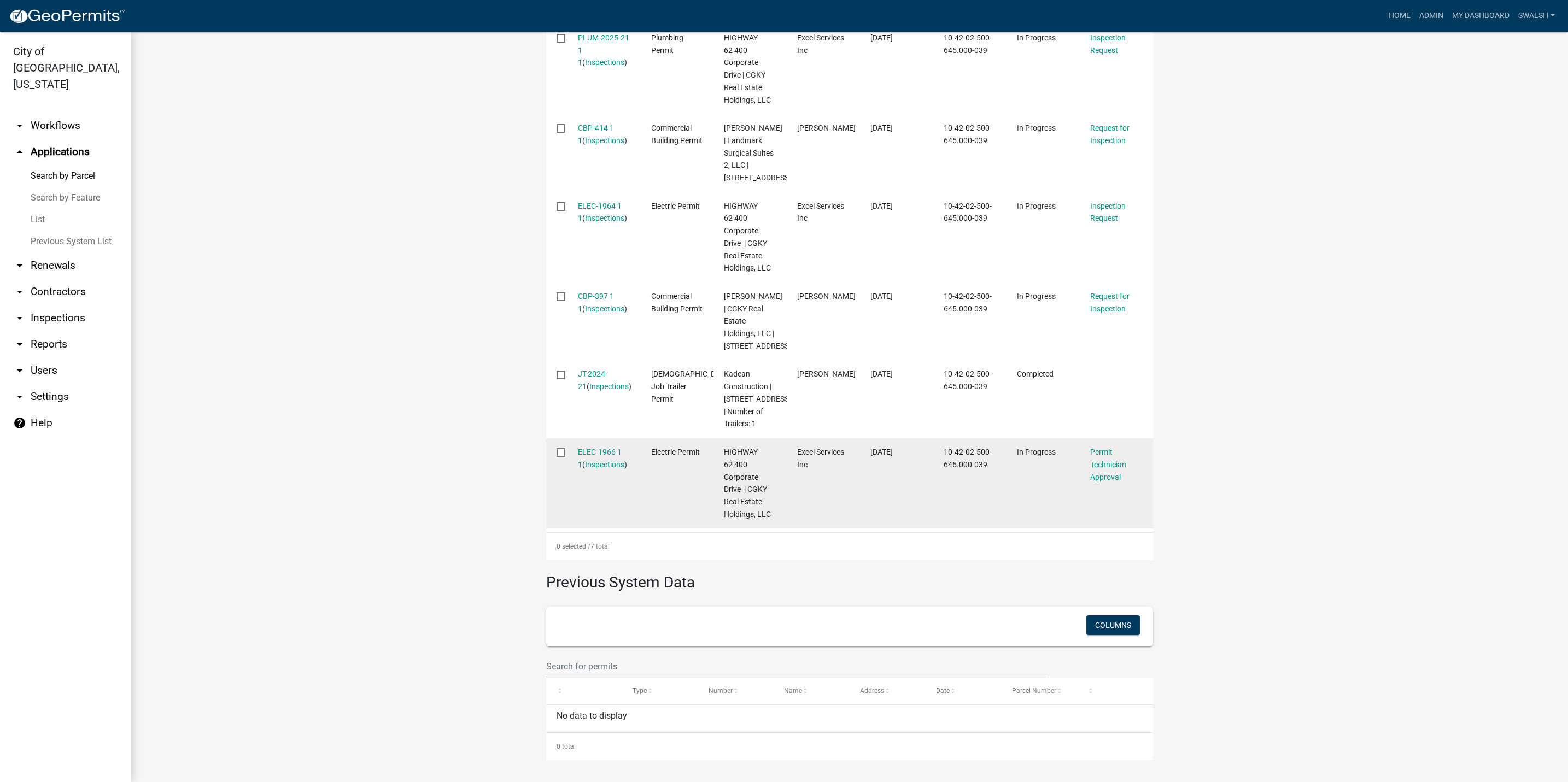
scroll to position [451, 0]
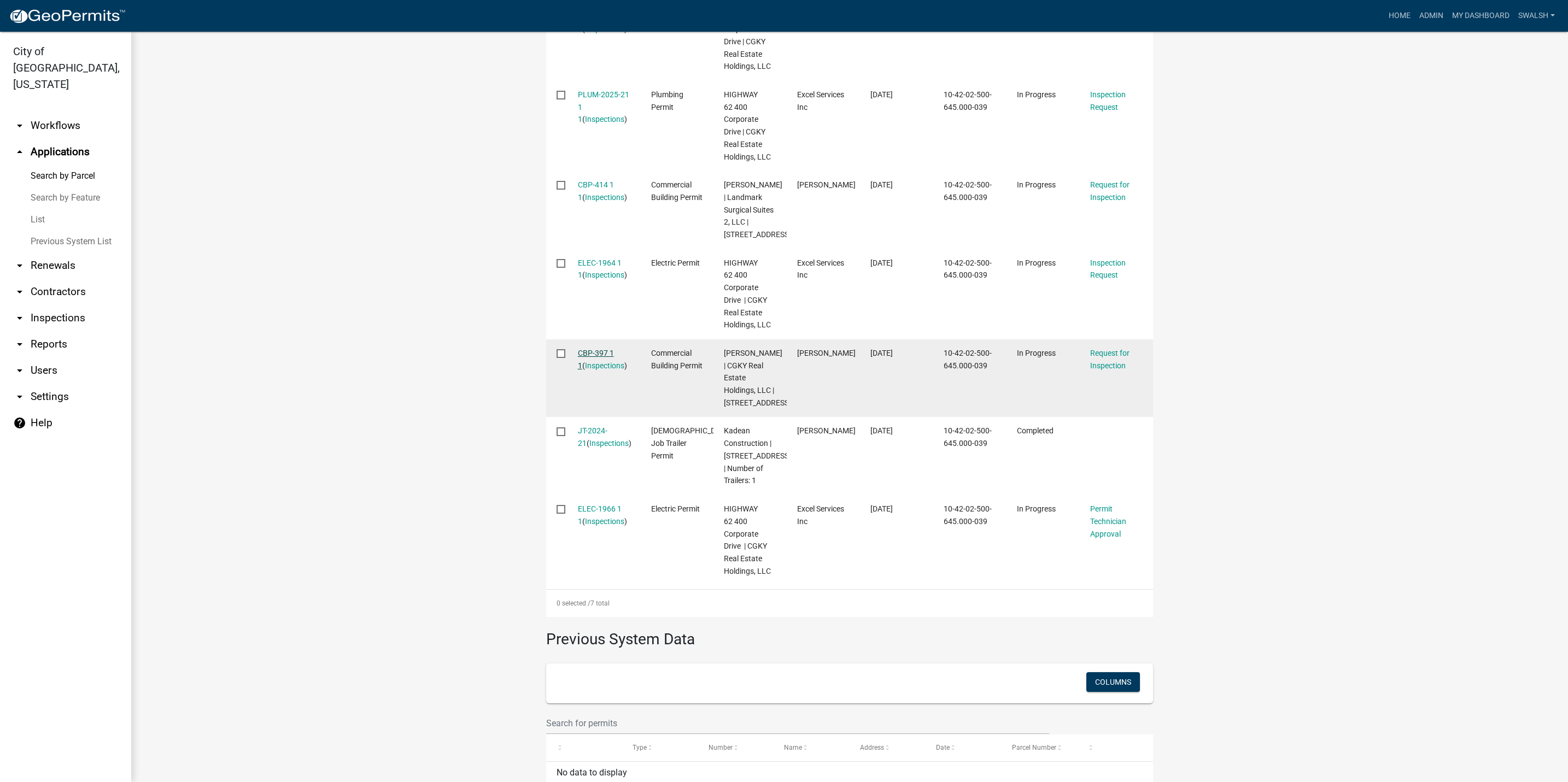
click at [588, 366] on link "CBP-397 1 1" at bounding box center [596, 359] width 36 height 21
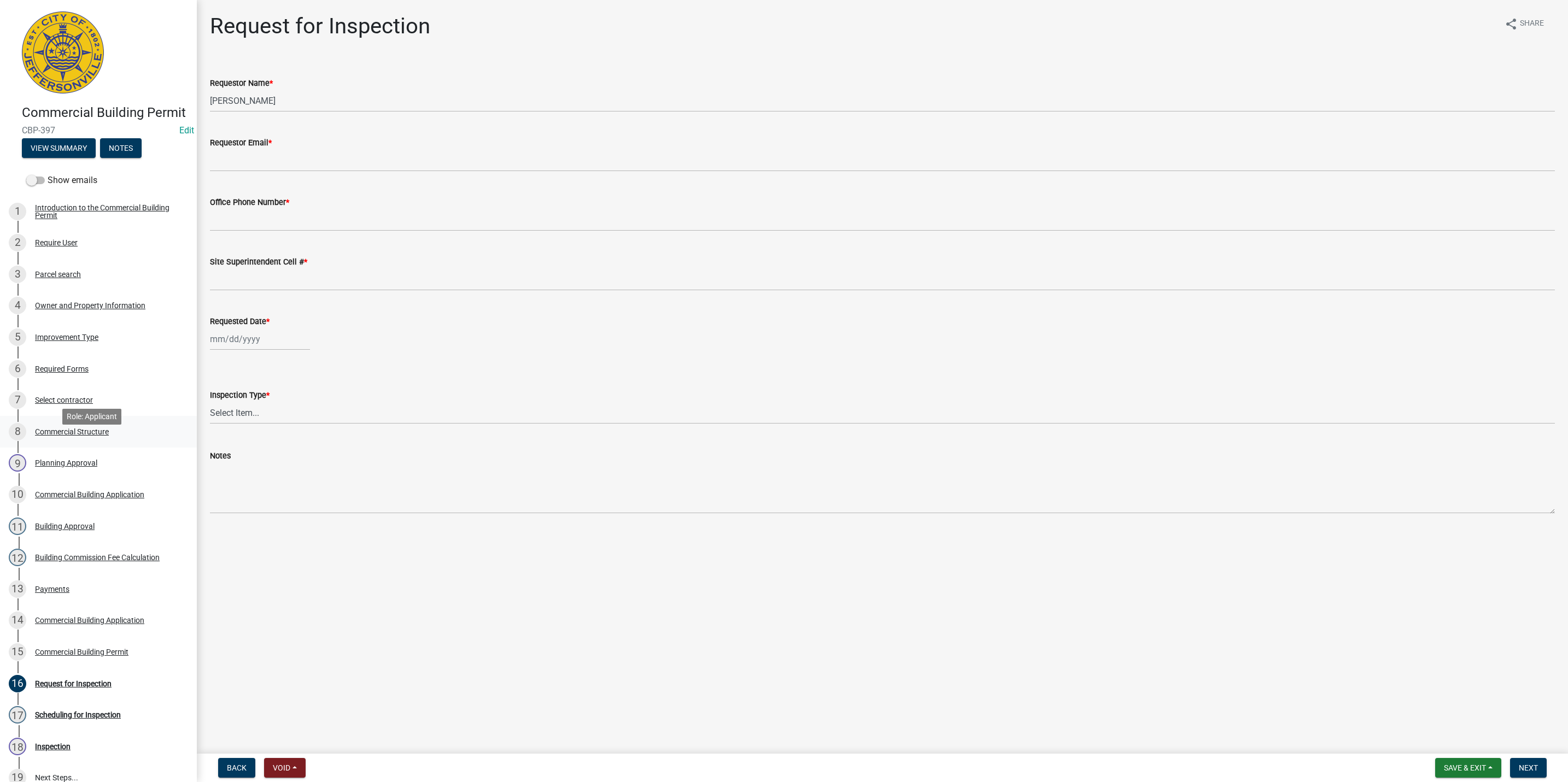
click at [113, 441] on div "8 Commercial Structure" at bounding box center [94, 432] width 170 height 18
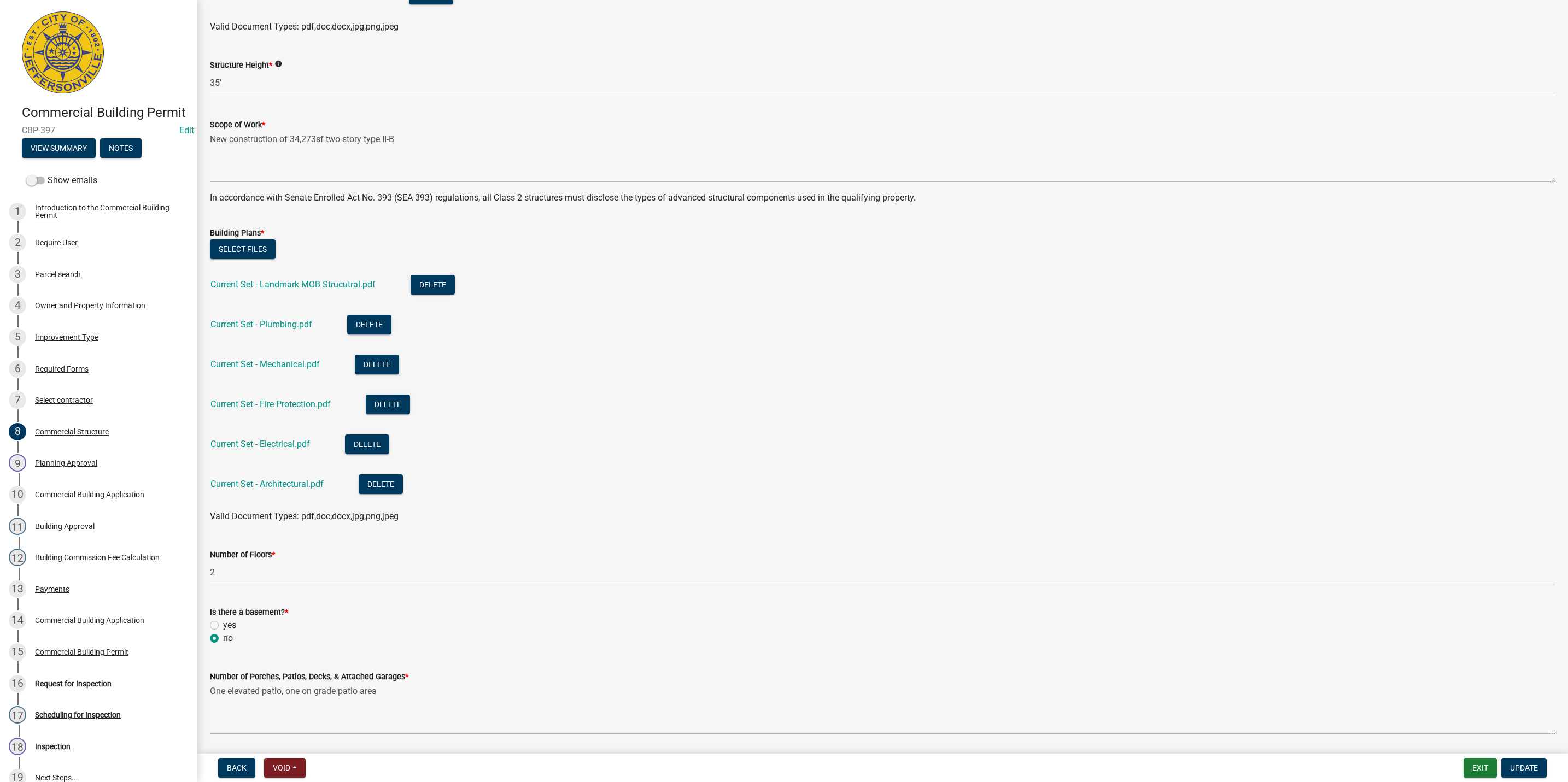
scroll to position [140, 0]
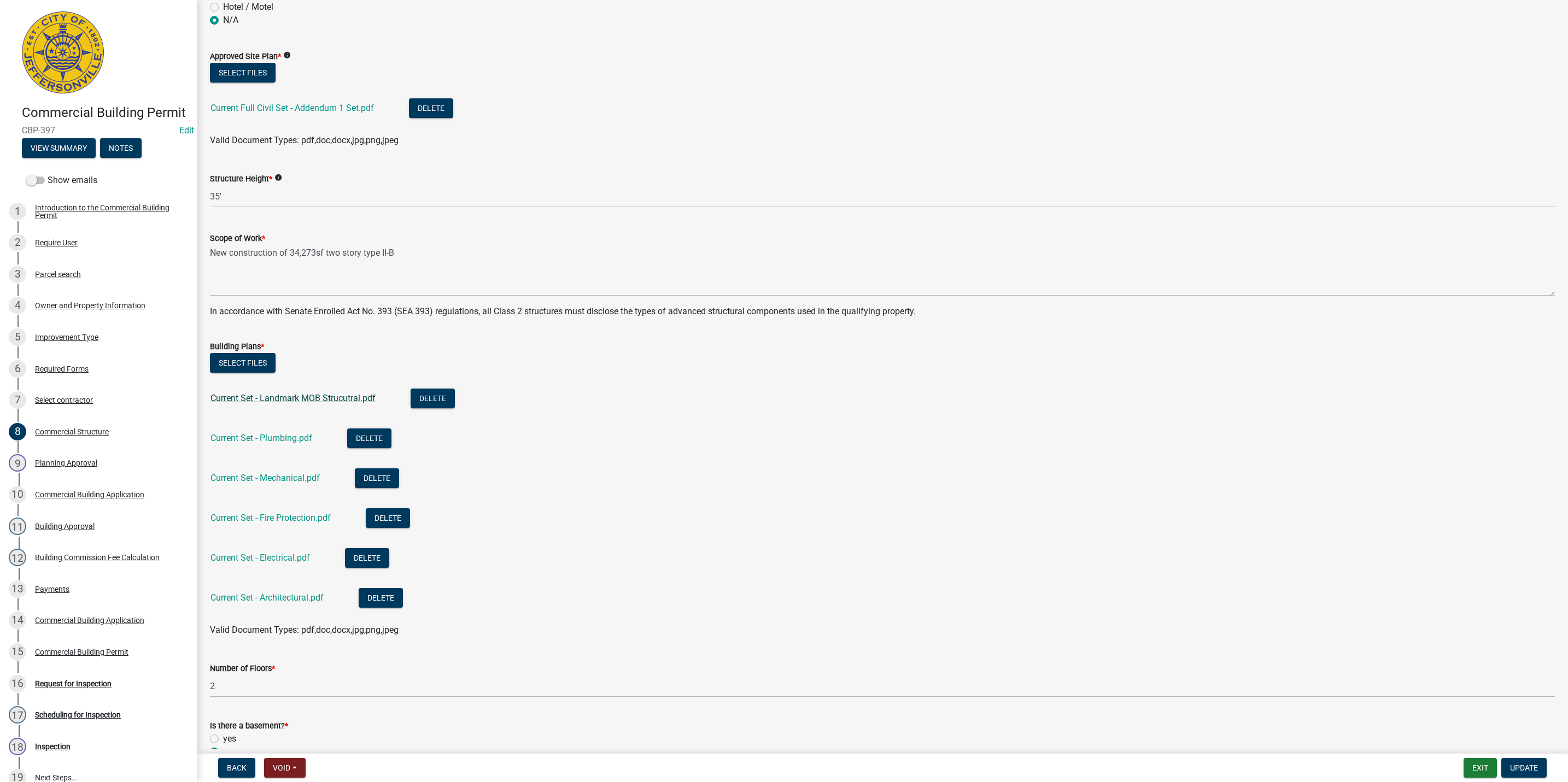
click at [296, 397] on link "Current Set - Landmark MOB Strucutral.pdf" at bounding box center [293, 398] width 166 height 10
click at [269, 596] on link "Current Set - Architectural.pdf" at bounding box center [267, 597] width 113 height 10
